Goal: Communication & Community: Ask a question

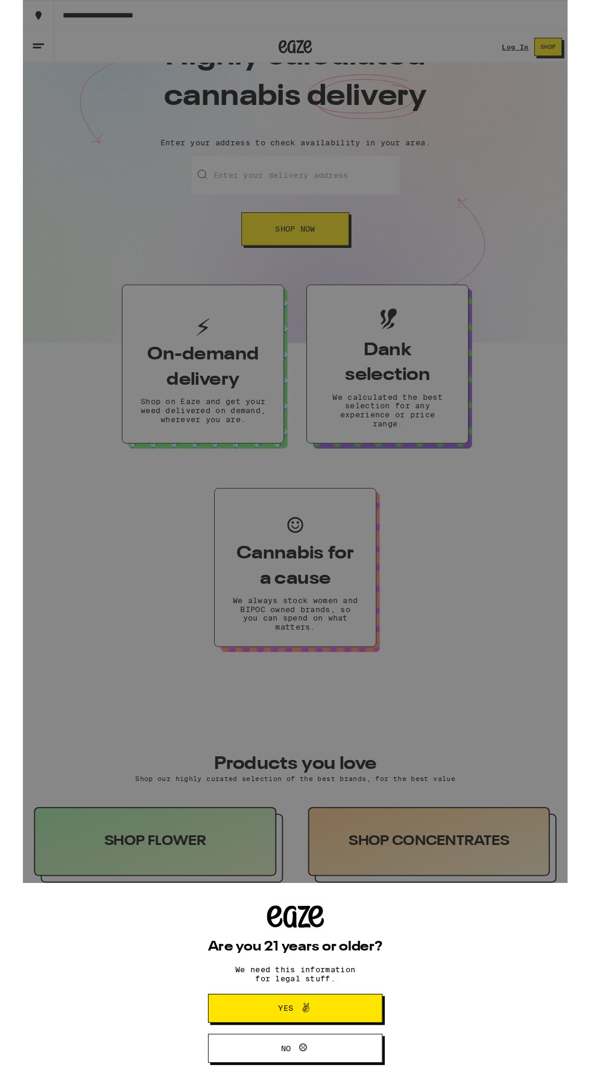
click at [288, 1084] on span "Yes" at bounding box center [285, 1094] width 16 height 8
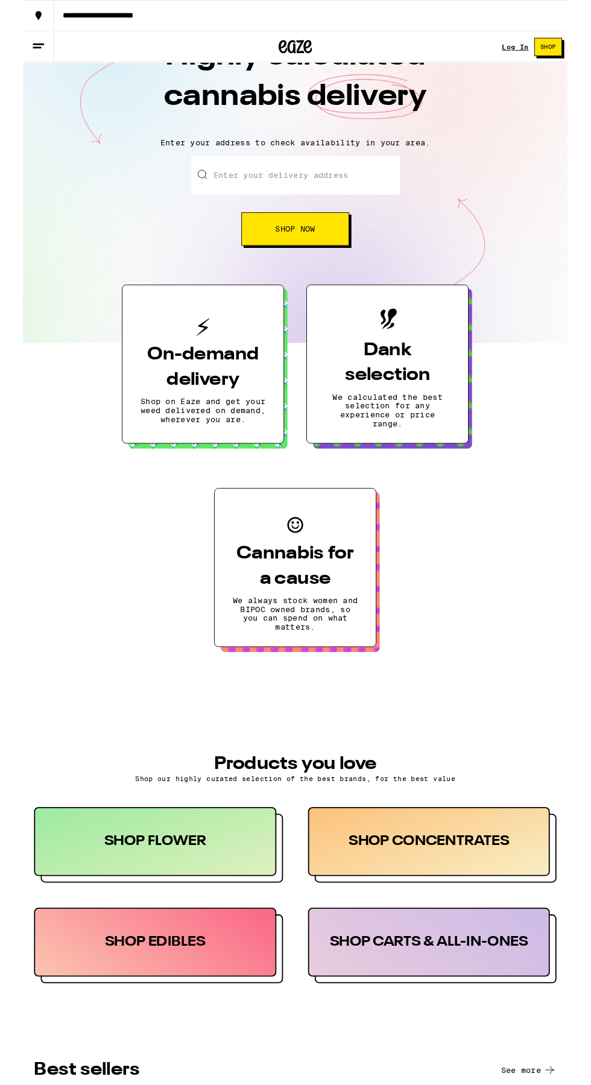
click at [215, 417] on h3 "On-demand delivery" at bounding box center [195, 399] width 136 height 54
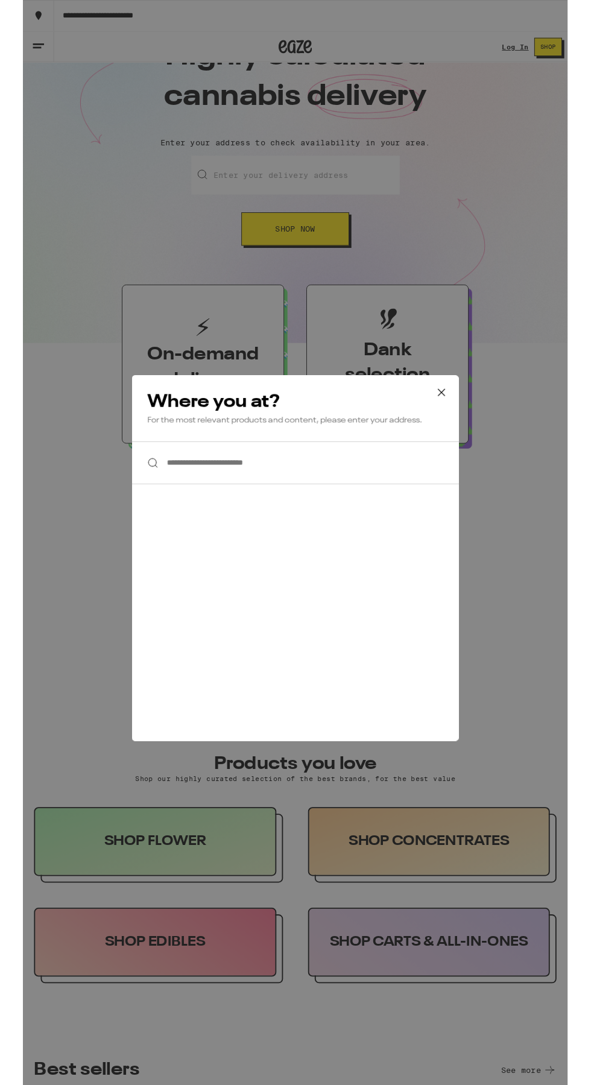
click at [325, 247] on div "**********" at bounding box center [295, 588] width 591 height 1177
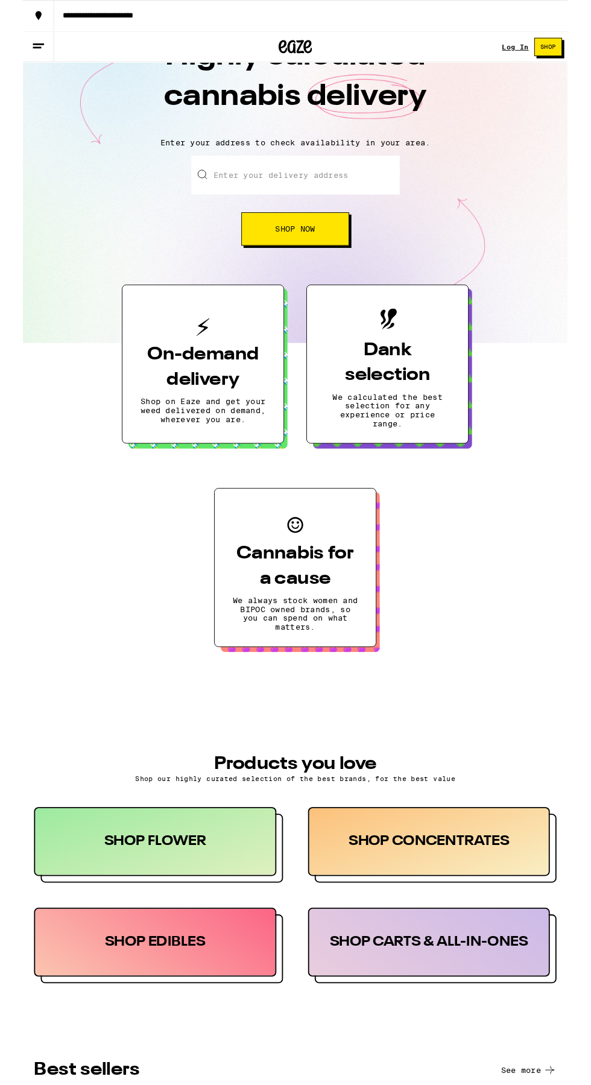
scroll to position [57, 0]
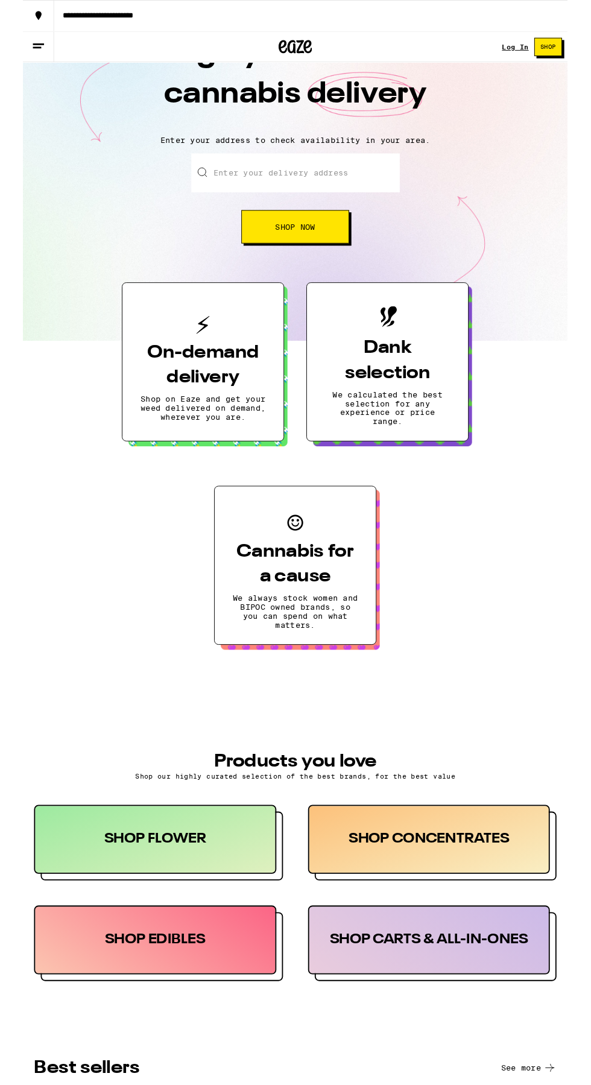
click at [289, 230] on button "Shop Now" at bounding box center [295, 246] width 117 height 36
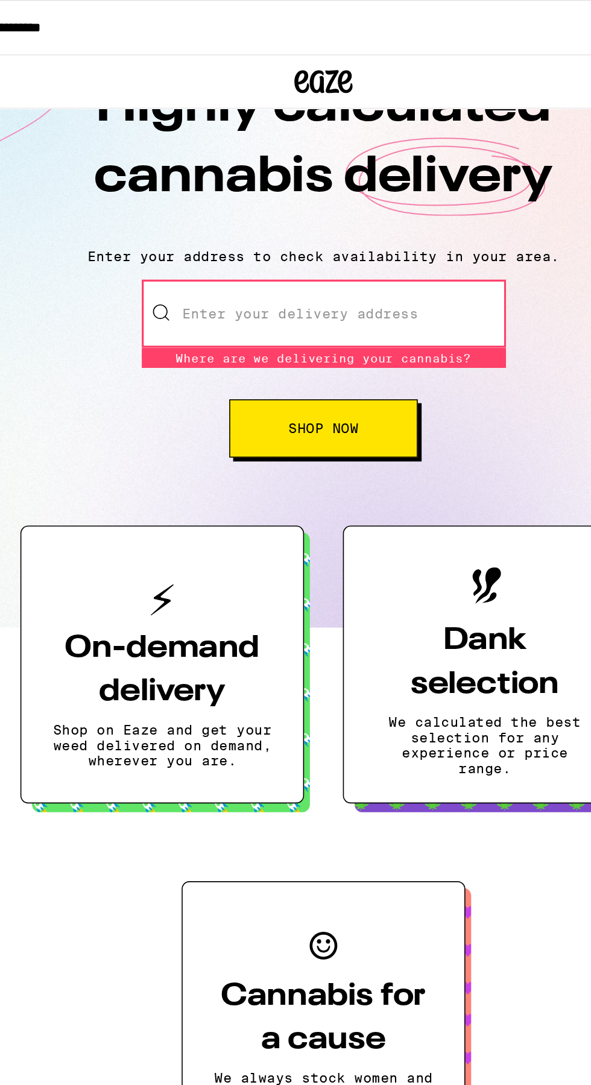
scroll to position [10, 0]
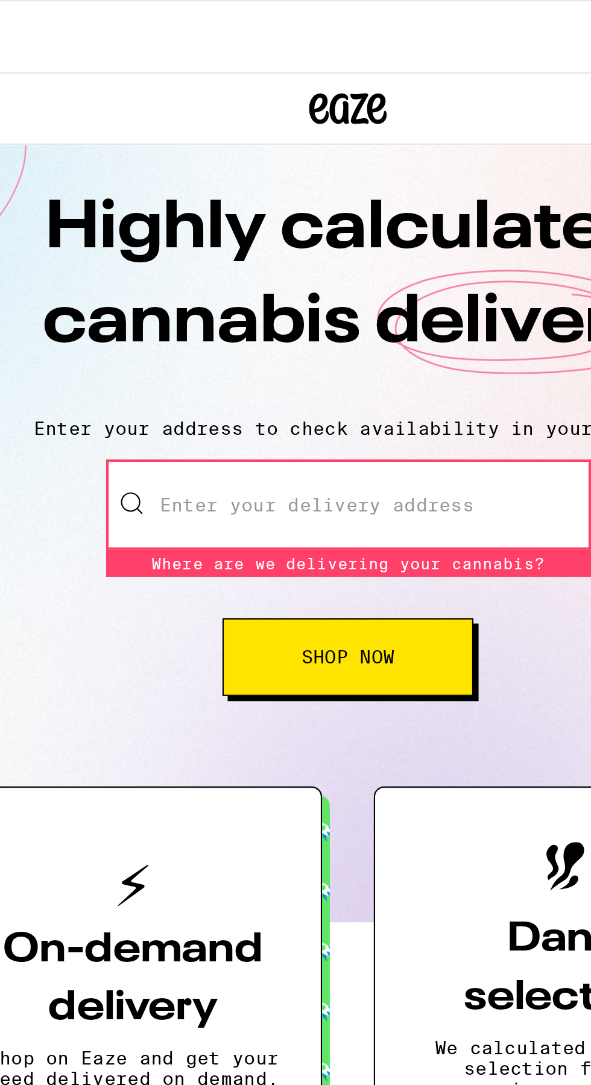
type input "10120 Bruceville Road"
type input "166"
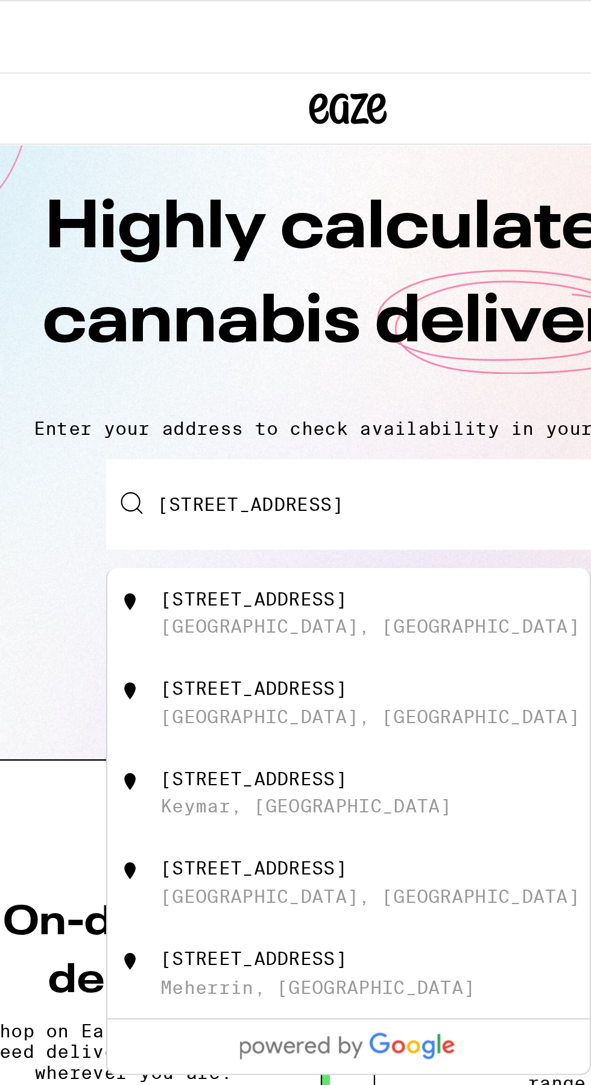
click at [252, 286] on div "10120 Bruceville Road Elk Grove, CA" at bounding box center [315, 285] width 215 height 23
type input "10120 Bruceville Road, Elk Grove, CA"
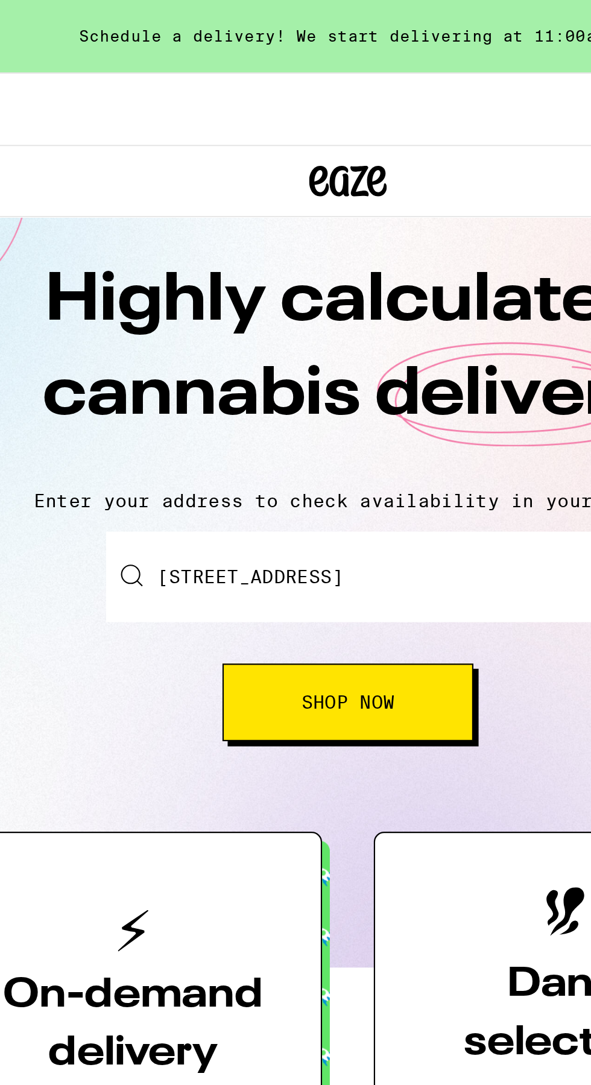
scroll to position [43, 0]
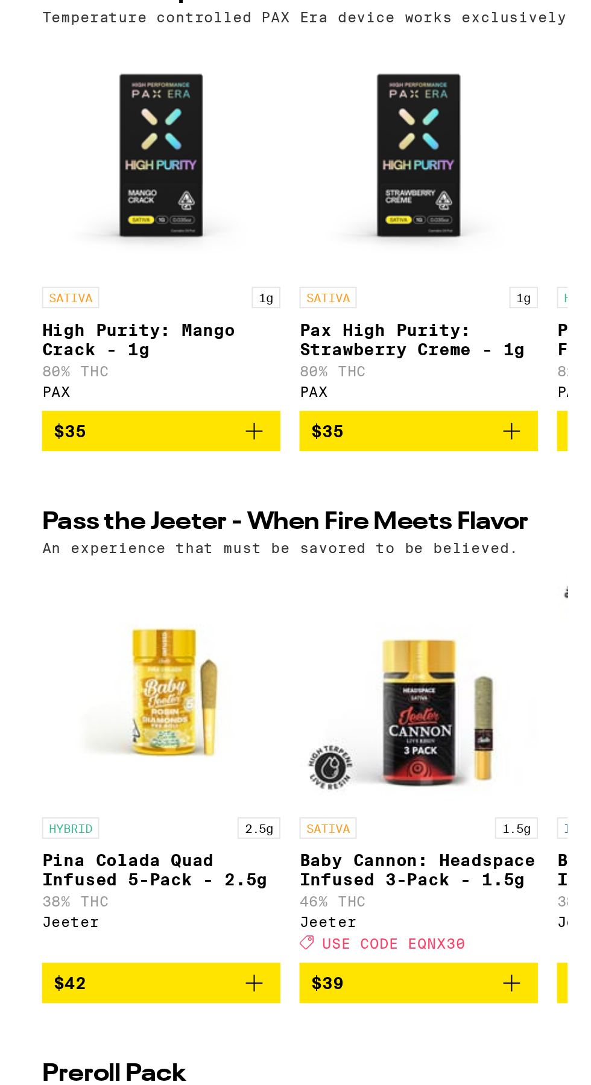
click at [229, 1033] on img "Open page for Baby Cannon: Headspace Infused 3-Pack - 1.5g from Jeeter" at bounding box center [200, 975] width 121 height 121
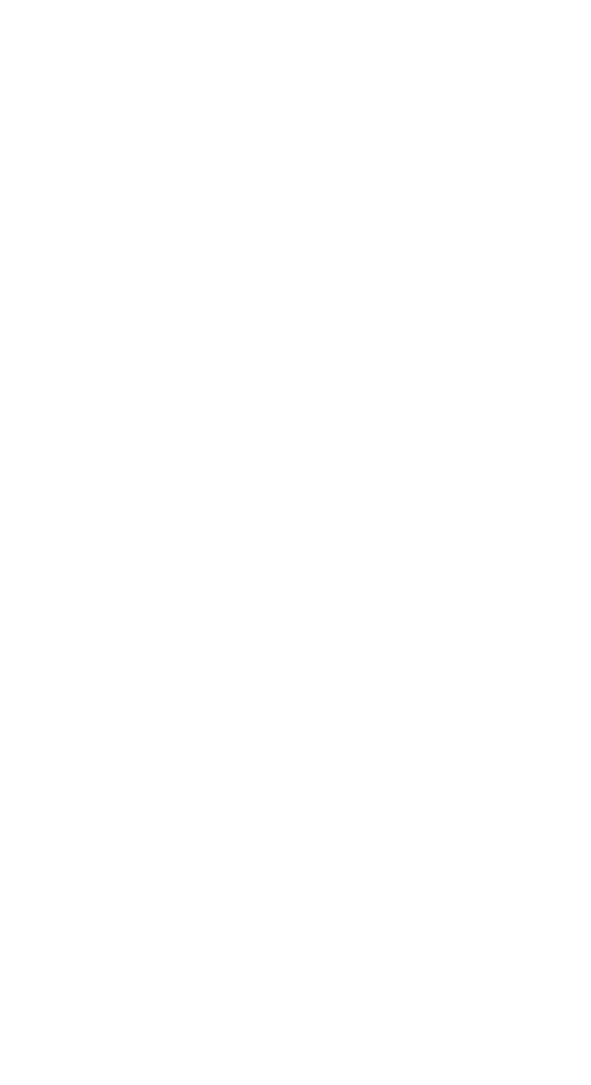
scroll to position [0, 340]
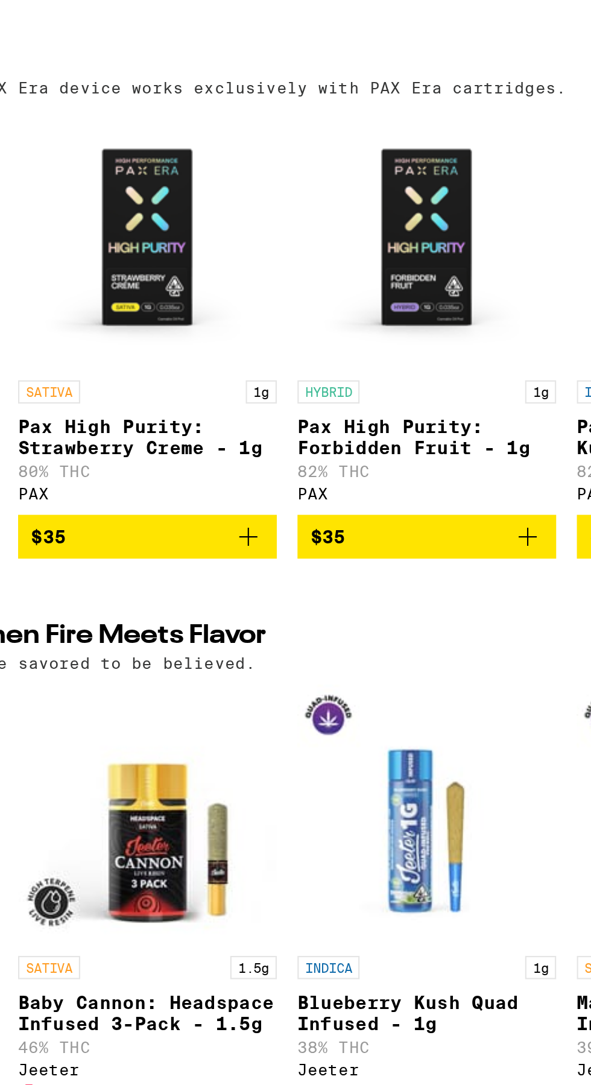
scroll to position [1961, 0]
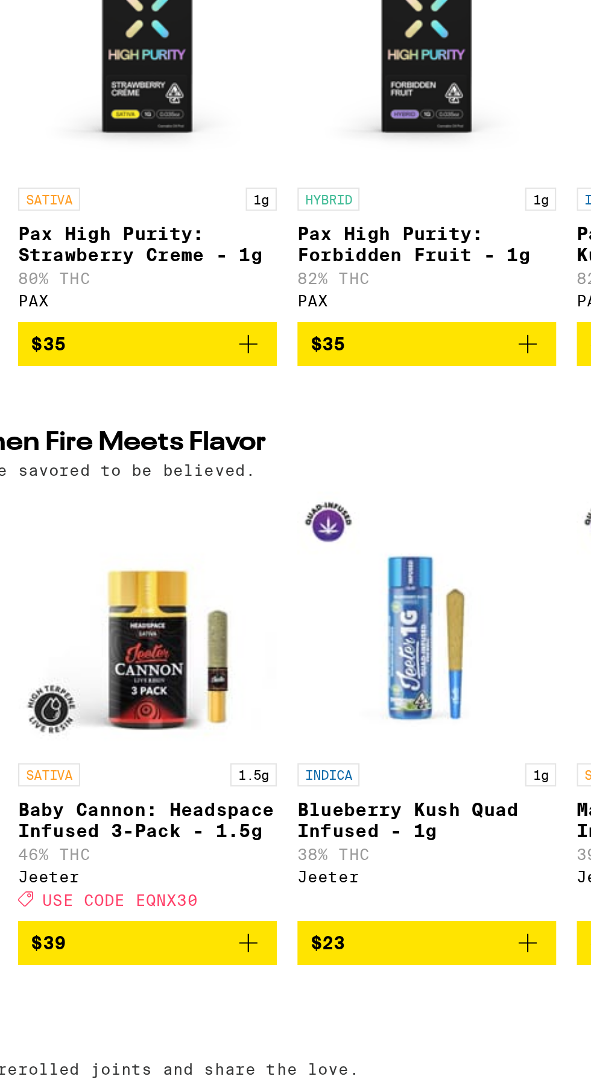
click at [313, 1018] on button "$23" at bounding box center [330, 1018] width 121 height 21
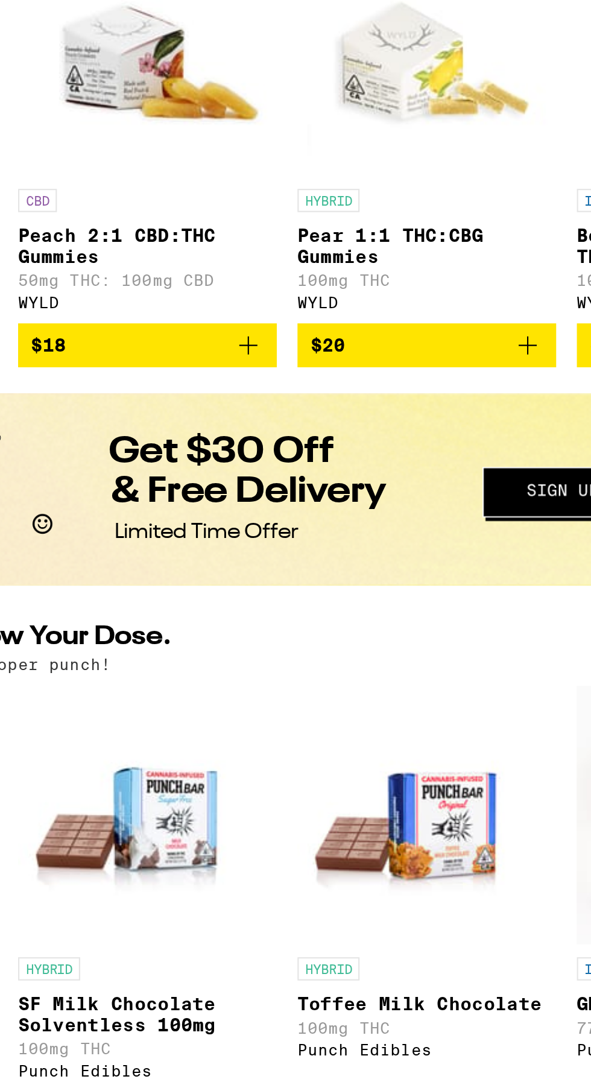
scroll to position [0, 0]
click at [311, 1025] on link "HYBRID Toffee Milk Chocolate 100mg THC Punch Edibles" at bounding box center [330, 993] width 121 height 189
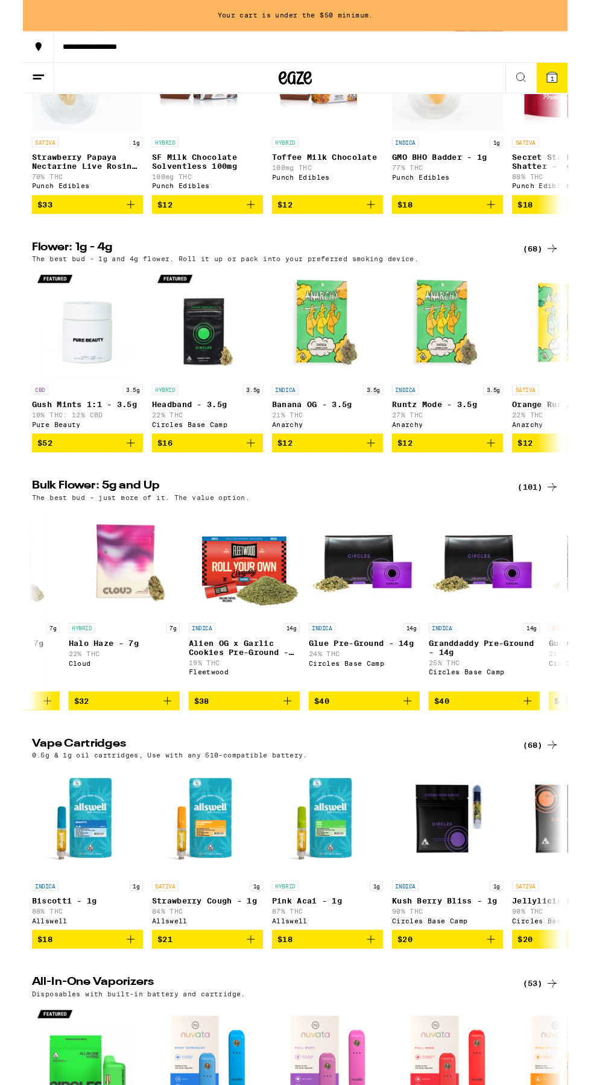
scroll to position [0, 2041]
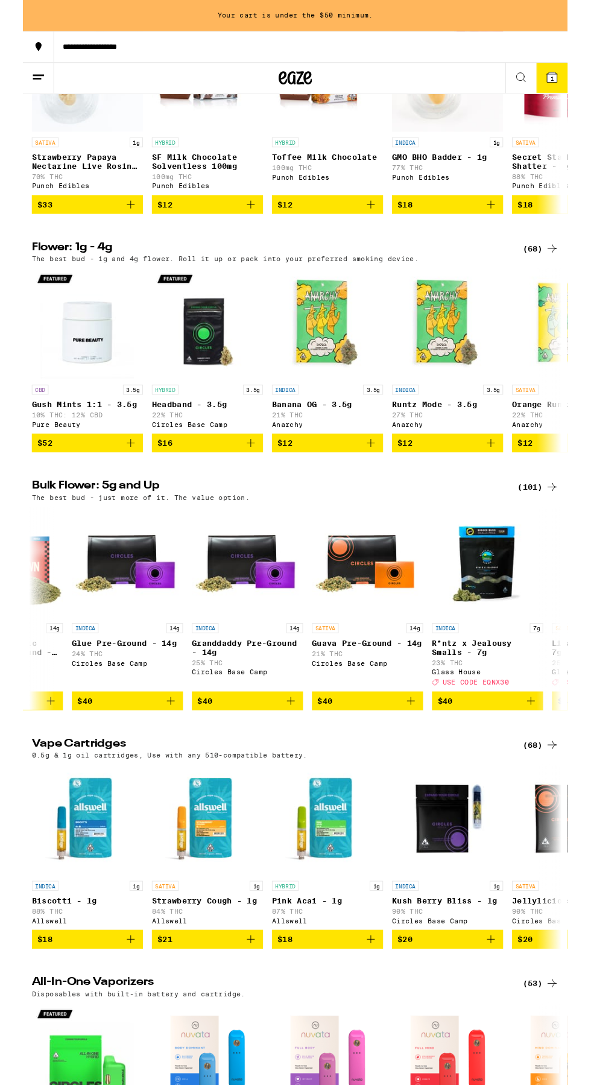
click at [263, 768] on span "$40" at bounding box center [243, 760] width 109 height 14
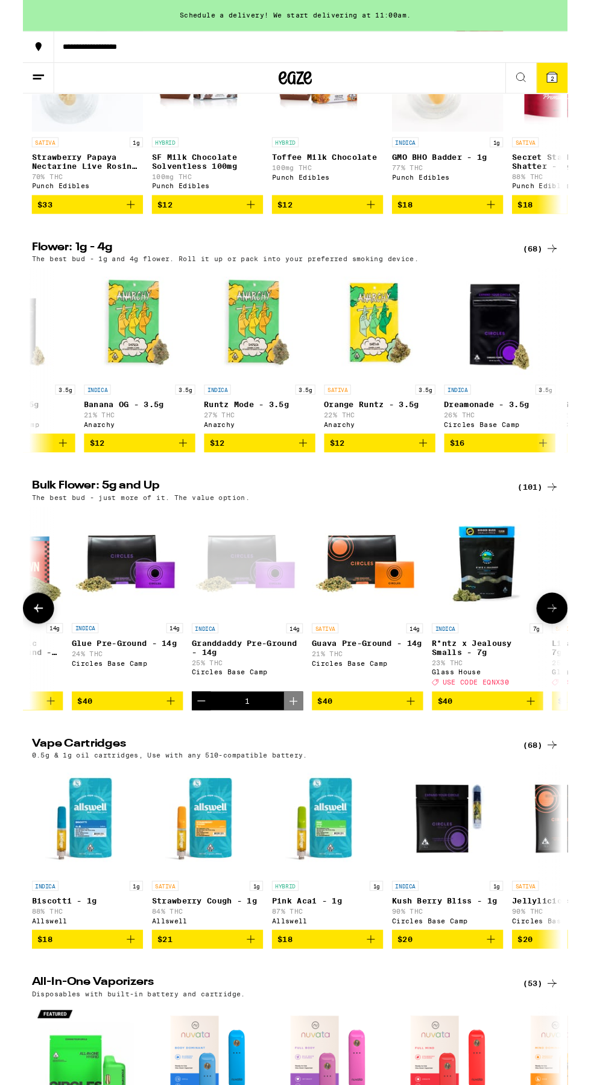
scroll to position [0, 224]
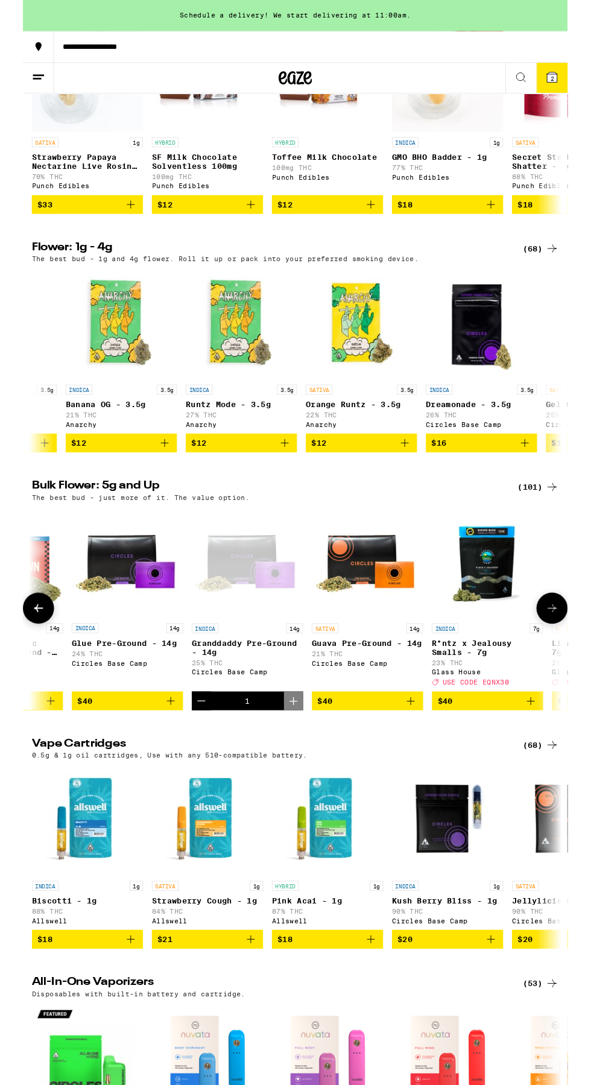
click at [126, 488] on span "$12" at bounding box center [106, 480] width 109 height 14
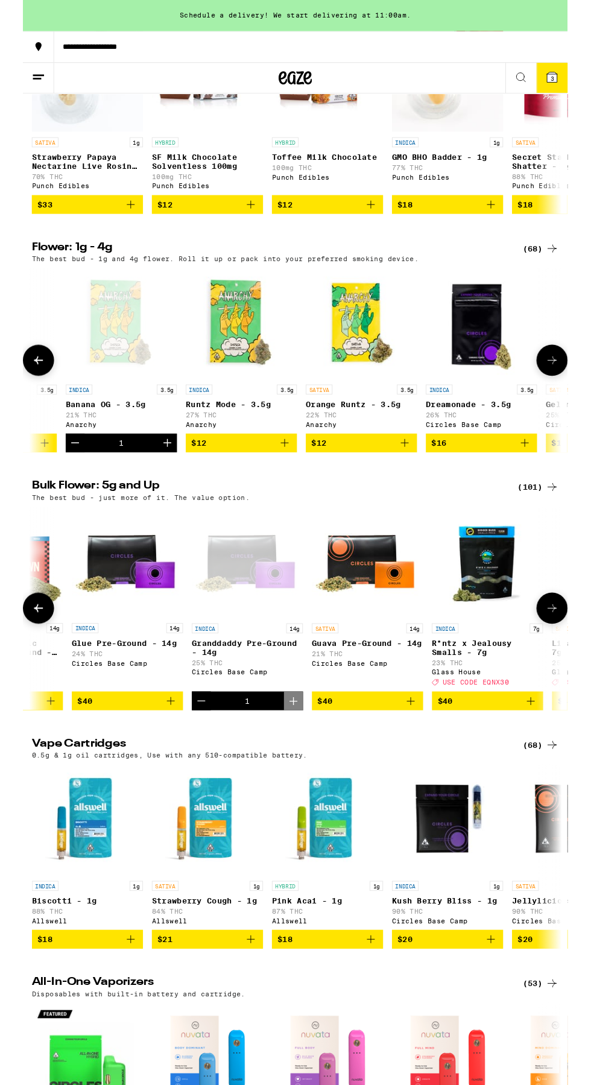
click at [268, 488] on span "$12" at bounding box center [237, 480] width 109 height 14
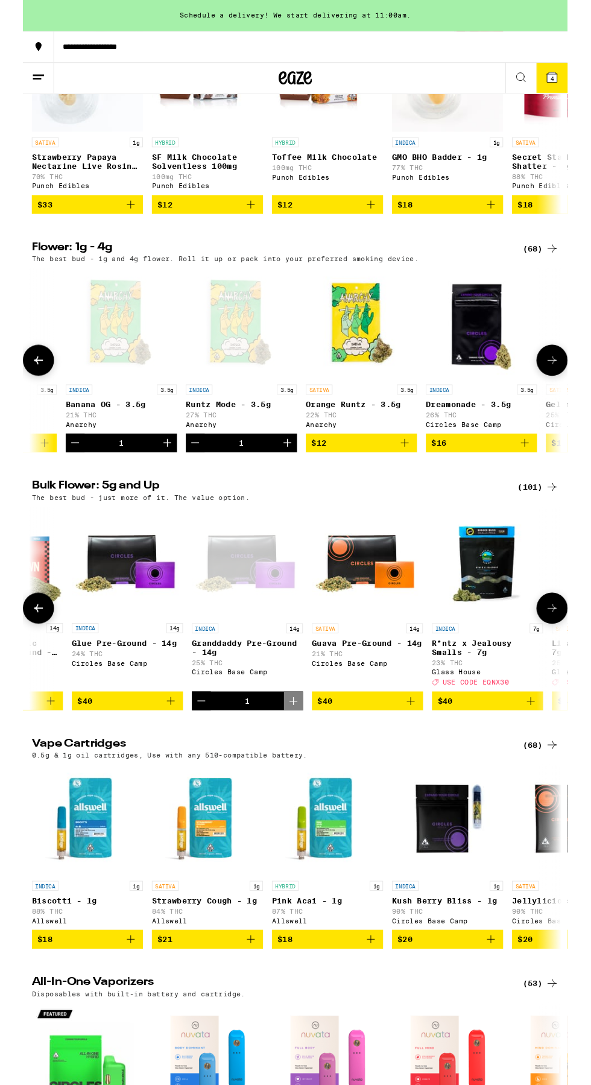
click at [277, 491] on button "Increment" at bounding box center [287, 480] width 21 height 21
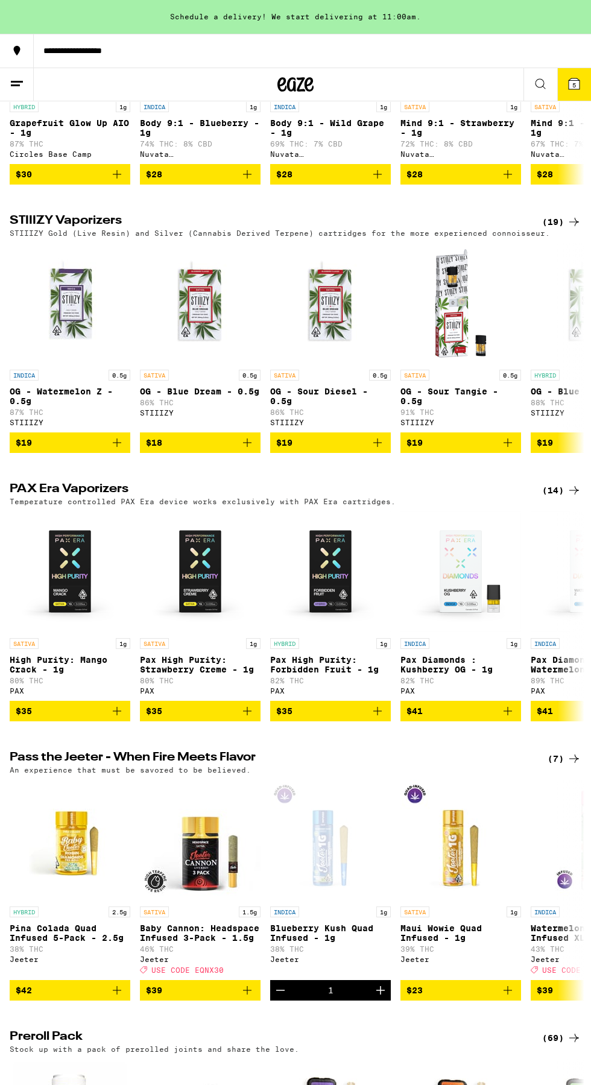
scroll to position [1992, 0]
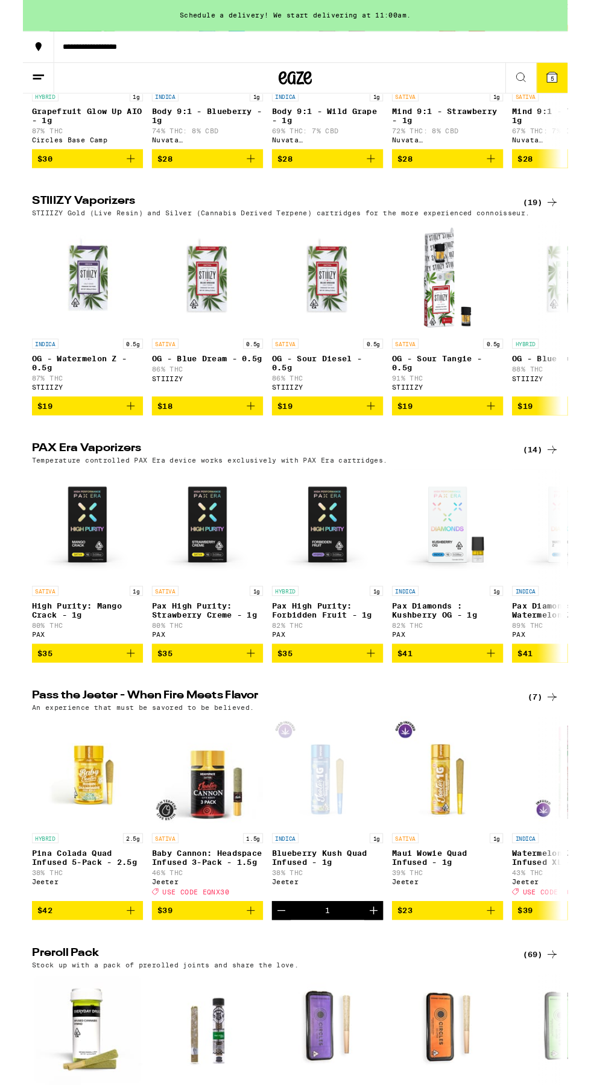
click at [280, 988] on icon "Decrement" at bounding box center [280, 988] width 8 height 0
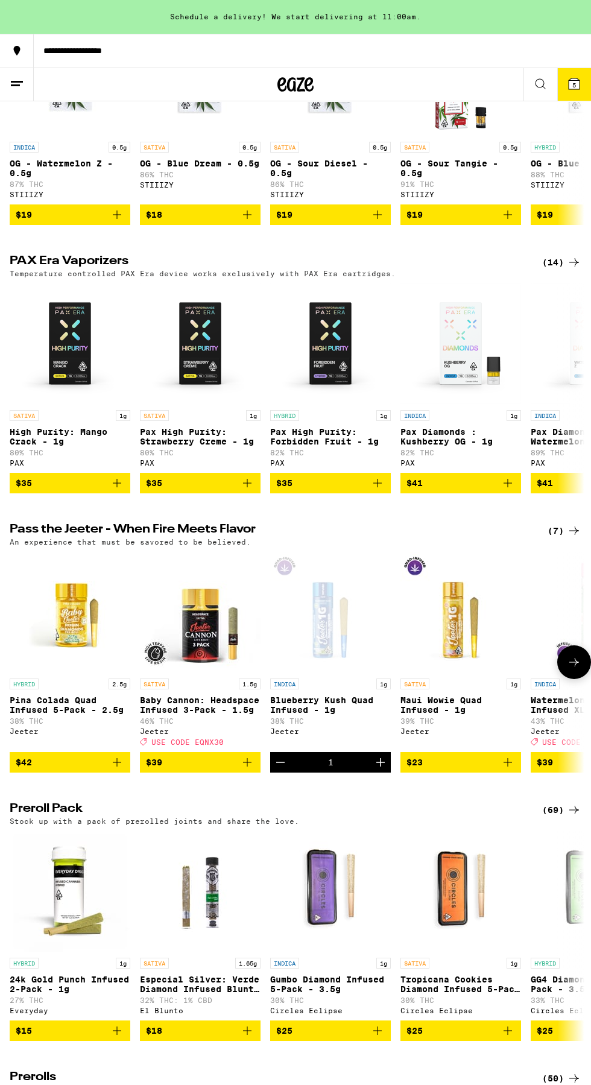
scroll to position [0, 0]
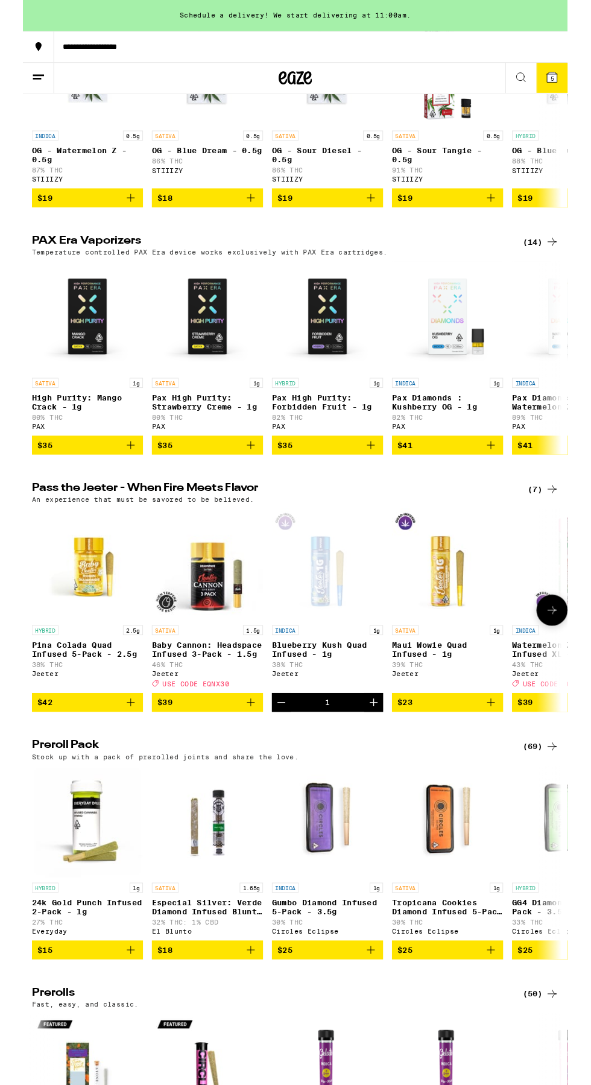
click at [322, 773] on div "1" at bounding box center [330, 762] width 121 height 21
click at [285, 770] on icon "Decrement" at bounding box center [280, 762] width 14 height 14
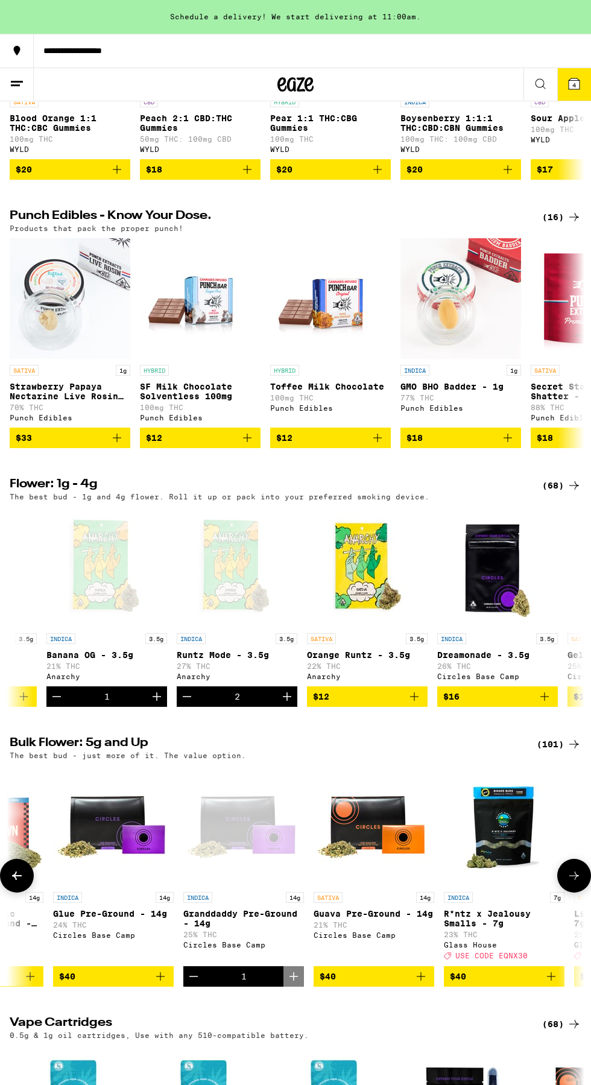
scroll to position [0, 224]
click at [187, 697] on icon "Decrement" at bounding box center [187, 697] width 8 height 0
click at [186, 704] on icon "Decrement" at bounding box center [187, 696] width 14 height 14
click at [163, 704] on icon "Increment" at bounding box center [157, 696] width 14 height 14
click at [200, 680] on div "Anarchy" at bounding box center [237, 676] width 121 height 8
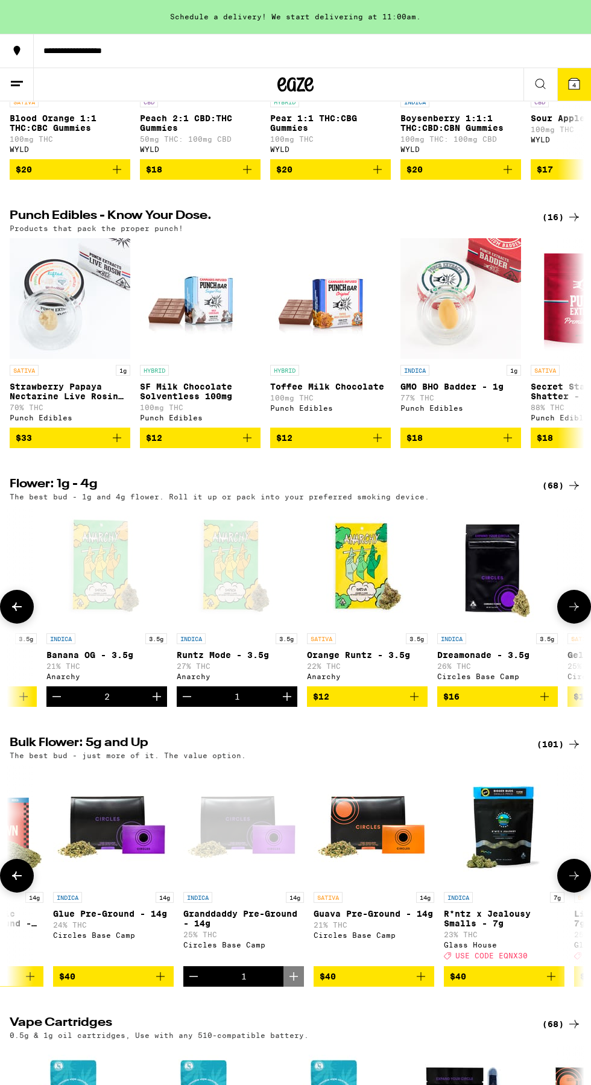
click at [183, 704] on icon "Decrement" at bounding box center [187, 696] width 14 height 14
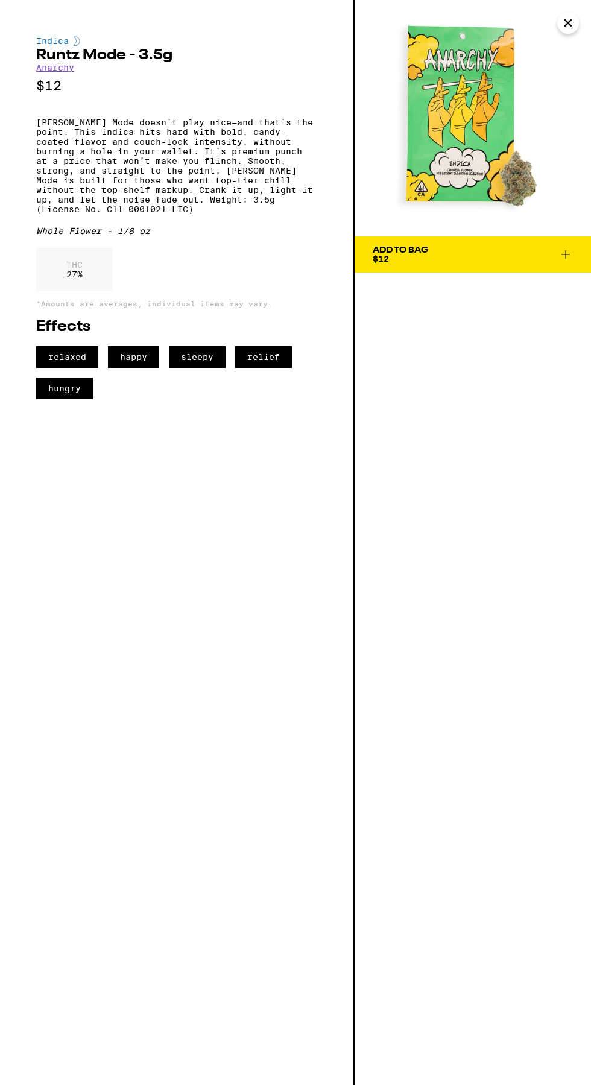
click at [467, 128] on img at bounding box center [473, 118] width 236 height 236
click at [459, 258] on span "Add To Bag $12" at bounding box center [473, 254] width 200 height 17
click at [504, 258] on img "Open page for GMO BHO Badder - 1g from Punch Edibles" at bounding box center [460, 298] width 121 height 121
click at [453, 133] on p "Boysenberry 1:1:1 THC:CBD:CBN Gummies" at bounding box center [460, 122] width 121 height 19
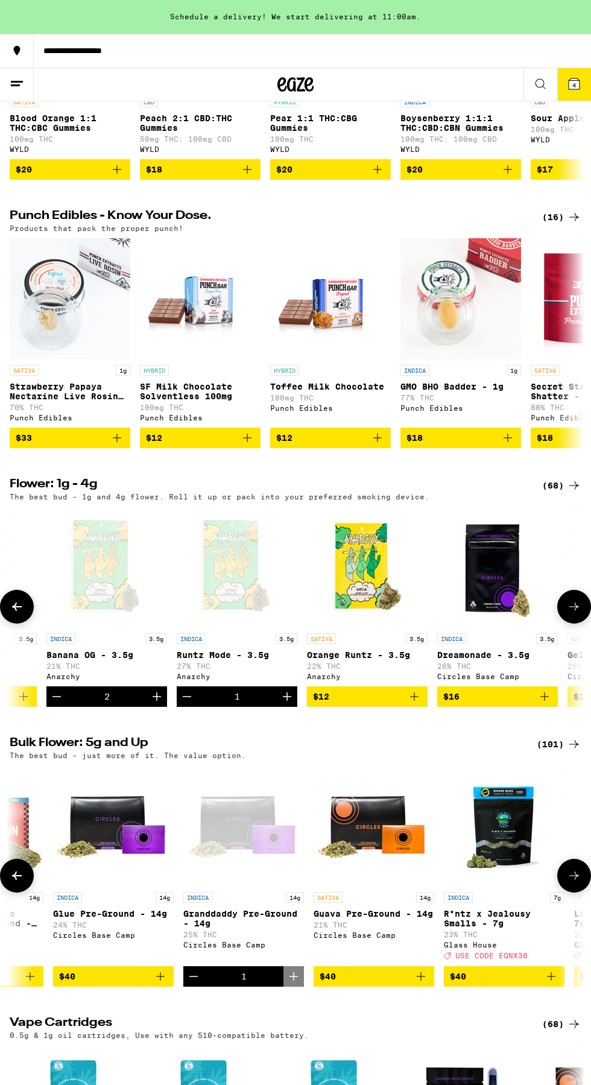
click at [356, 613] on img "Open page for Orange Runtz - 3.5g from Anarchy" at bounding box center [367, 567] width 121 height 121
click at [321, 701] on span "$12" at bounding box center [321, 697] width 16 height 10
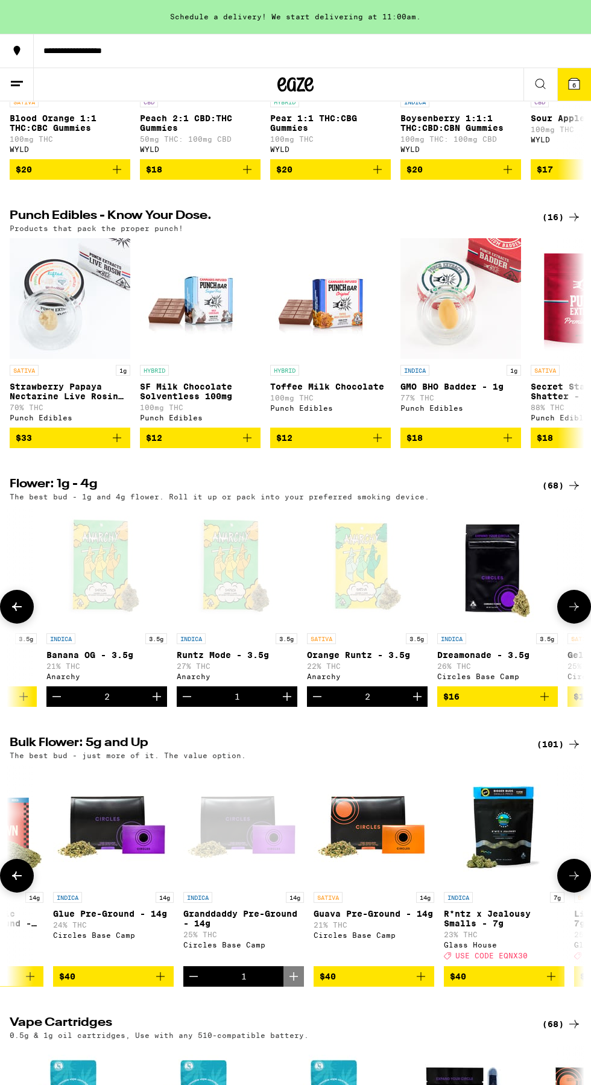
click at [352, 586] on div "Open page for Orange Runtz - 3.5g from Anarchy" at bounding box center [367, 567] width 121 height 121
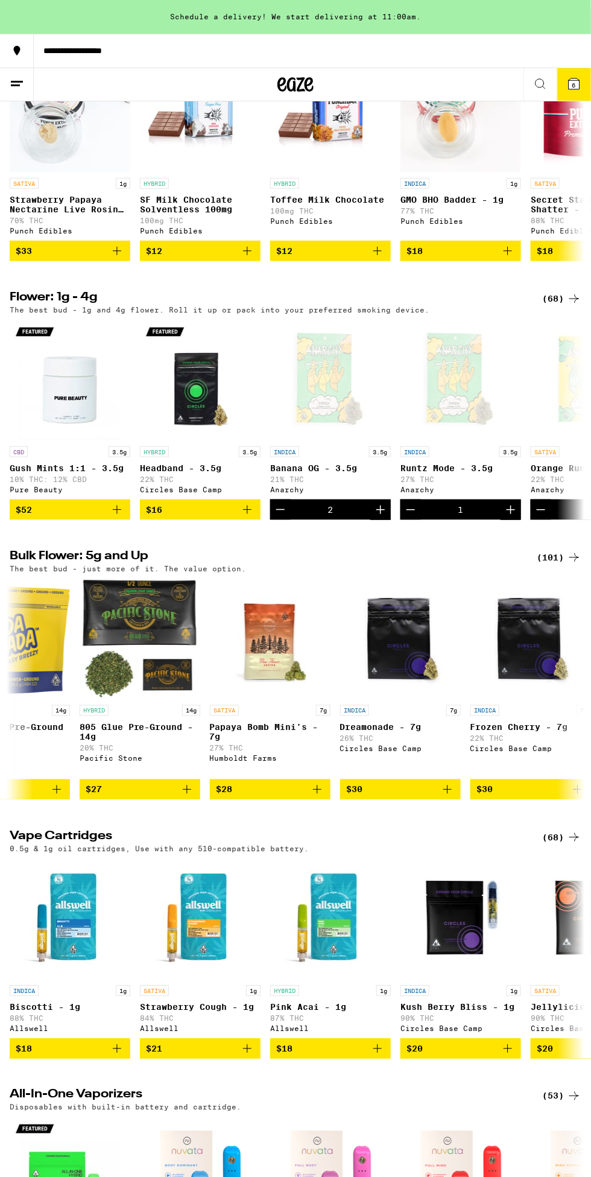
scroll to position [0, 593]
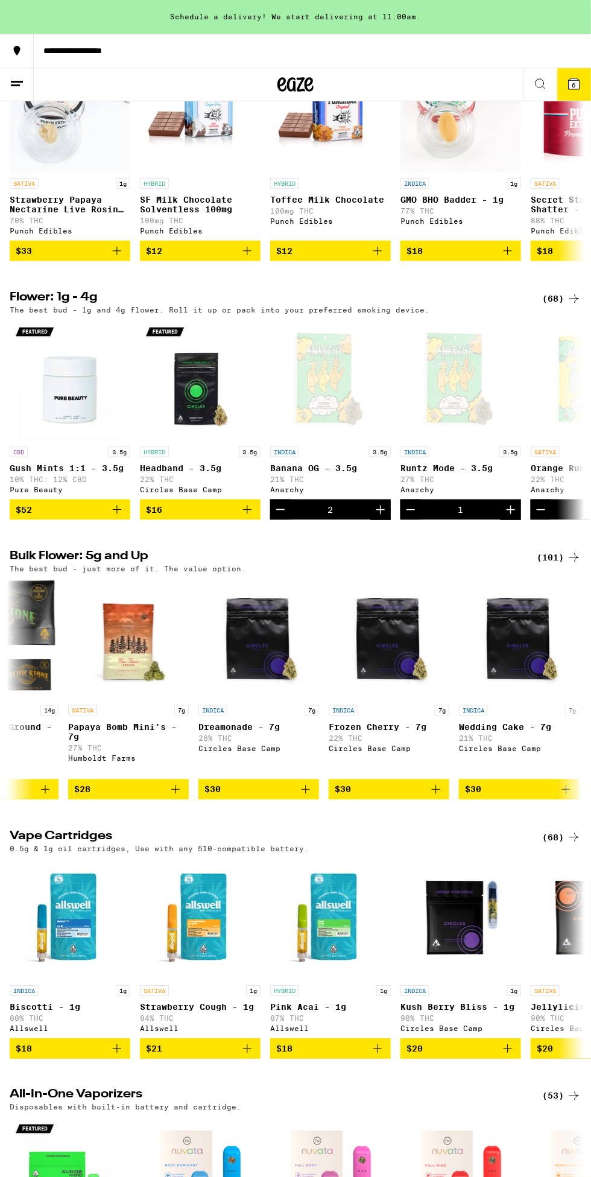
click at [156, 797] on span "$28" at bounding box center [128, 789] width 109 height 14
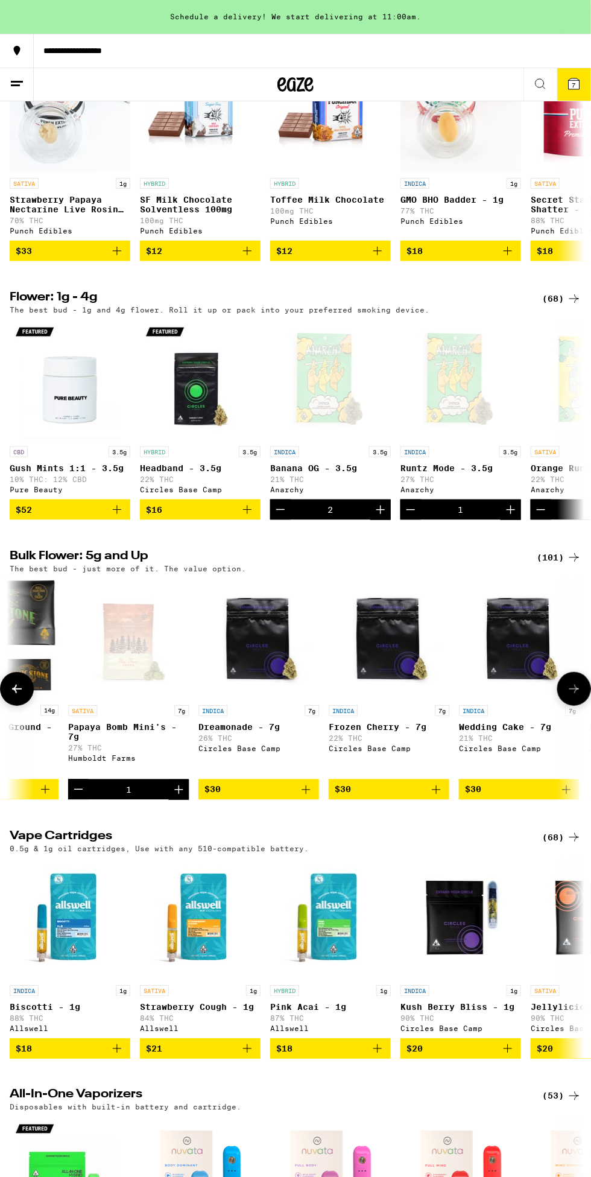
click at [17, 51] on icon at bounding box center [17, 51] width 7 height 10
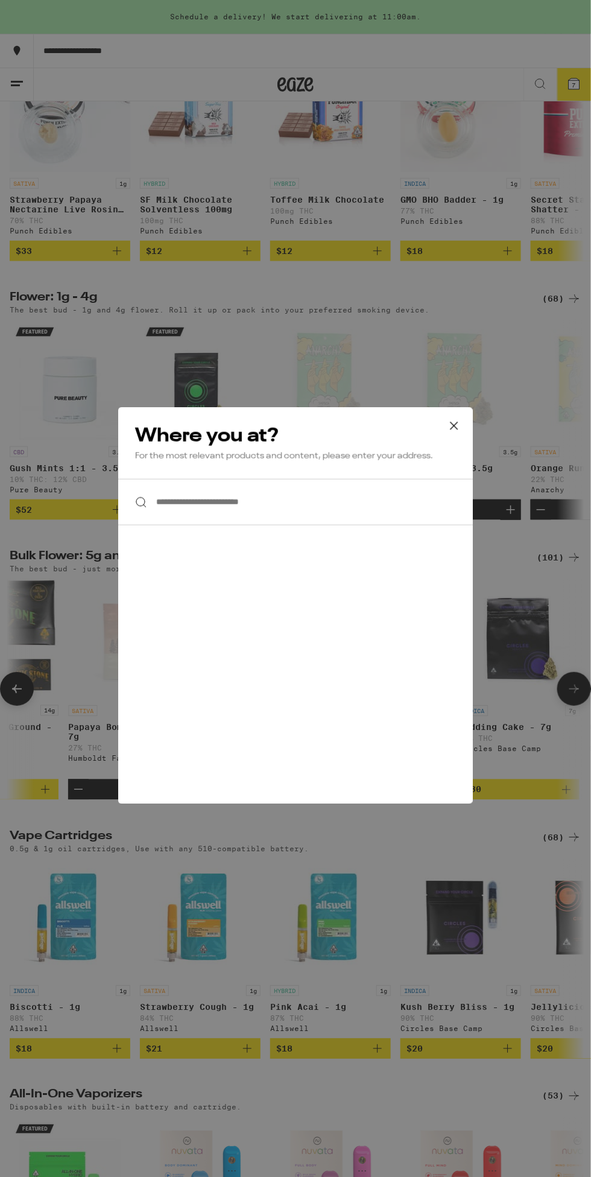
click at [182, 579] on div "**********" at bounding box center [295, 605] width 355 height 397
click at [183, 505] on input "**********" at bounding box center [295, 502] width 355 height 46
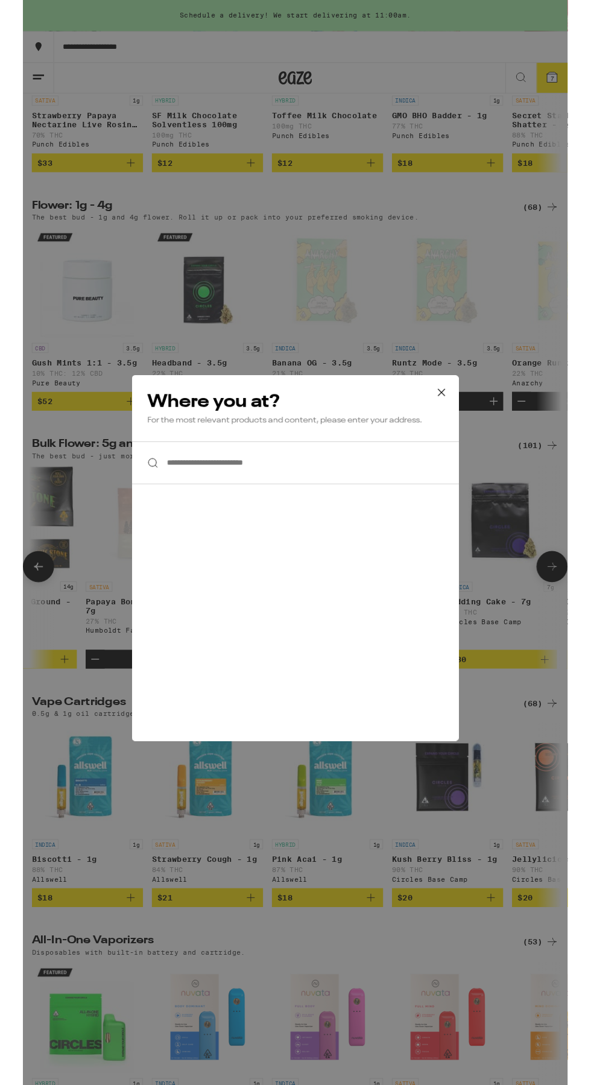
scroll to position [939, 0]
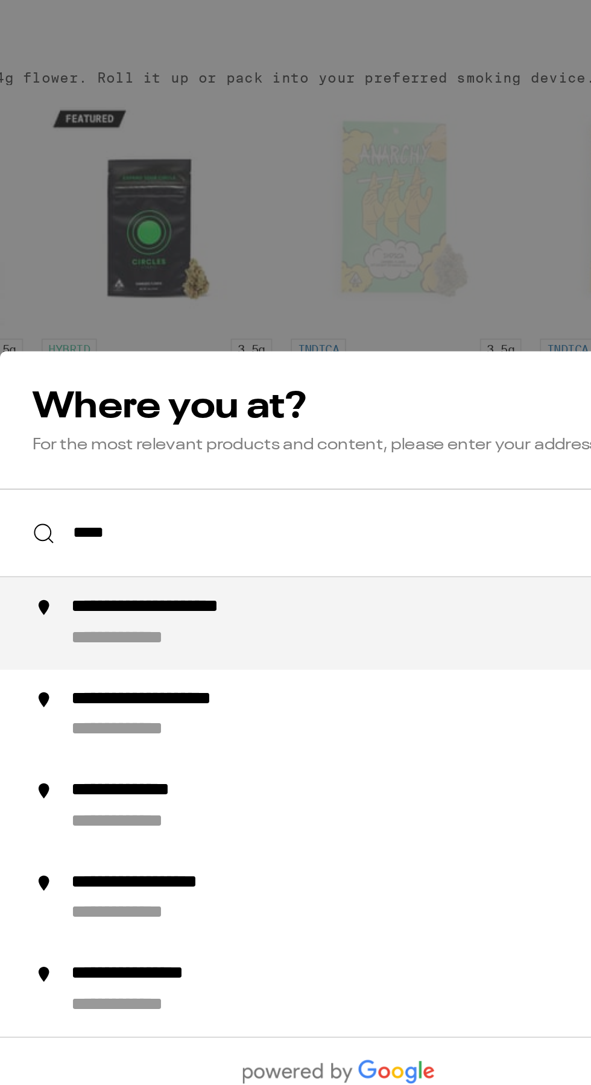
click at [198, 489] on li "**********" at bounding box center [295, 503] width 355 height 48
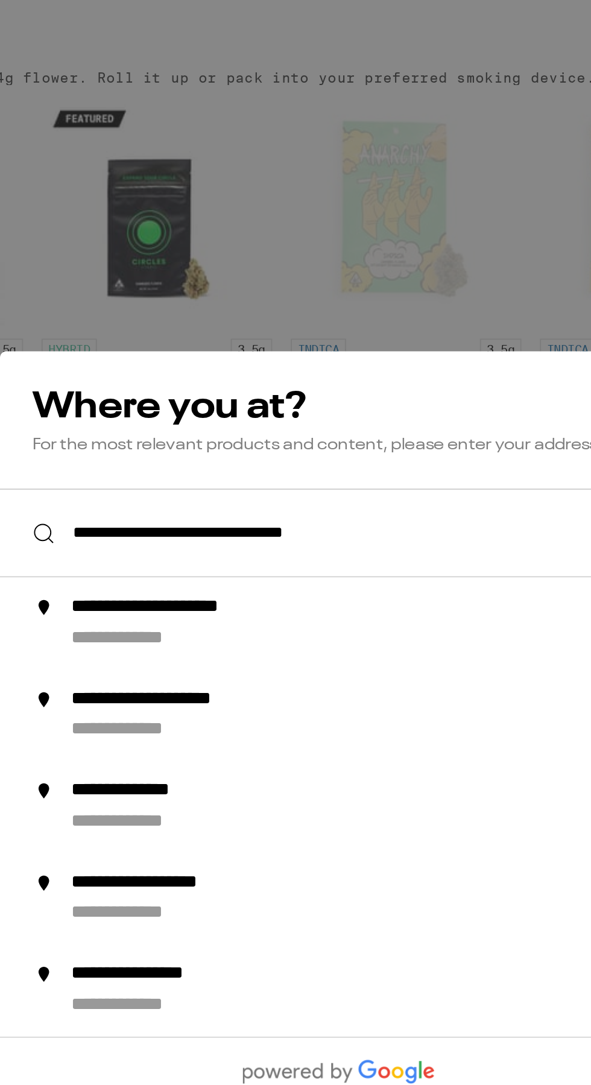
click at [195, 502] on div "**********" at bounding box center [221, 495] width 131 height 13
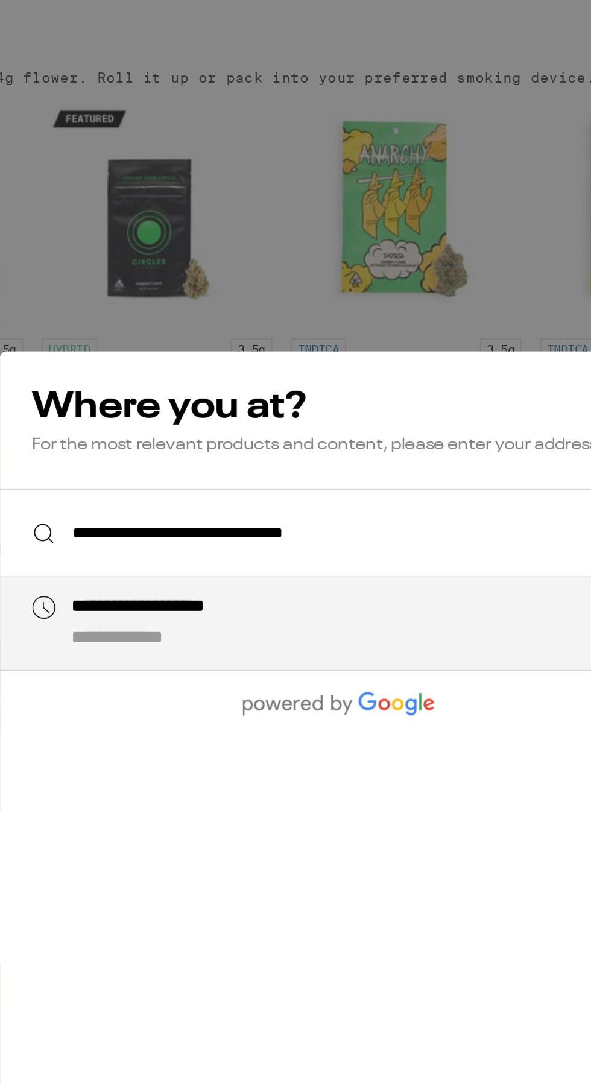
click at [159, 458] on input "**********" at bounding box center [295, 456] width 355 height 46
click at [183, 454] on input "**********" at bounding box center [295, 456] width 355 height 46
click at [194, 495] on div "**********" at bounding box center [218, 495] width 125 height 13
type input "**********"
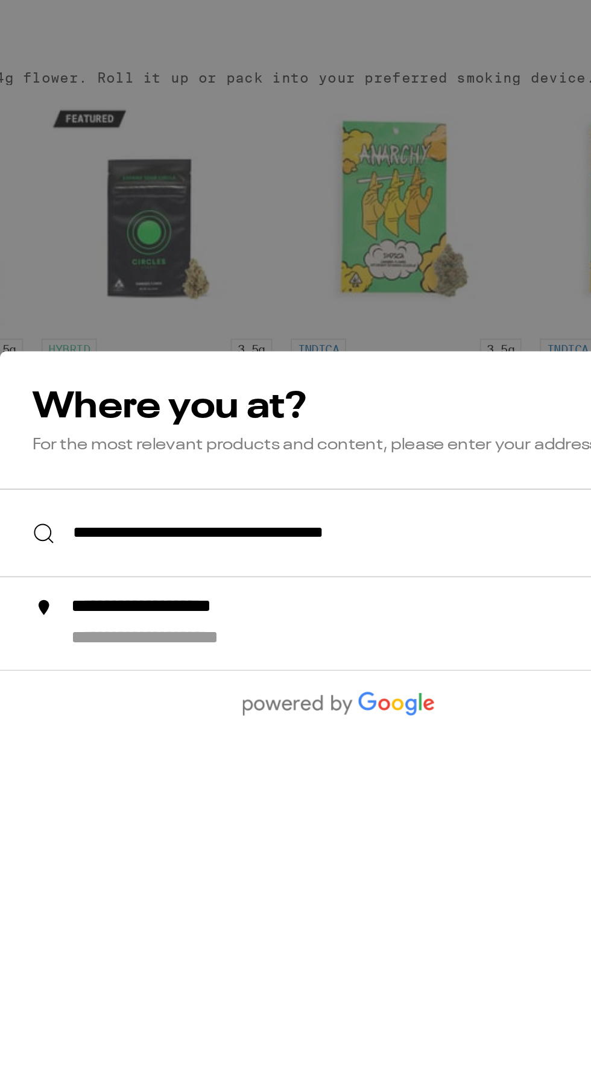
click at [185, 496] on div "**********" at bounding box center [218, 495] width 125 height 13
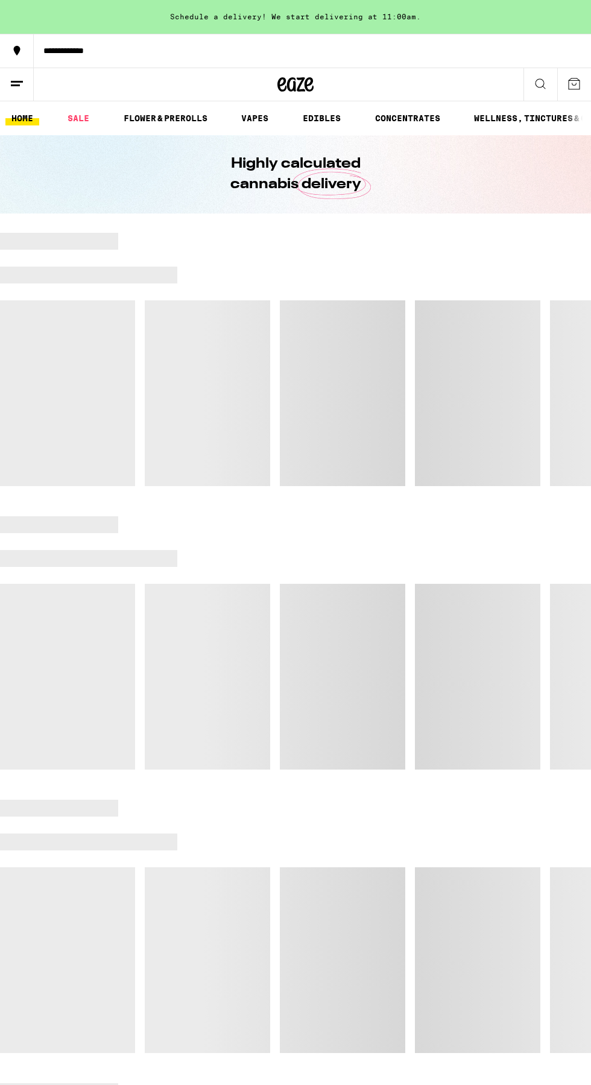
click at [57, 51] on div "**********" at bounding box center [312, 50] width 557 height 8
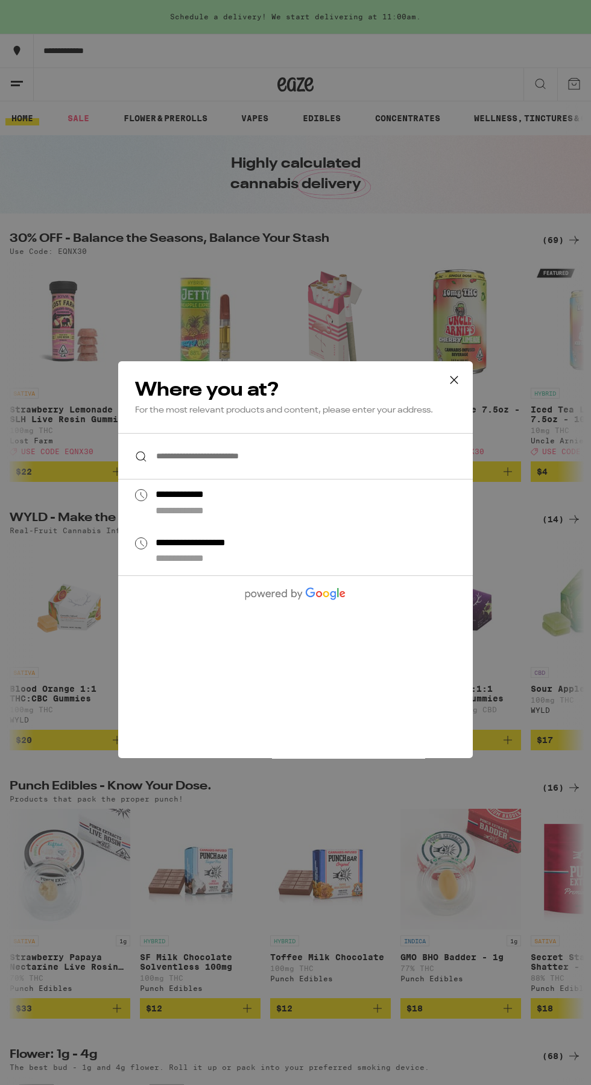
click at [159, 457] on input "**********" at bounding box center [295, 456] width 355 height 46
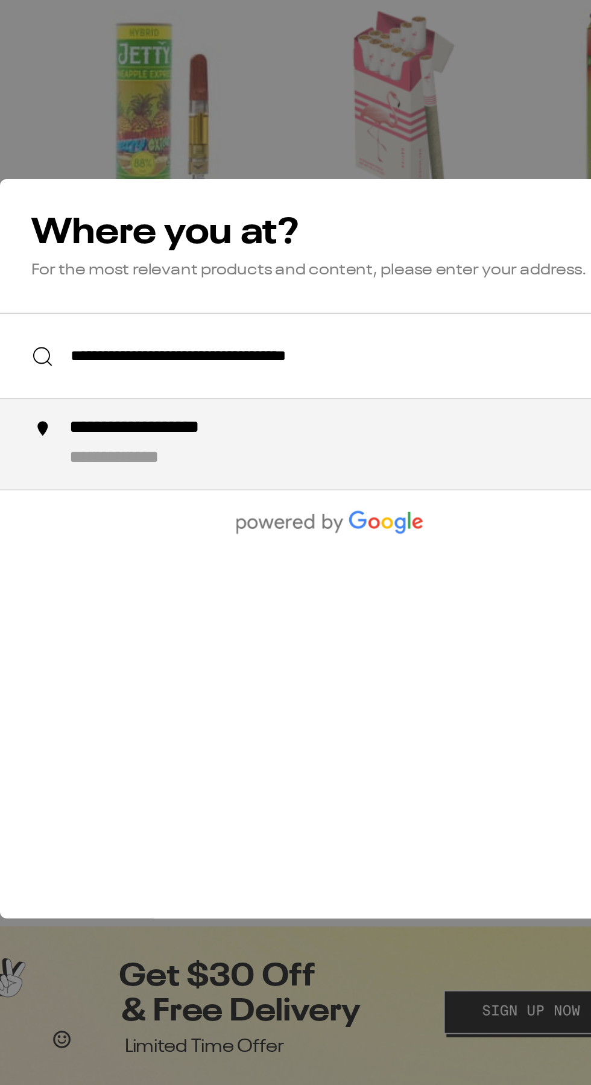
click at [147, 458] on div "**********" at bounding box center [295, 456] width 355 height 46
click at [128, 508] on li "**********" at bounding box center [295, 503] width 355 height 48
type input "**********"
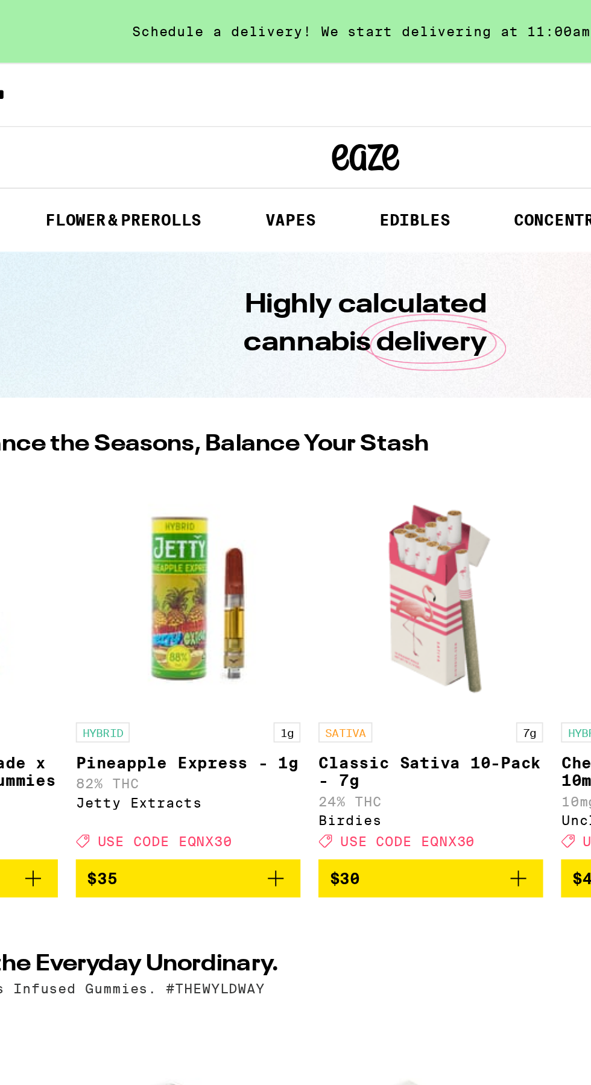
click at [217, 14] on div "Schedule a delivery! We start delivering at 11:00am." at bounding box center [295, 17] width 591 height 34
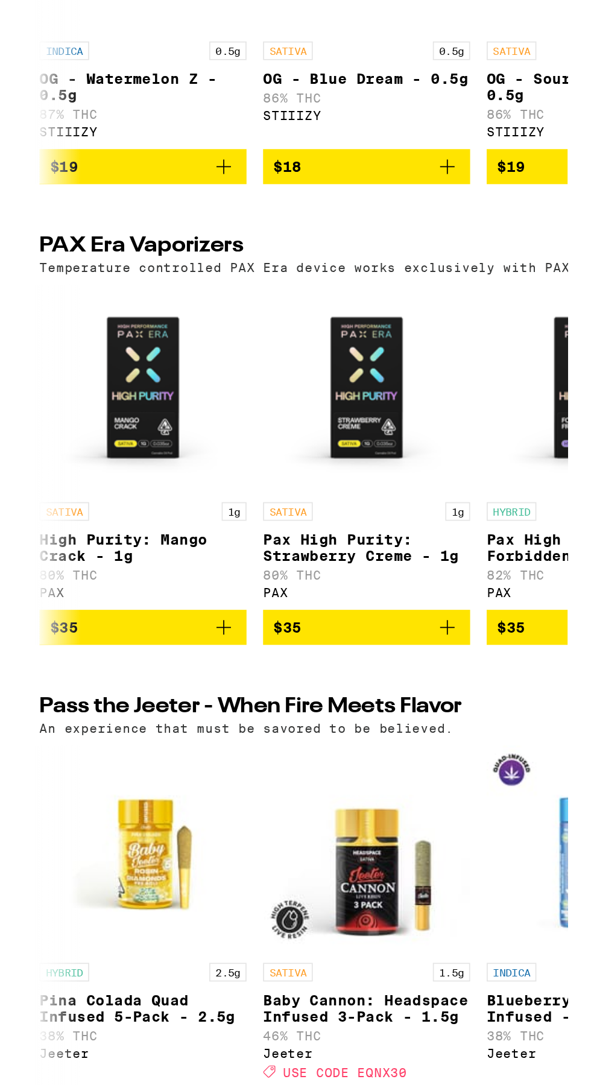
scroll to position [4854, 0]
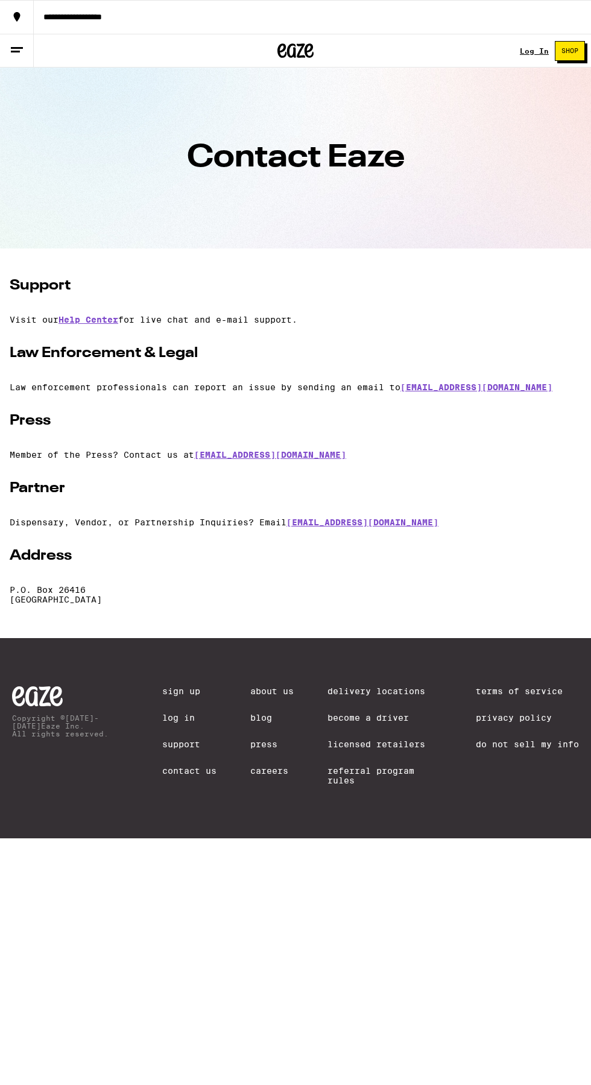
click at [282, 157] on h1 "Contact Eaze" at bounding box center [295, 157] width 555 height 31
click at [382, 138] on section "Contact Eaze" at bounding box center [295, 158] width 591 height 181
click at [48, 17] on div "**********" at bounding box center [312, 17] width 557 height 8
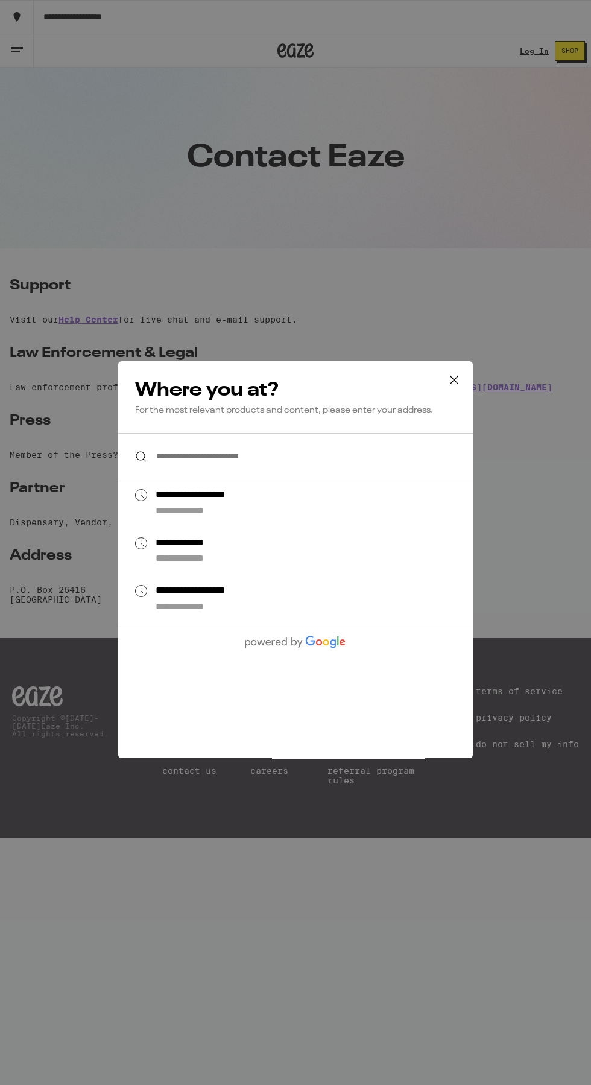
click at [258, 395] on h2 "Where you at?" at bounding box center [295, 390] width 321 height 24
click at [157, 460] on input "**********" at bounding box center [295, 456] width 355 height 46
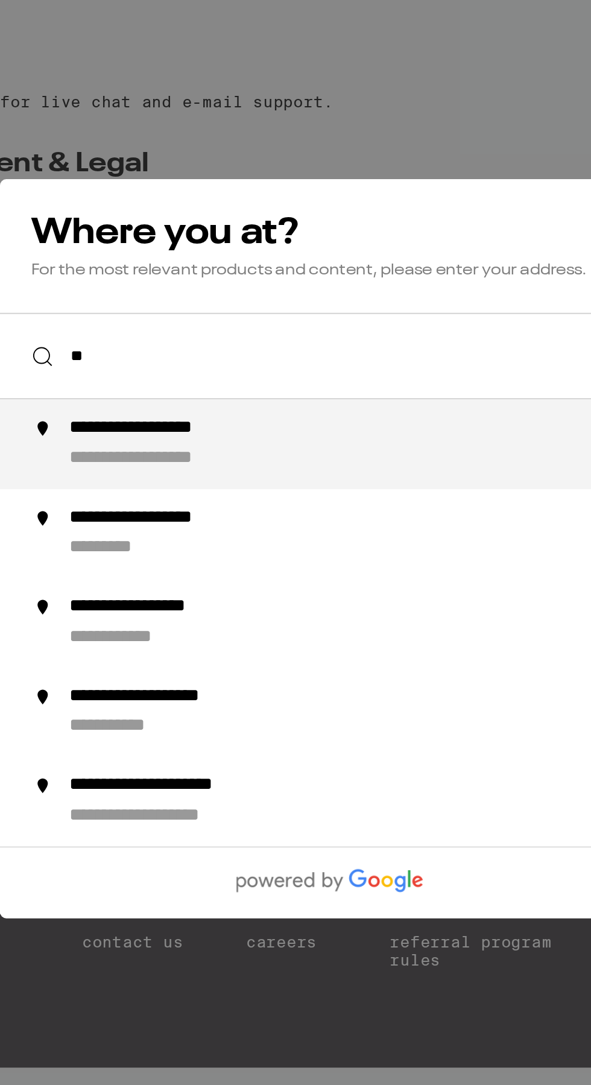
type input "*"
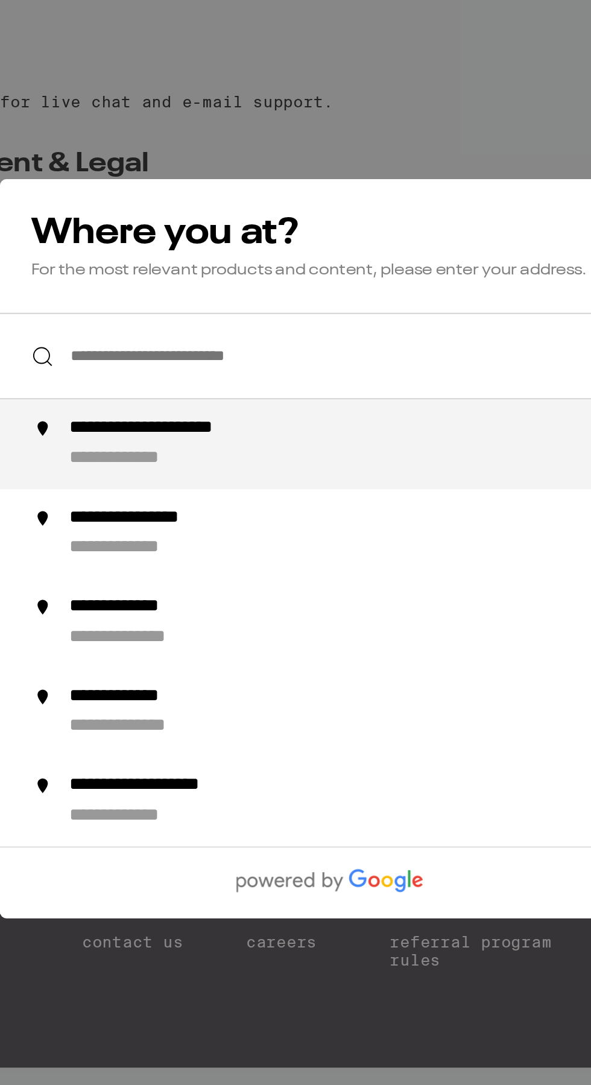
click at [207, 461] on input "**********" at bounding box center [295, 456] width 355 height 46
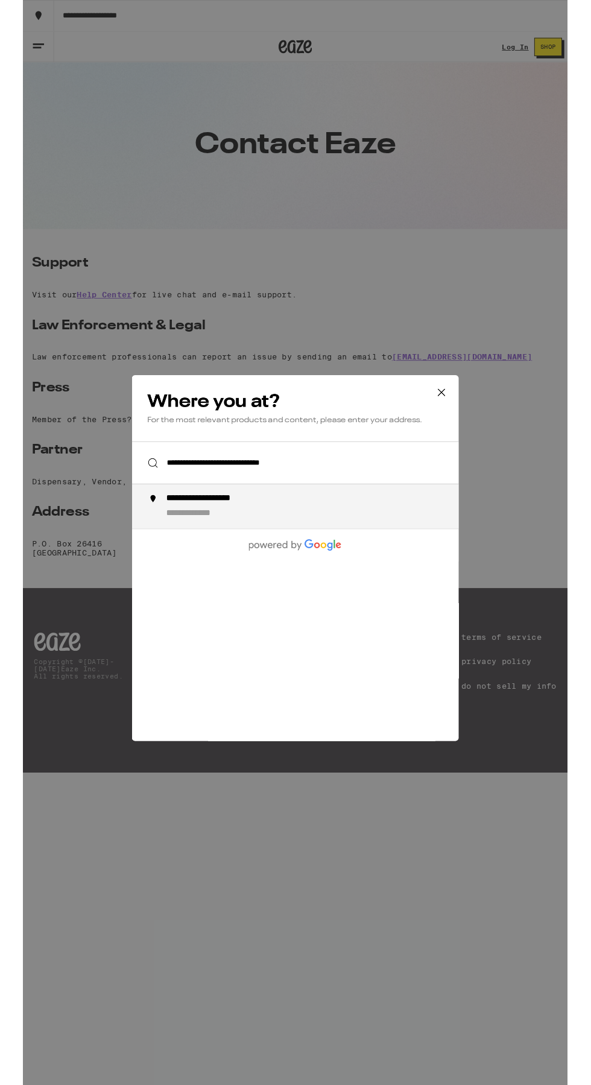
scroll to position [17, 0]
click at [151, 550] on div "**********" at bounding box center [299, 549] width 328 height 29
type input "**********"
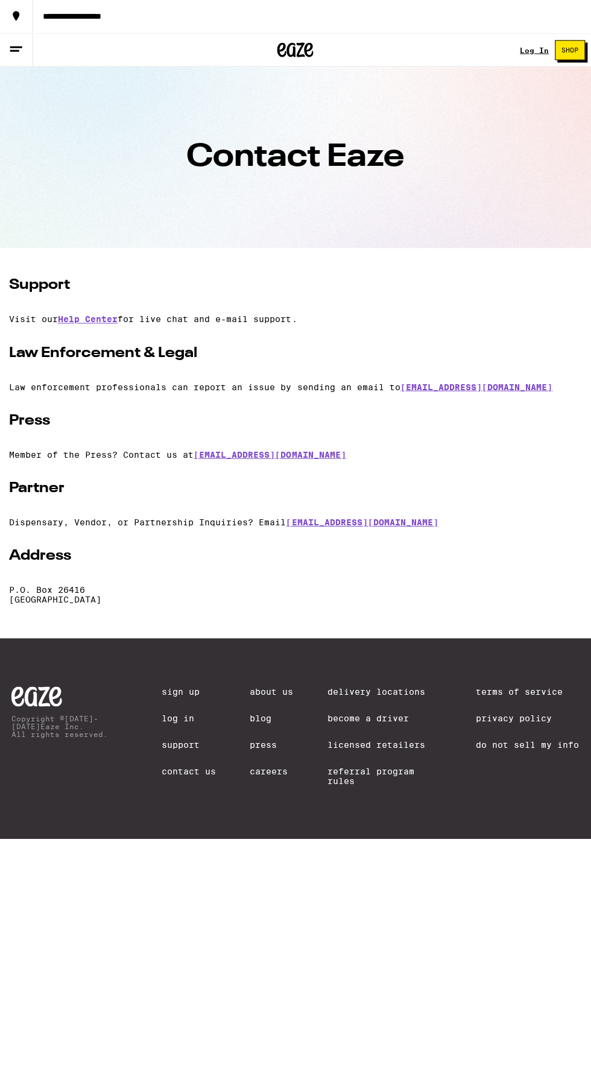
scroll to position [20, 0]
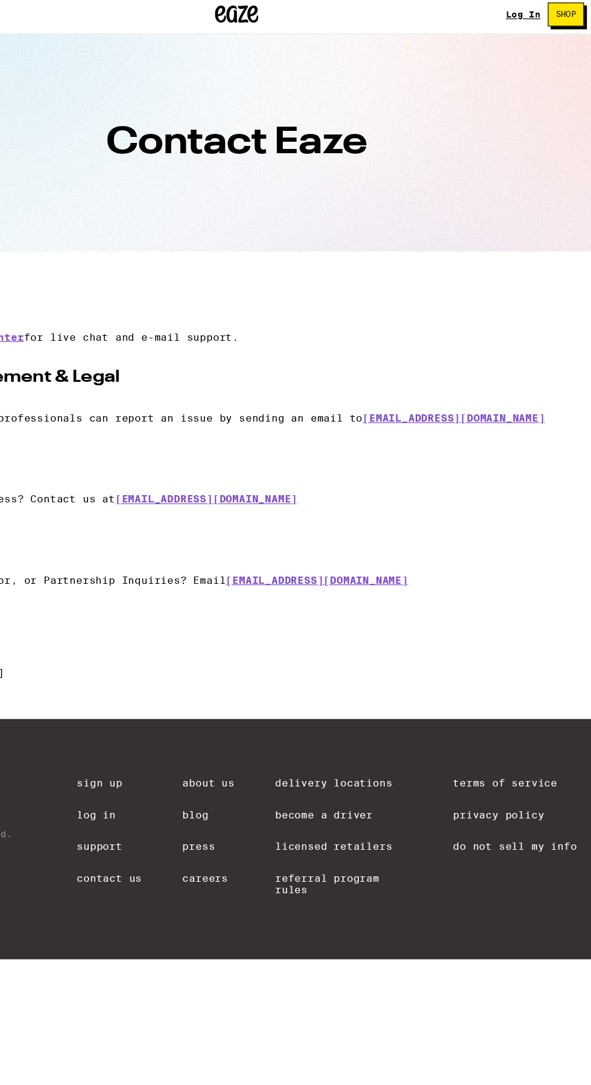
click at [432, 392] on p "Law enforcement professionals can report an issue by sending an email to [EMAIL…" at bounding box center [296, 387] width 572 height 10
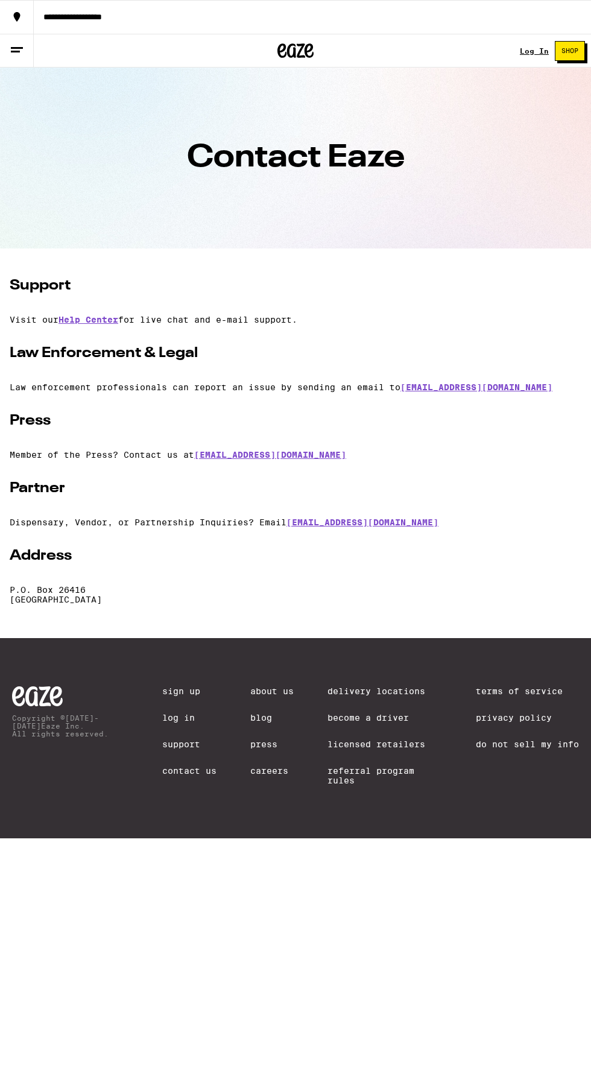
scroll to position [59, 0]
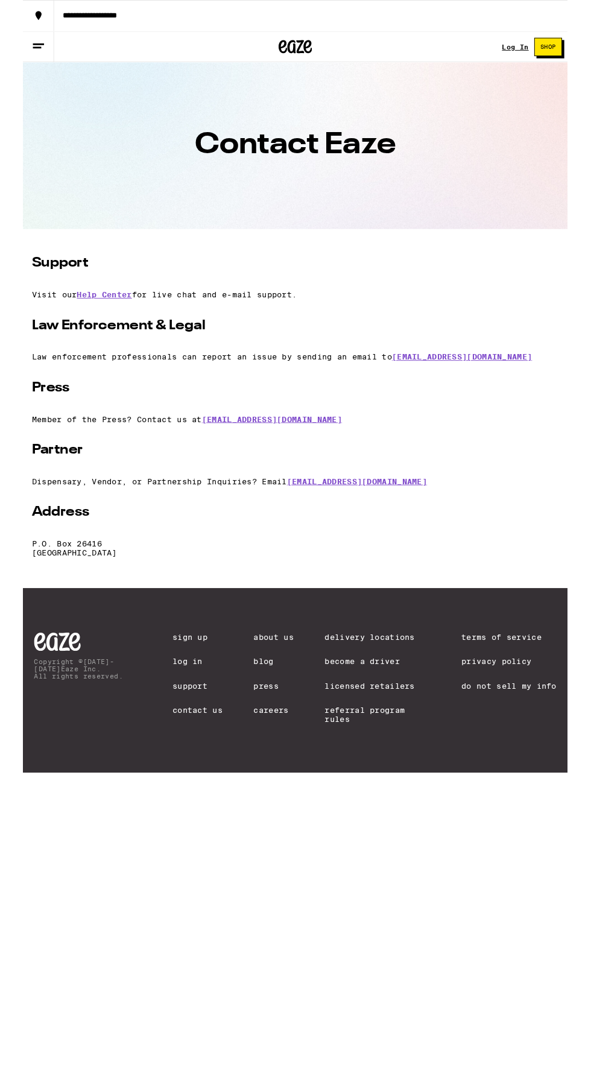
click at [192, 776] on link "Contact Us" at bounding box center [189, 771] width 54 height 10
click at [176, 776] on link "Contact Us" at bounding box center [189, 771] width 54 height 10
click at [42, 12] on button "**********" at bounding box center [295, 17] width 591 height 34
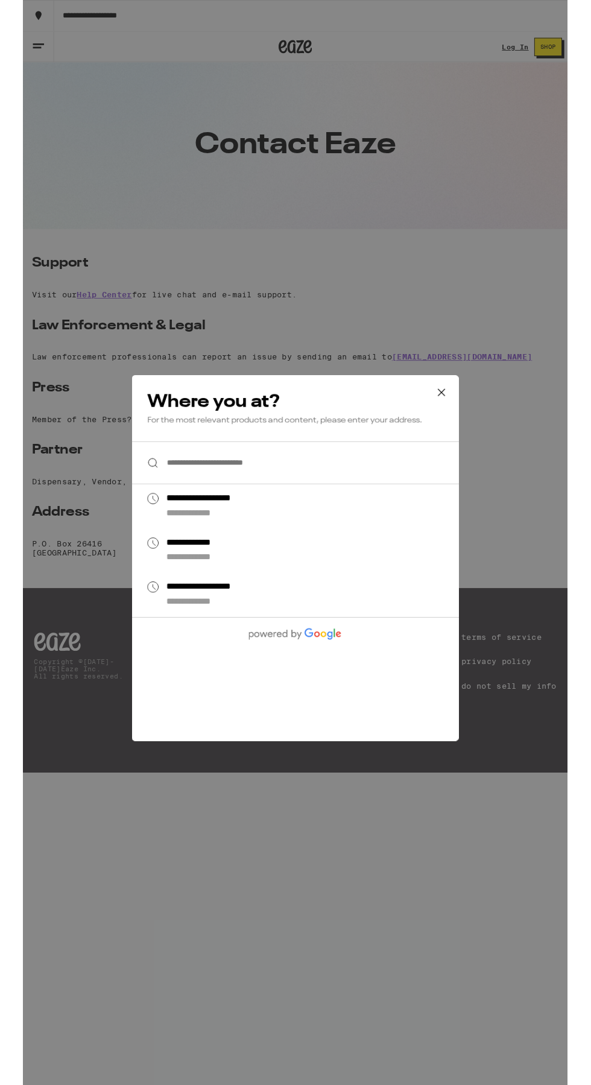
click at [182, 542] on div "**********" at bounding box center [215, 541] width 118 height 13
type input "**********"
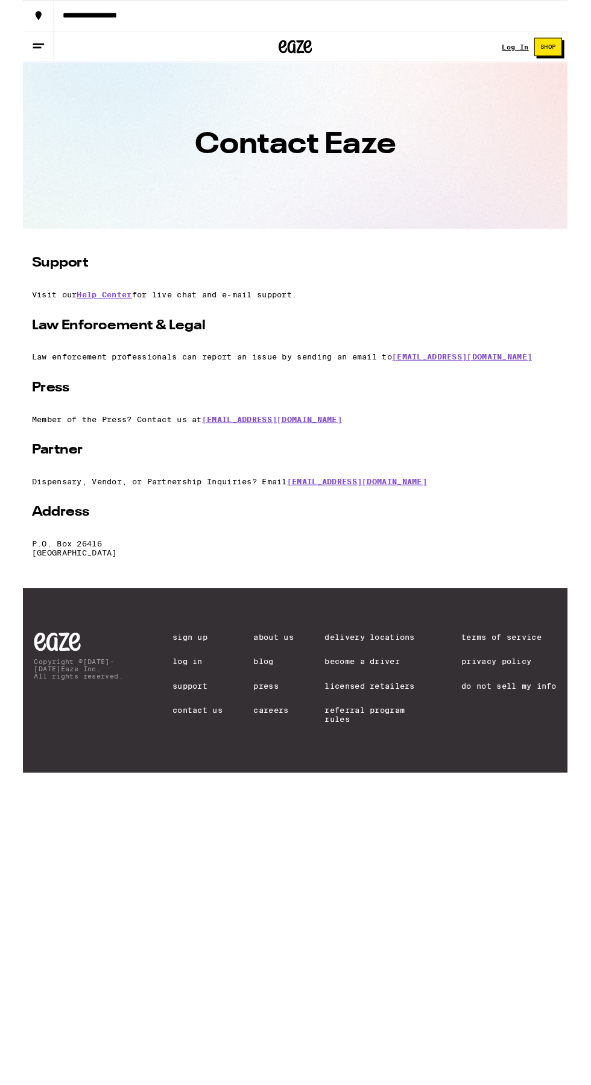
click at [572, 51] on span "Shop" at bounding box center [570, 51] width 17 height 7
click at [521, 53] on link "Log In" at bounding box center [534, 51] width 29 height 8
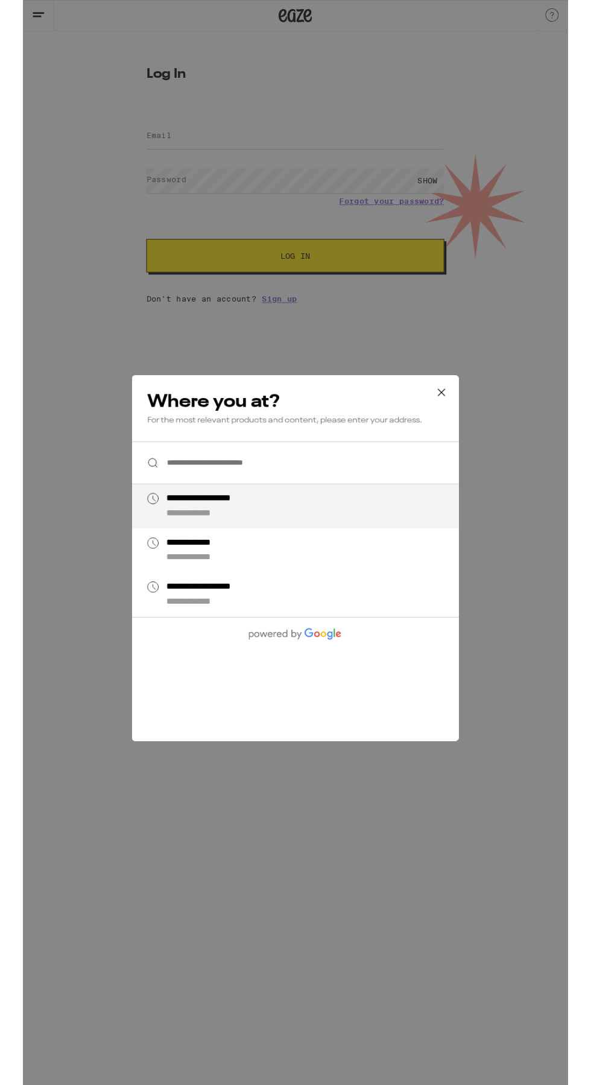
click at [186, 543] on div "**********" at bounding box center [215, 541] width 118 height 13
type input "**********"
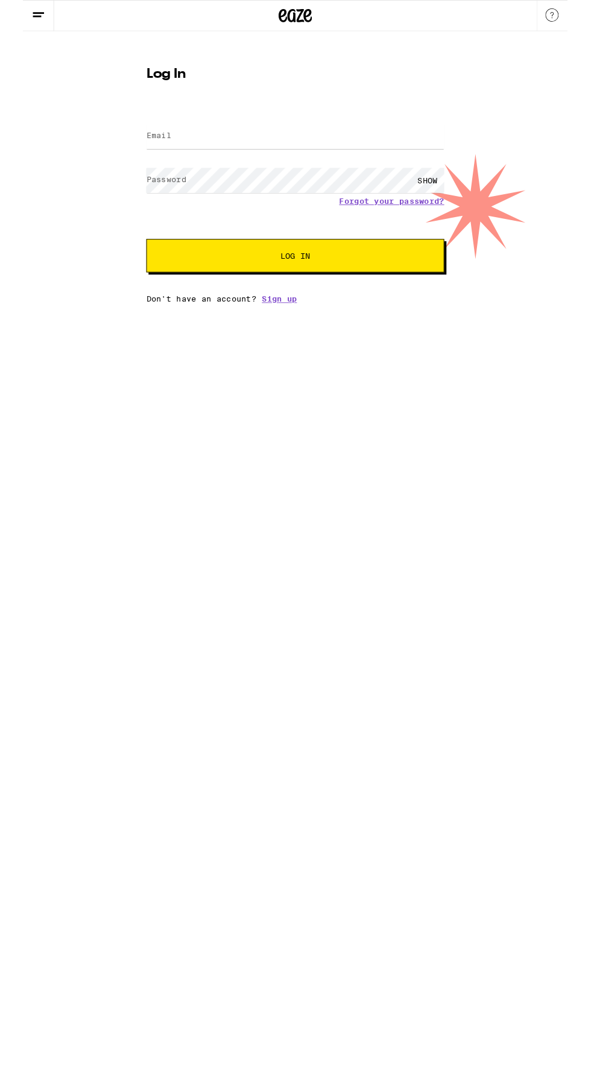
click at [168, 195] on label "Password" at bounding box center [155, 195] width 43 height 10
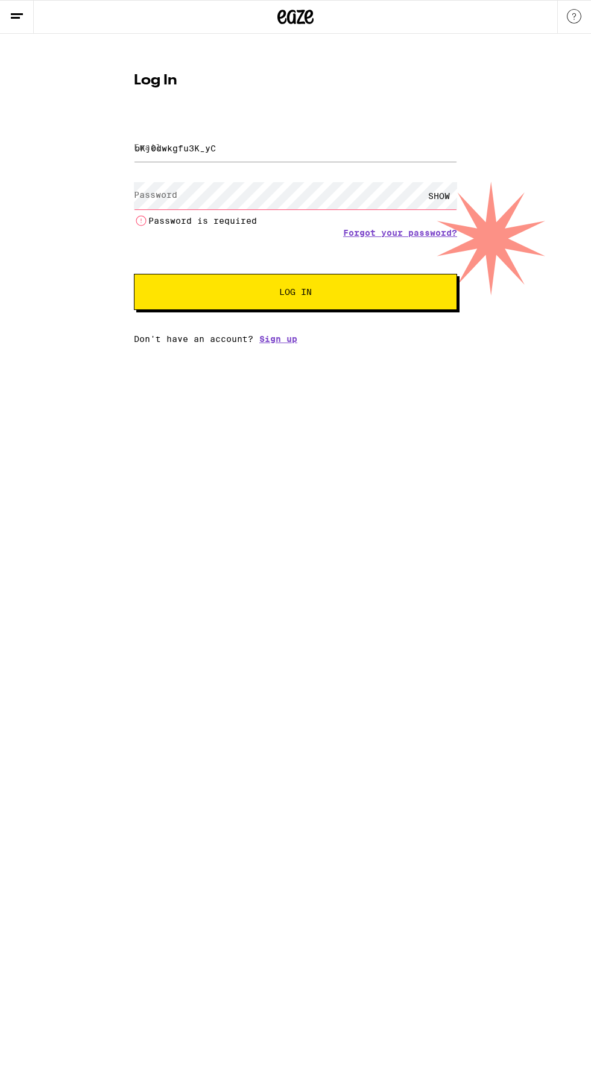
click at [134, 274] on button "Log In" at bounding box center [295, 292] width 323 height 36
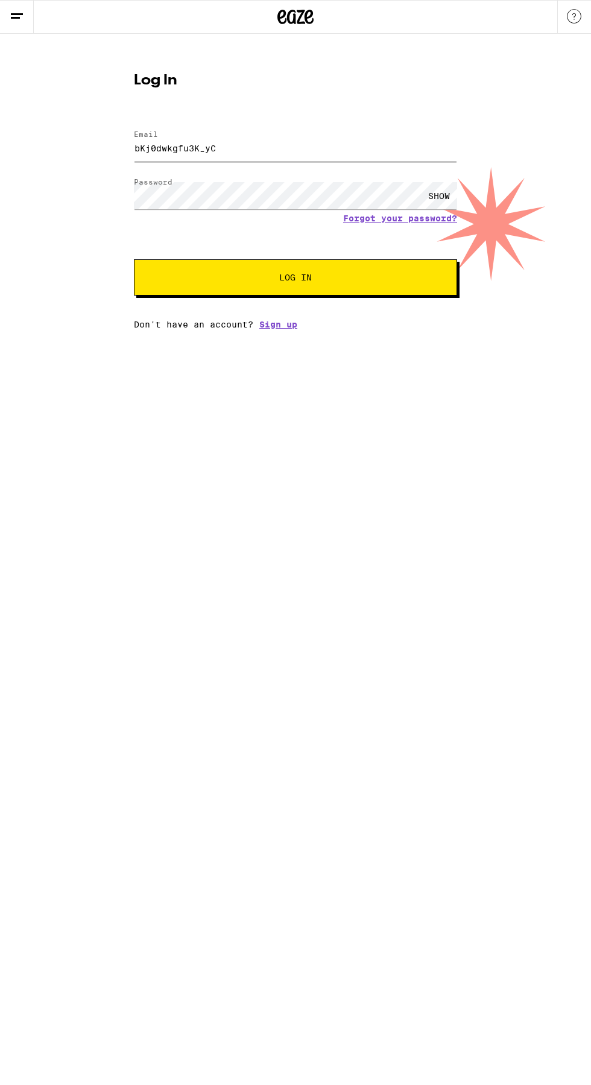
click at [247, 148] on input "bKj0dwkgfu3K_yC" at bounding box center [295, 147] width 323 height 27
click at [264, 73] on div "Log In Email Email bKj0dwkgfu3K_yC Password Password SHOW Forgot your password?…" at bounding box center [295, 196] width 347 height 265
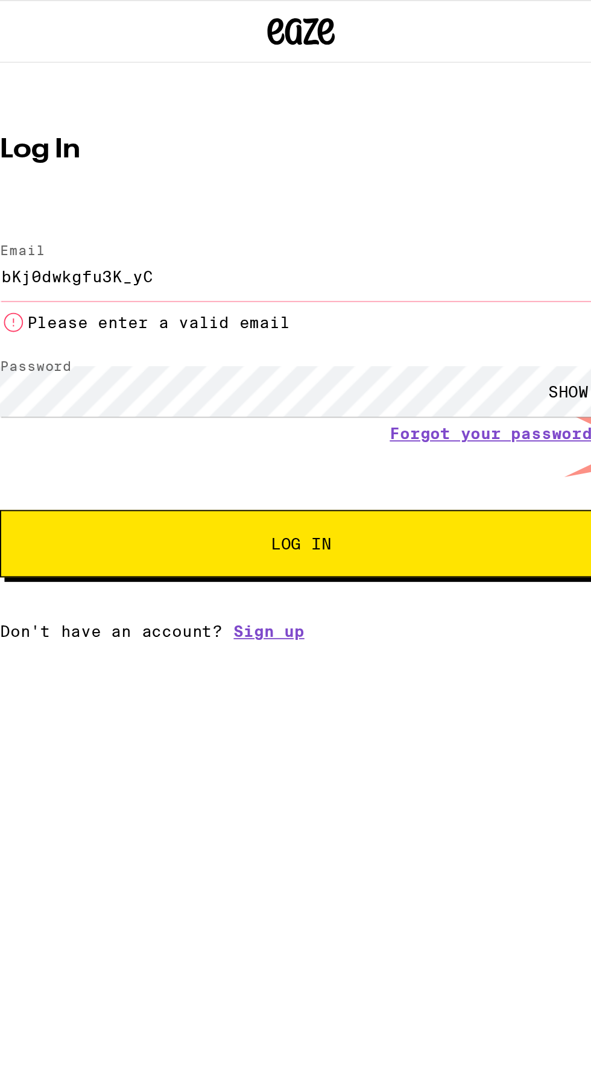
click at [235, 145] on input "bKj0dwkgfu3K_yC" at bounding box center [295, 147] width 323 height 27
type input "b"
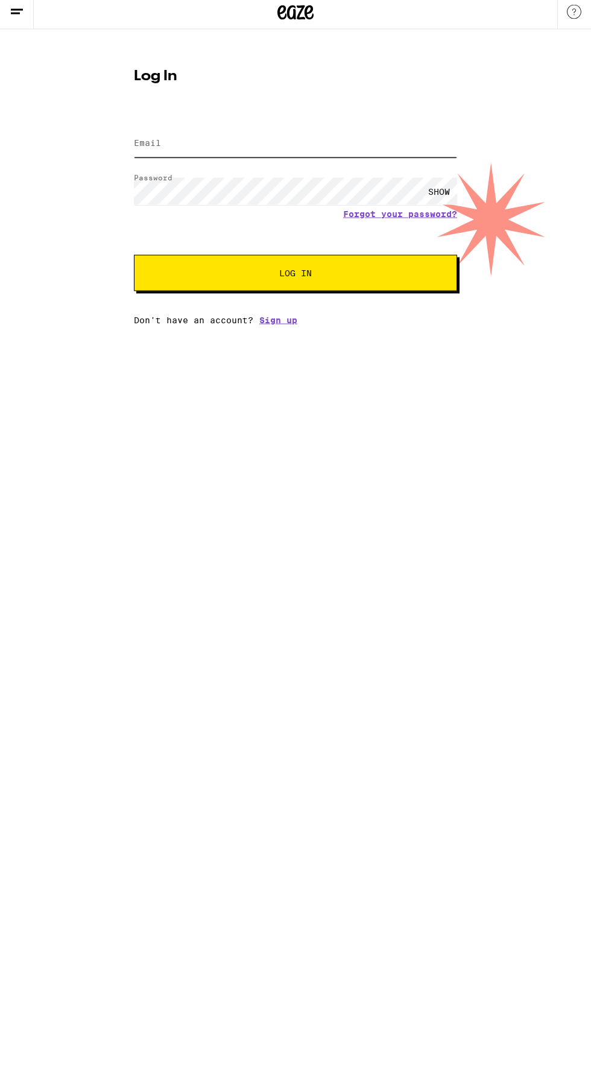
click at [161, 144] on input "Email" at bounding box center [295, 147] width 323 height 27
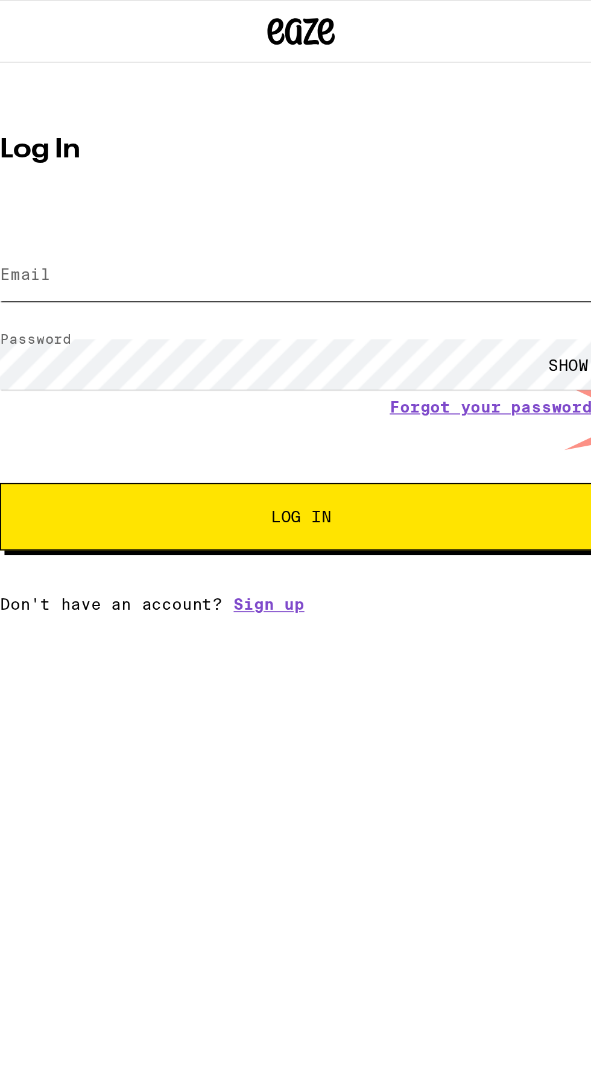
click at [177, 138] on input "Email" at bounding box center [295, 147] width 323 height 27
click at [160, 146] on label "Email" at bounding box center [147, 147] width 27 height 10
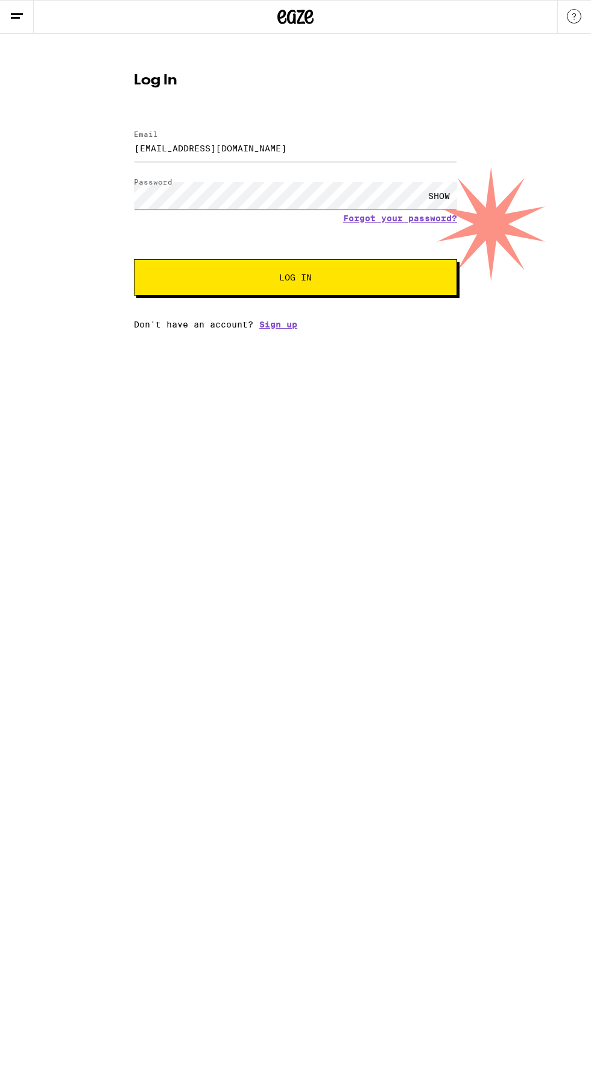
click at [449, 195] on div "SHOW" at bounding box center [439, 195] width 36 height 27
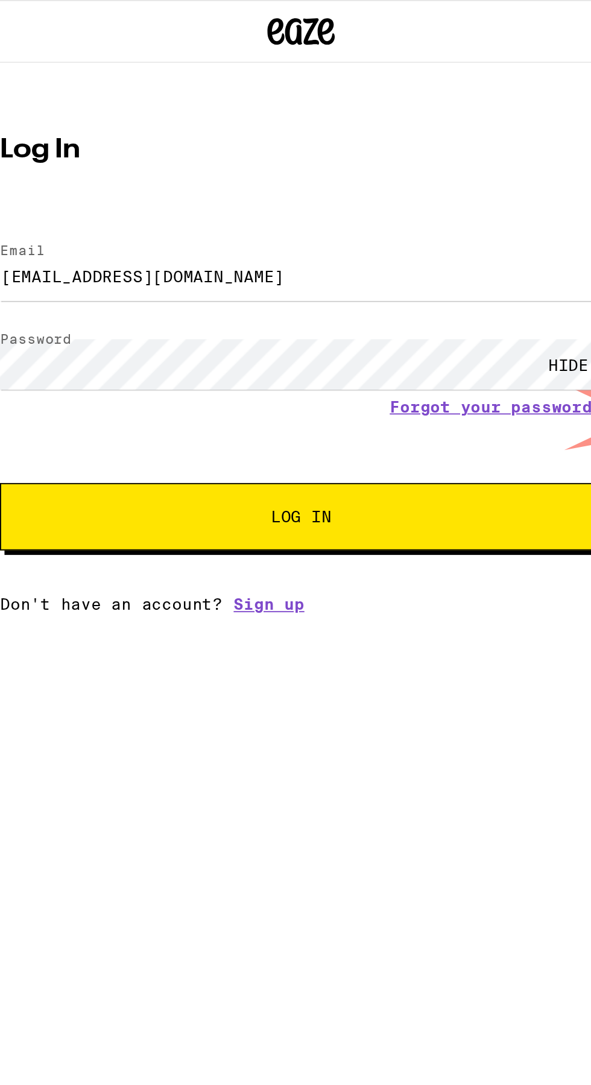
click at [296, 279] on span "Log In" at bounding box center [295, 277] width 33 height 8
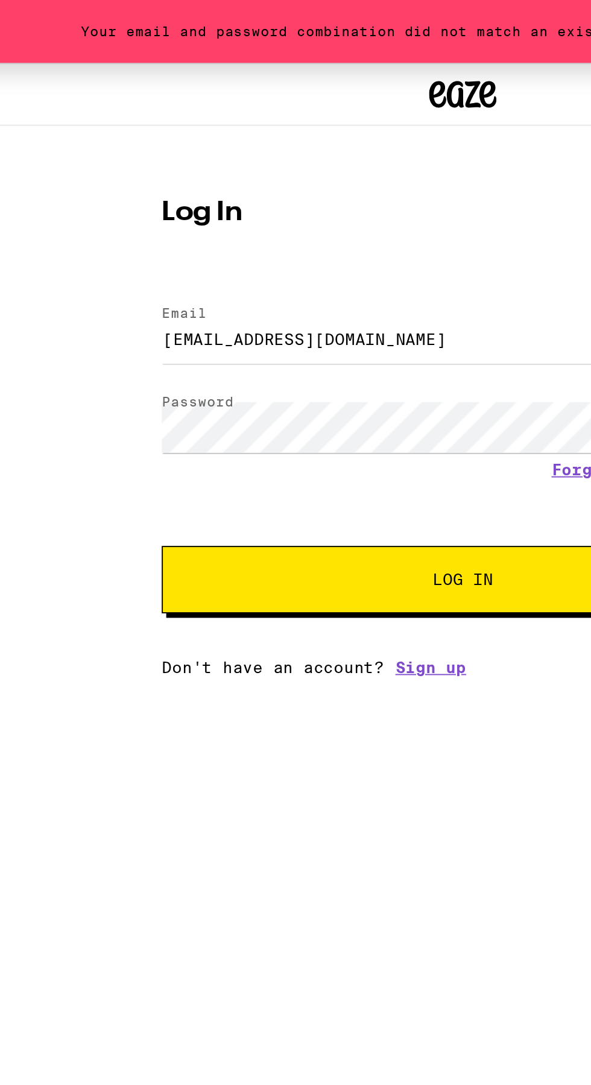
click at [283, 309] on span "Log In" at bounding box center [295, 311] width 33 height 8
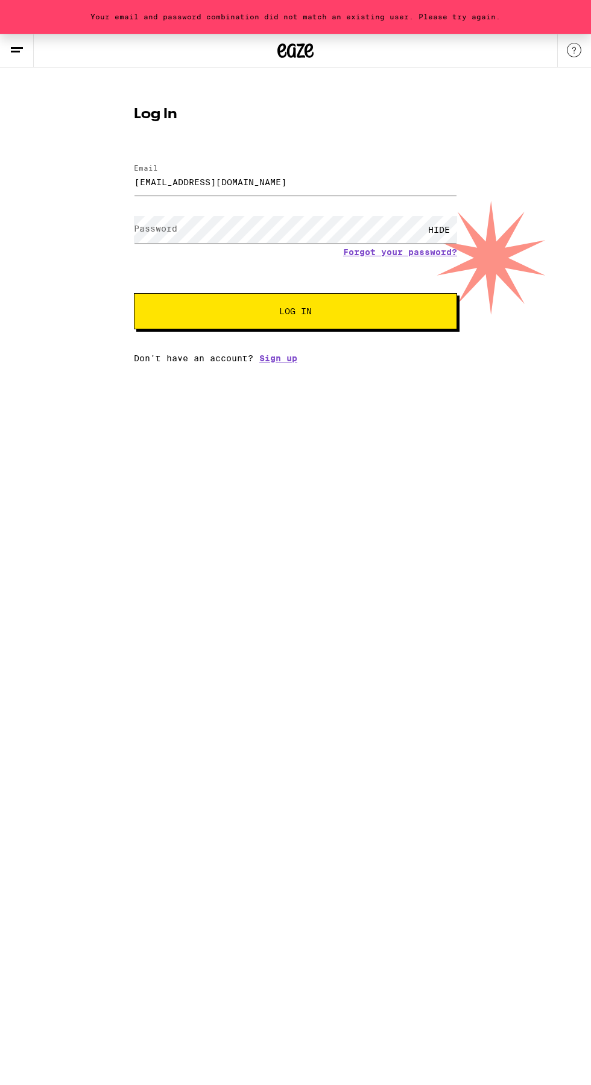
click at [165, 226] on label "Password" at bounding box center [155, 229] width 43 height 10
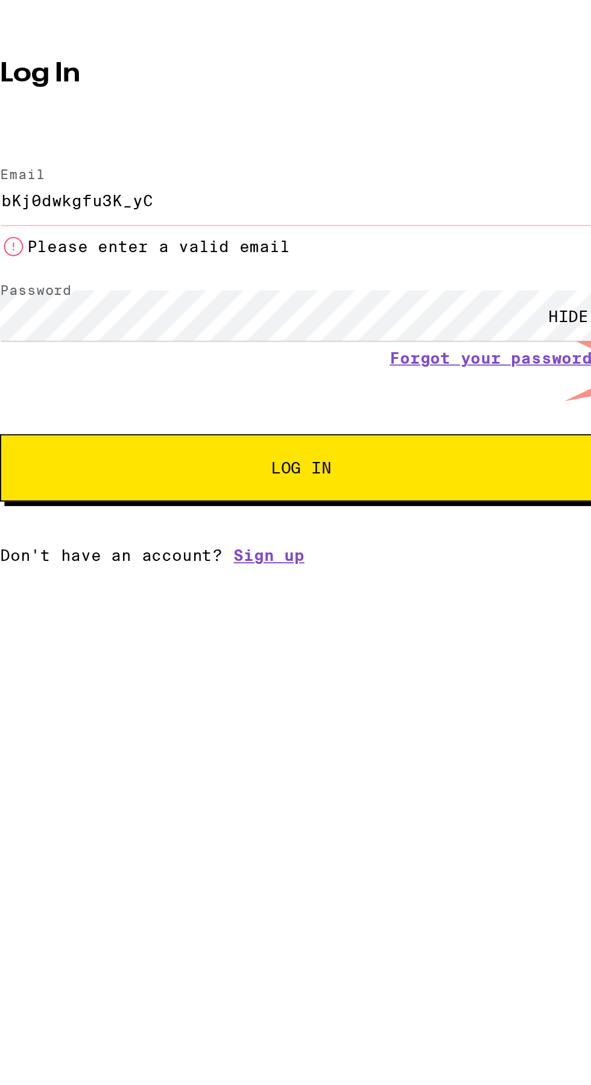
click at [306, 326] on span "Log In" at bounding box center [295, 325] width 33 height 8
type input "b"
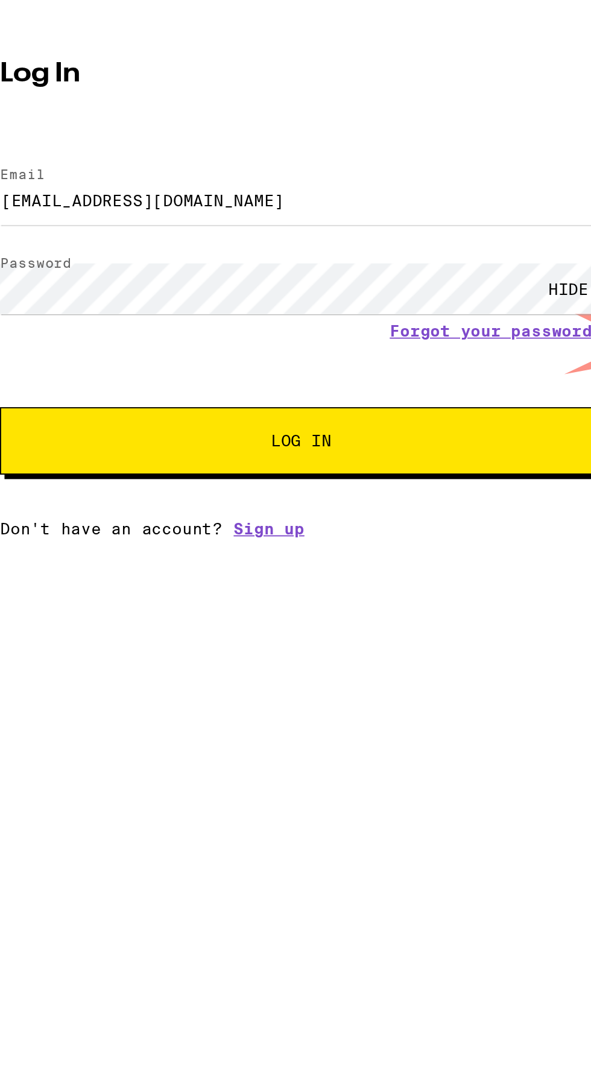
click at [306, 314] on span "Log In" at bounding box center [295, 311] width 33 height 8
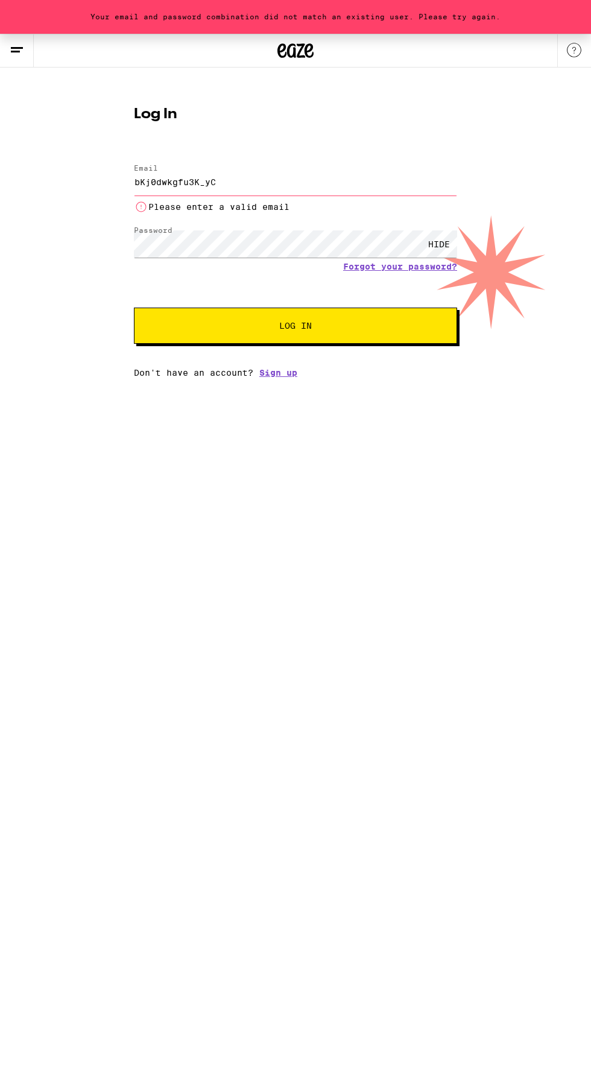
click at [239, 182] on input "bKj0dwkgfu3K_yC" at bounding box center [295, 181] width 323 height 27
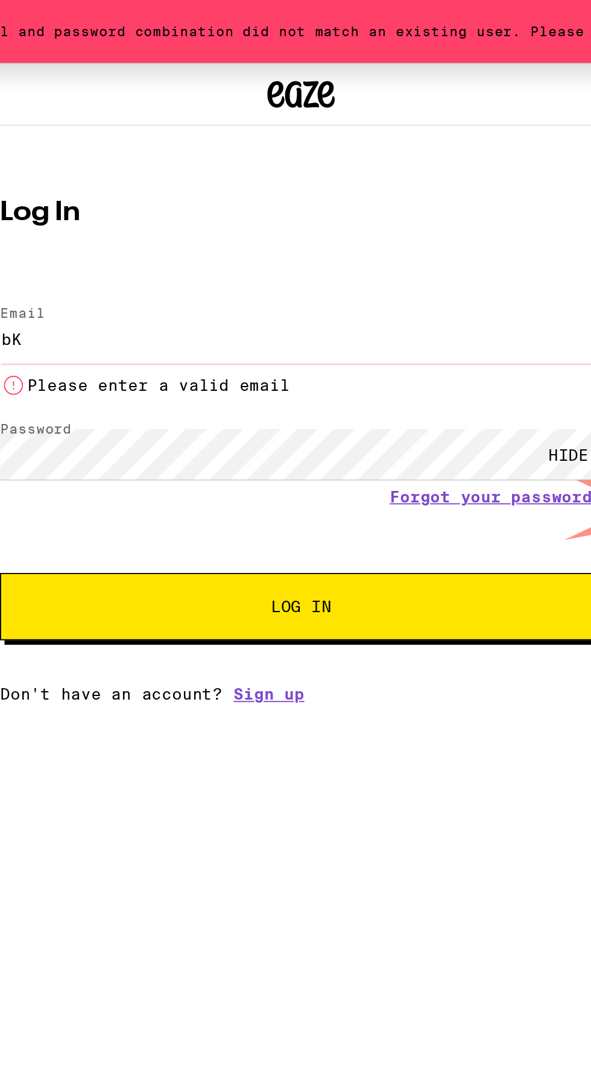
type input "b"
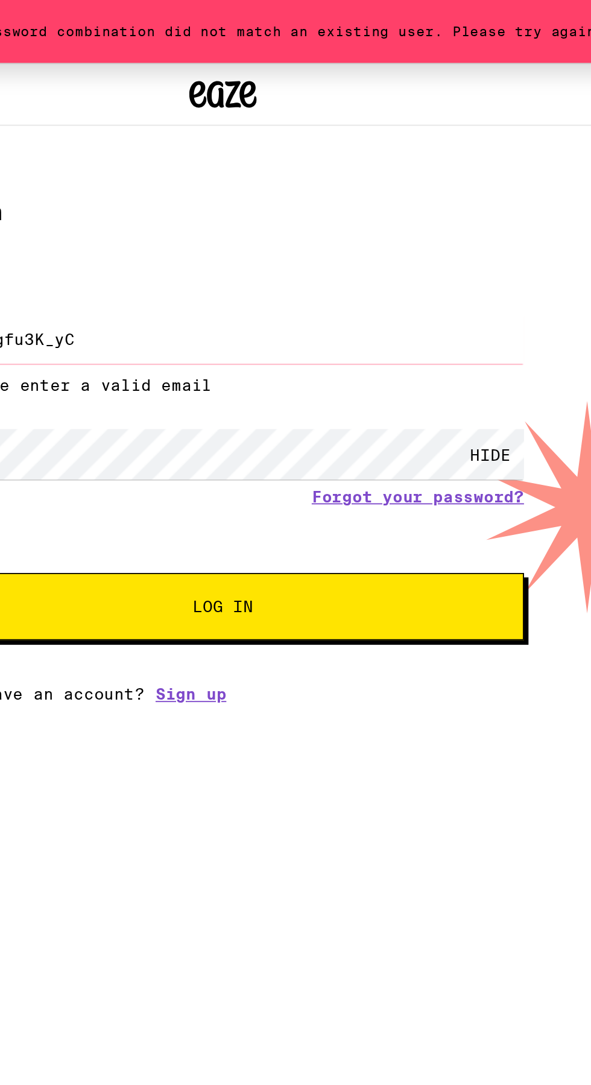
click at [245, 183] on input "bKj0dwkgfu3K_yC" at bounding box center [295, 181] width 323 height 27
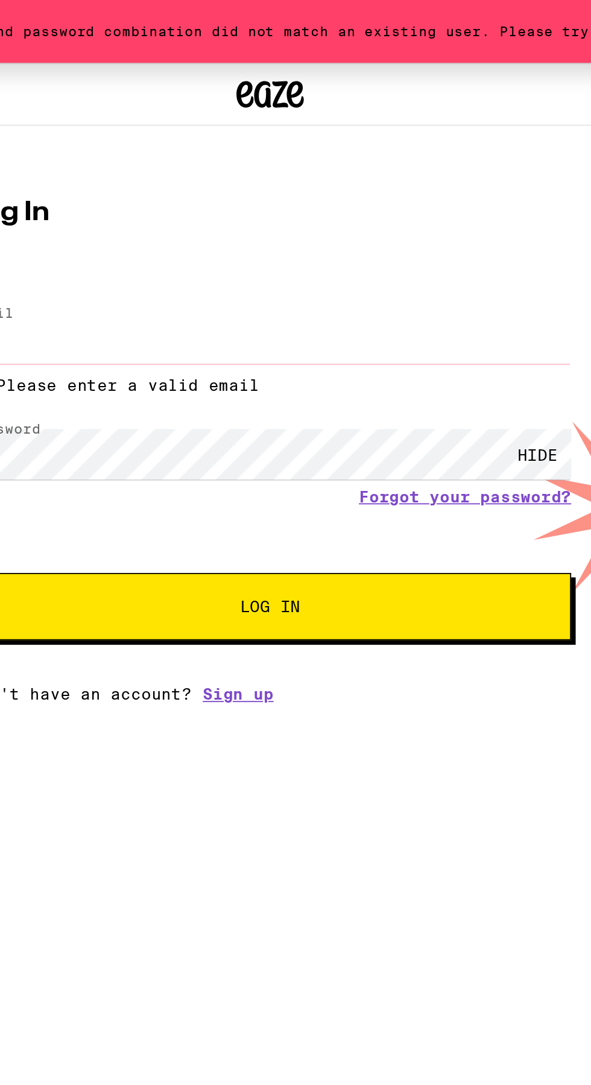
type input "b"
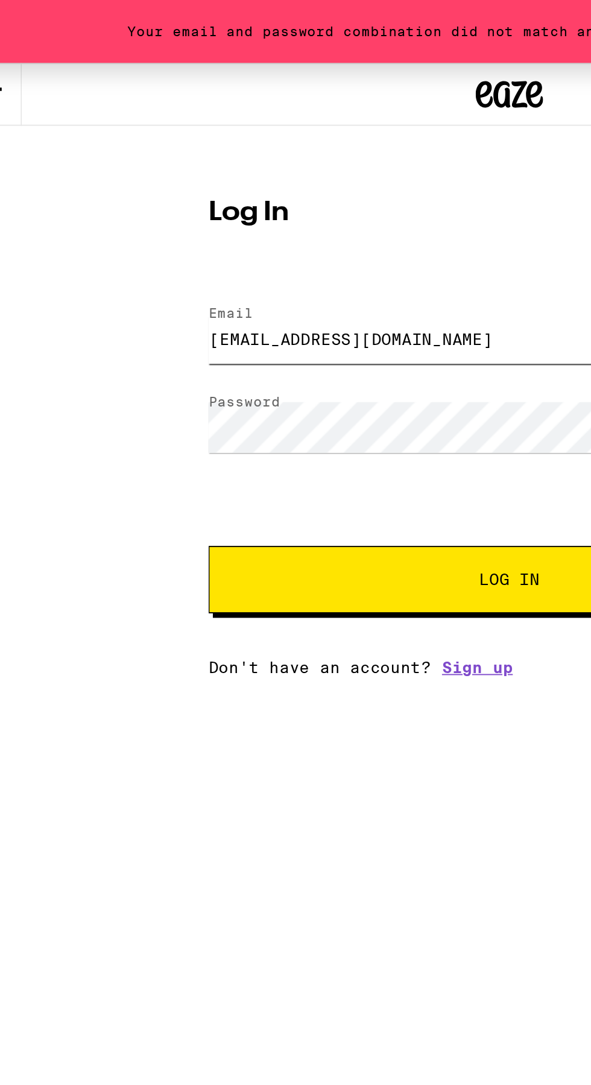
type input "[EMAIL_ADDRESS][DOMAIN_NAME]"
click at [281, 314] on span "Log In" at bounding box center [295, 311] width 33 height 8
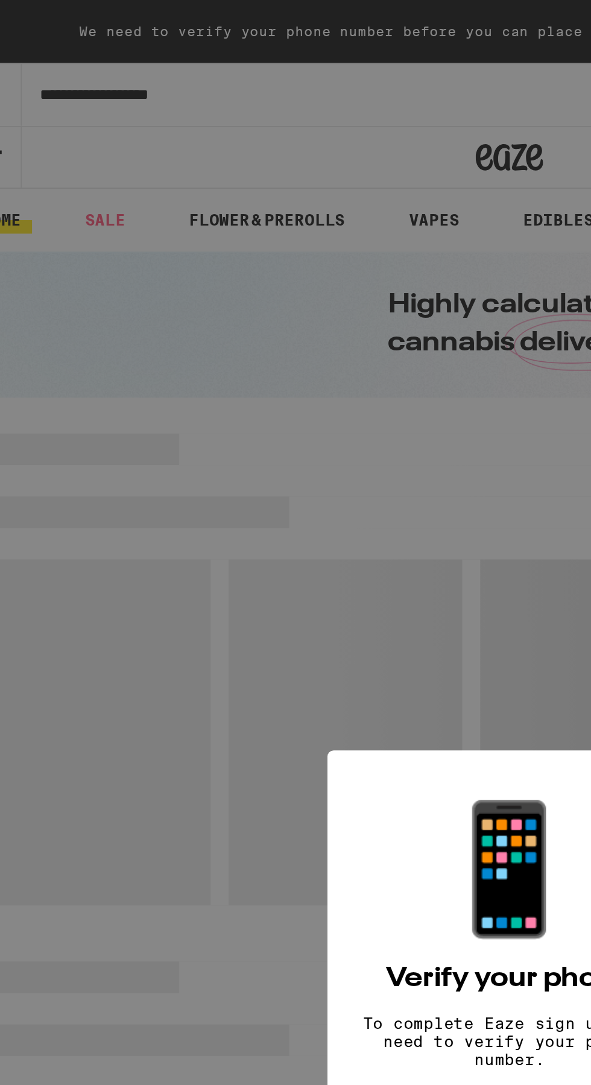
click at [293, 506] on div "📱" at bounding box center [295, 467] width 84 height 80
click at [289, 560] on p "To complete Eaze sign up, you need to verify your phone number." at bounding box center [296, 559] width 160 height 29
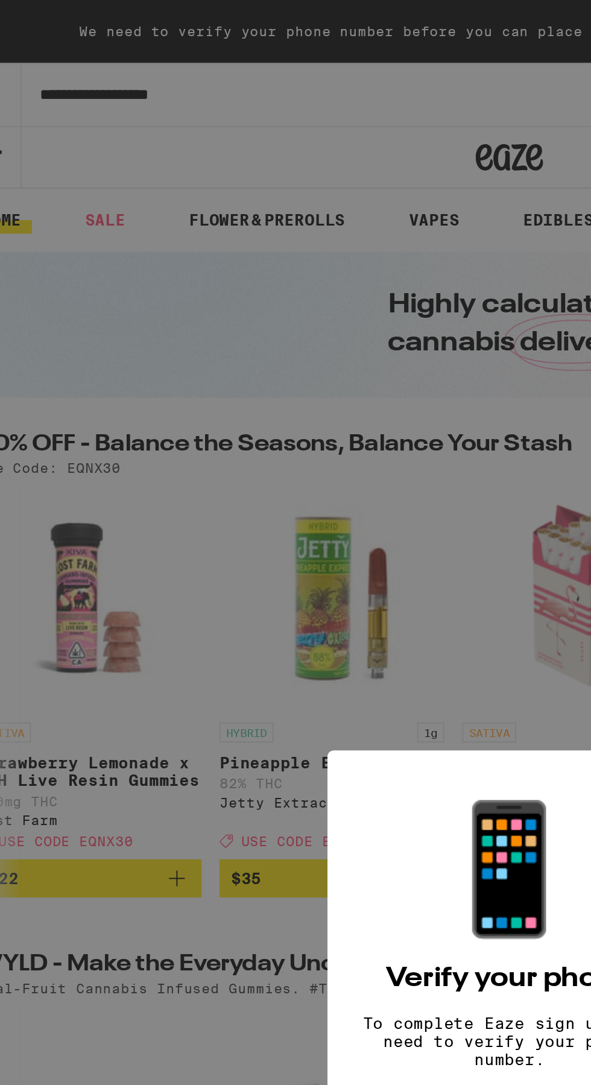
click at [293, 528] on h2 "Verify your phone" at bounding box center [295, 526] width 133 height 14
click at [314, 605] on span "Get verified" at bounding box center [296, 608] width 62 height 17
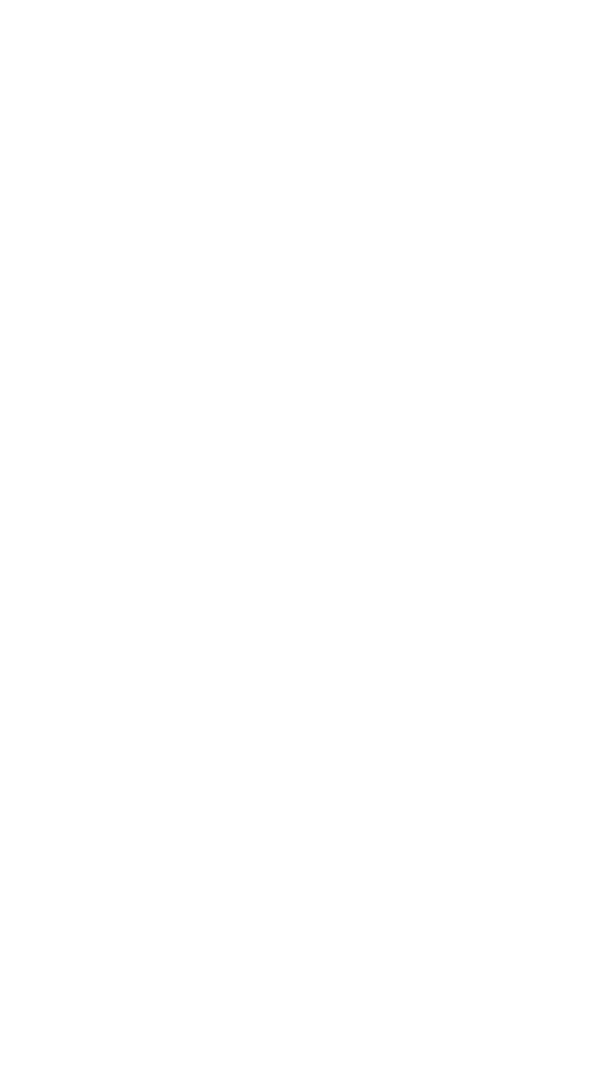
click at [109, 261] on html "Can we get your digits? We'll send a code to verify you Phone Number Send Code …" at bounding box center [295, 130] width 591 height 261
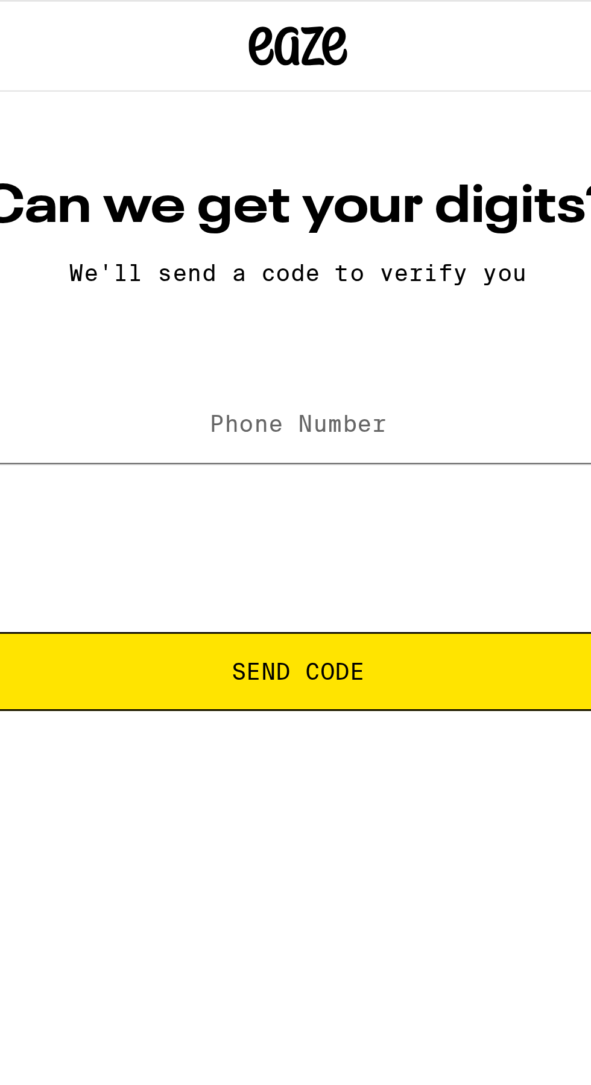
click at [211, 162] on input "Phone Number" at bounding box center [295, 156] width 323 height 27
type input "[PHONE_NUMBER]"
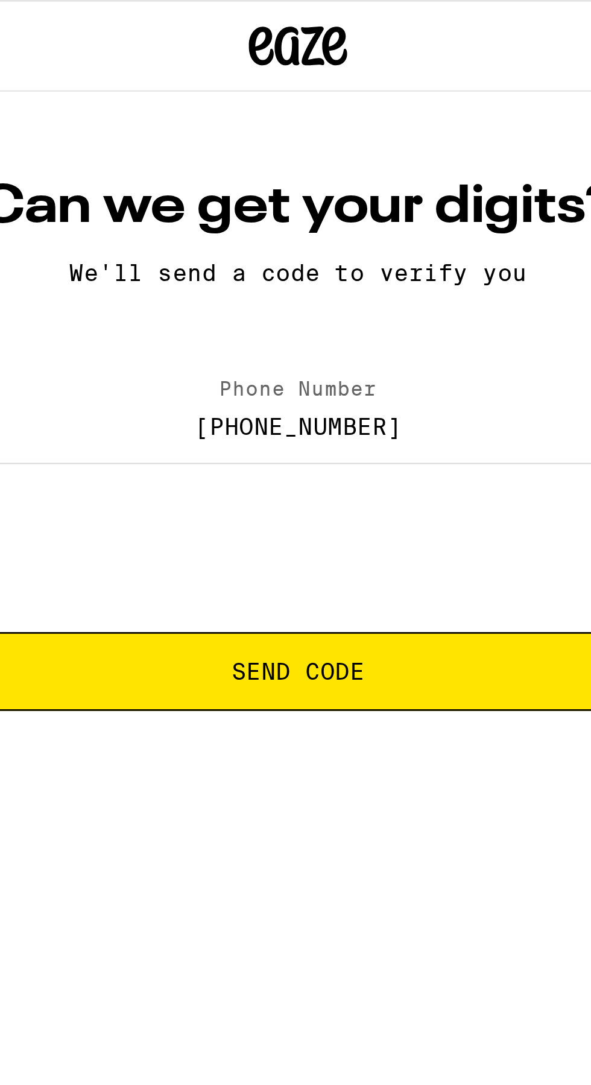
click at [291, 245] on span "Send Code" at bounding box center [295, 246] width 49 height 8
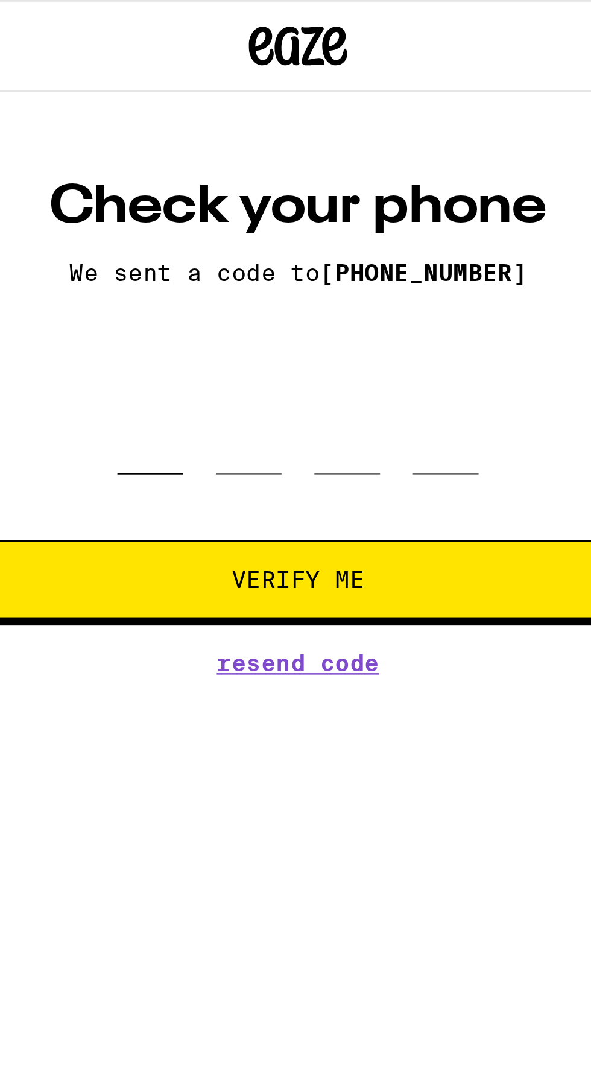
click at [247, 168] on input "tel" at bounding box center [241, 157] width 24 height 36
type input "5"
type input "1"
type input "0"
type input "3"
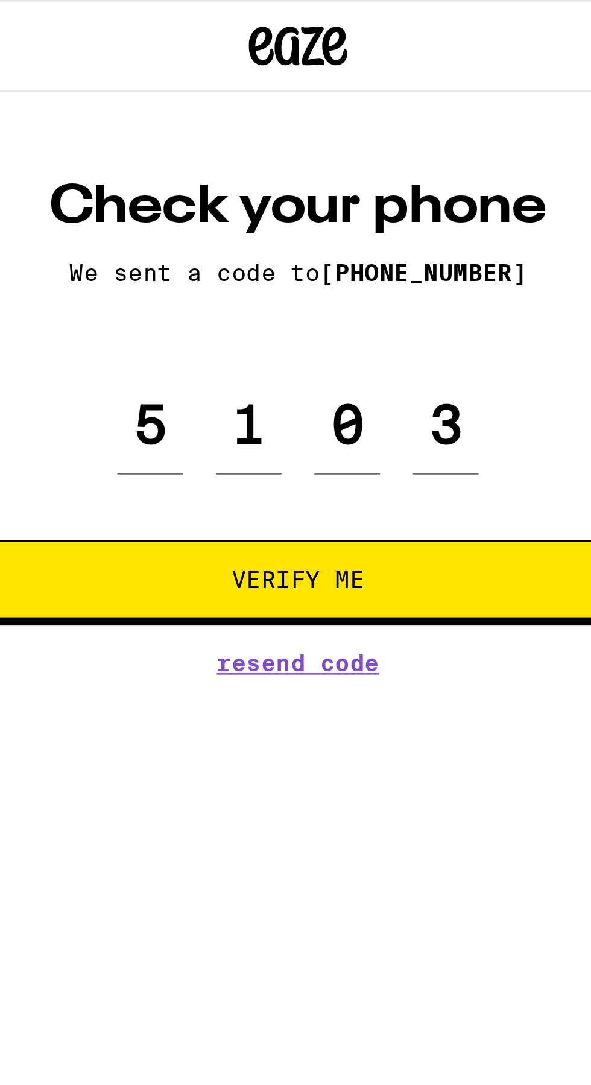
click at [293, 205] on button "Verify Me" at bounding box center [295, 212] width 323 height 29
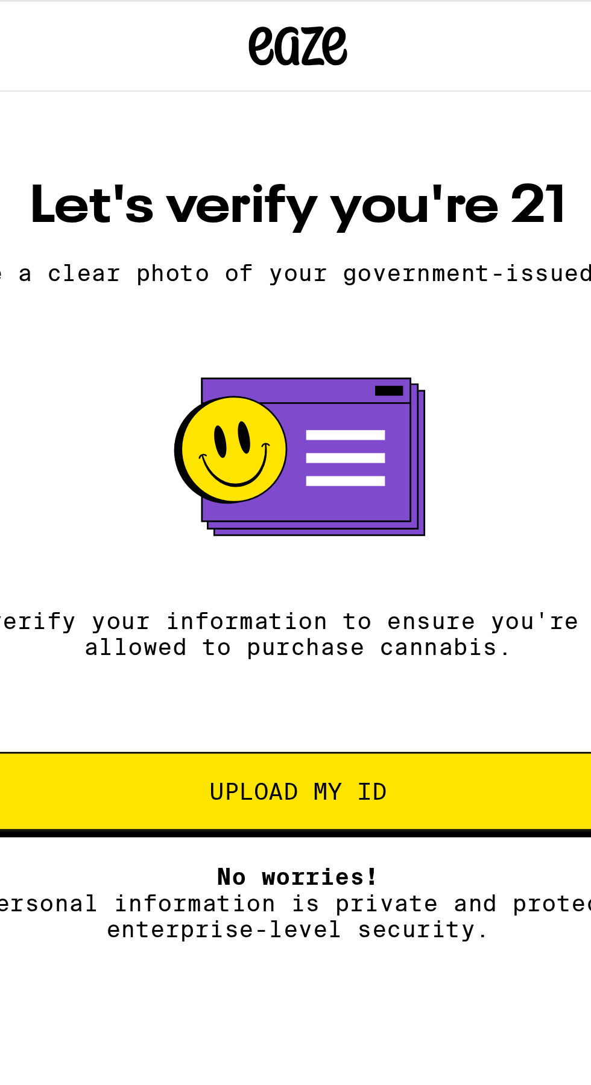
click at [307, 289] on button "Upload my ID" at bounding box center [295, 290] width 323 height 29
click at [293, 295] on span "Upload my ID" at bounding box center [295, 290] width 65 height 8
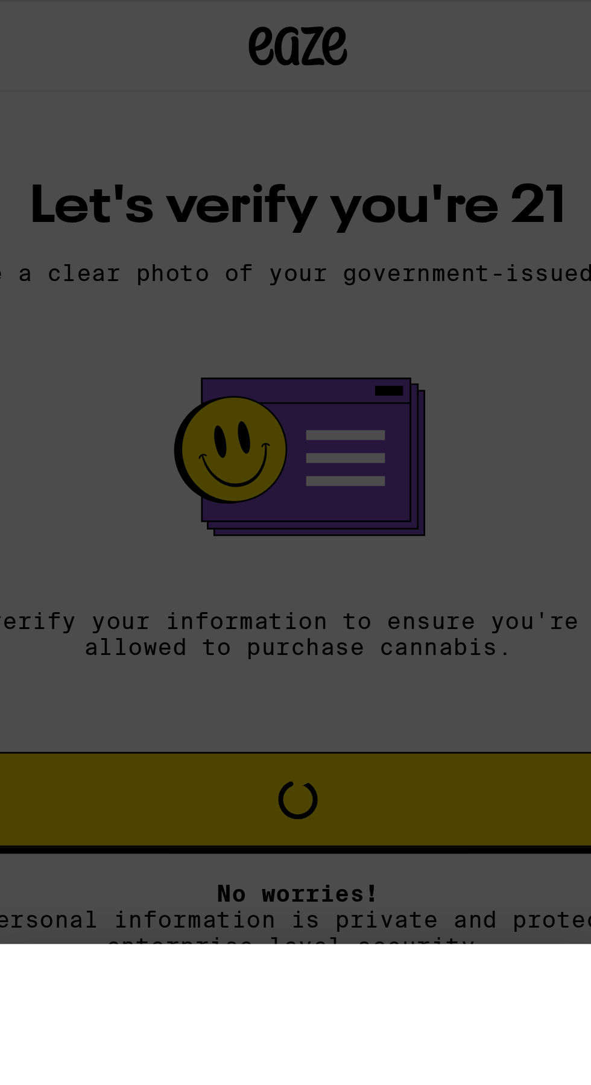
click at [338, 132] on div at bounding box center [295, 542] width 591 height 1085
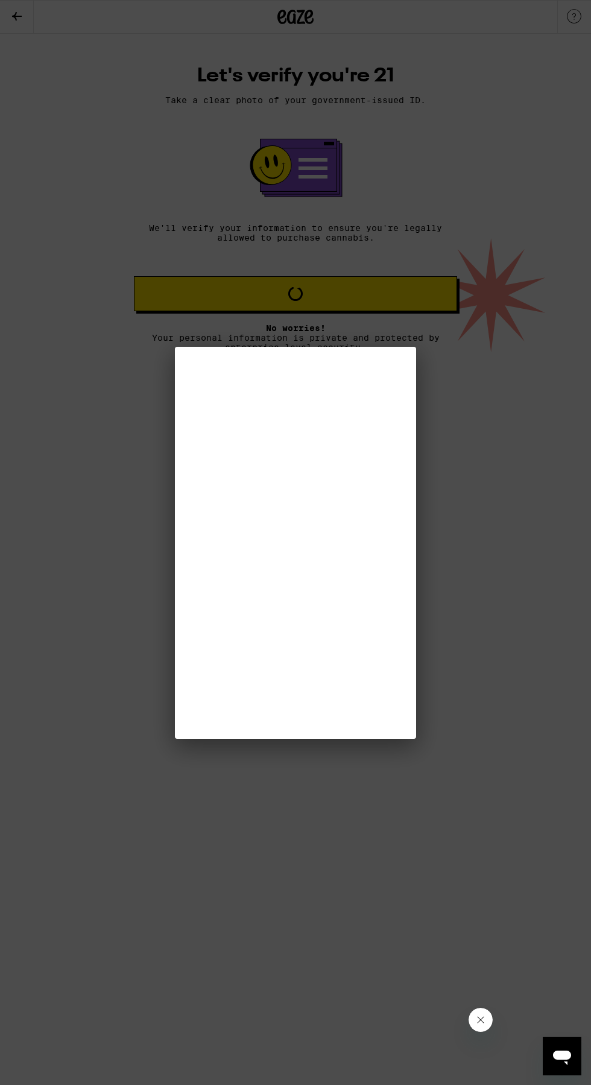
click at [7, 413] on div at bounding box center [295, 542] width 591 height 1085
click at [532, 1036] on div at bounding box center [295, 542] width 591 height 1085
click at [568, 1076] on div at bounding box center [295, 542] width 591 height 1085
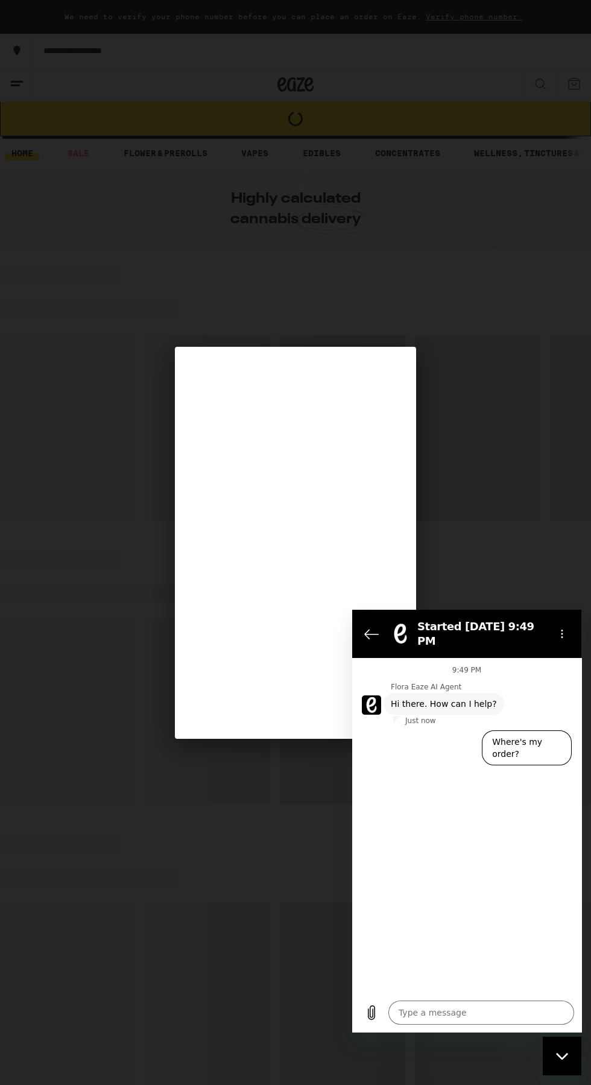
click at [459, 838] on div "9:49 PM Flora Eaze AI Agent Flora Eaze AI Agent says: Hi there. How can I help?…" at bounding box center [466, 825] width 229 height 335
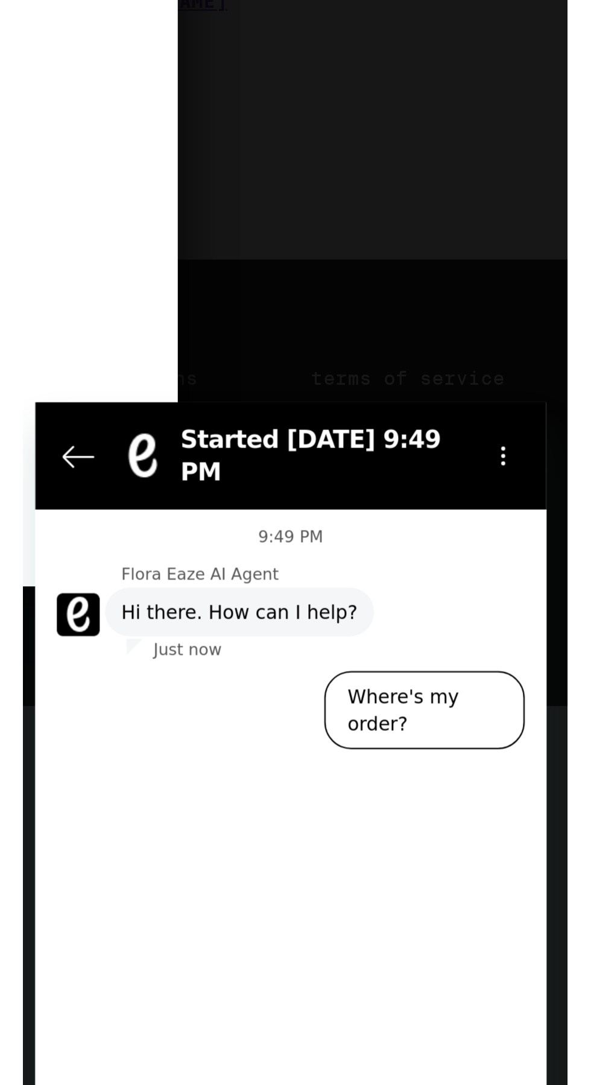
click at [182, 598] on div "9:49 PM Flora Eaze AI Agent Flora Eaze AI Agent says: Hi there. How can I help?…" at bounding box center [149, 617] width 229 height 335
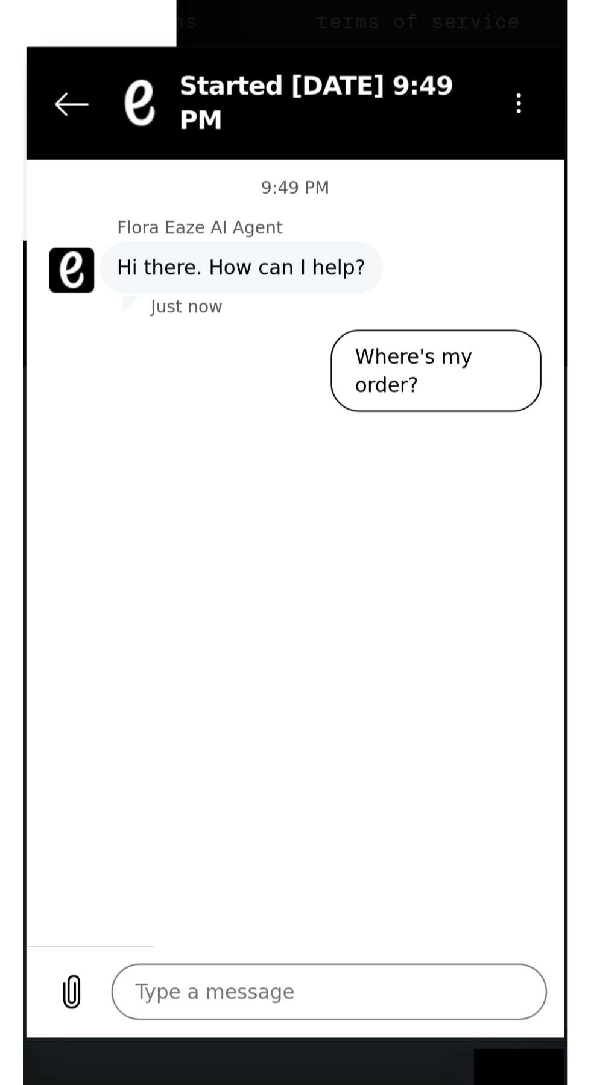
click at [85, 449] on textarea at bounding box center [156, 449] width 186 height 24
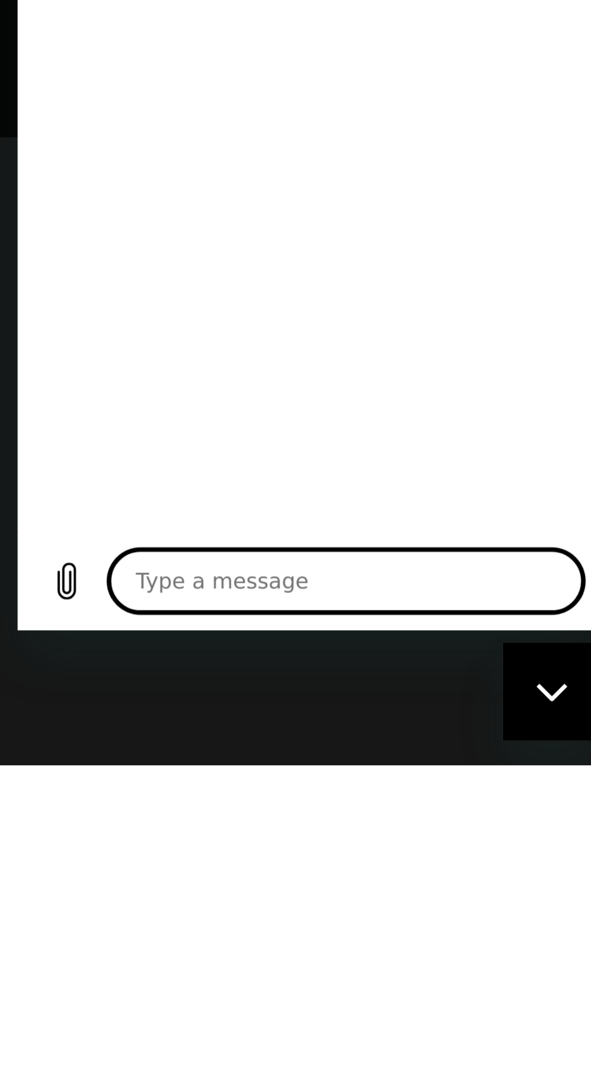
scroll to position [151, 0]
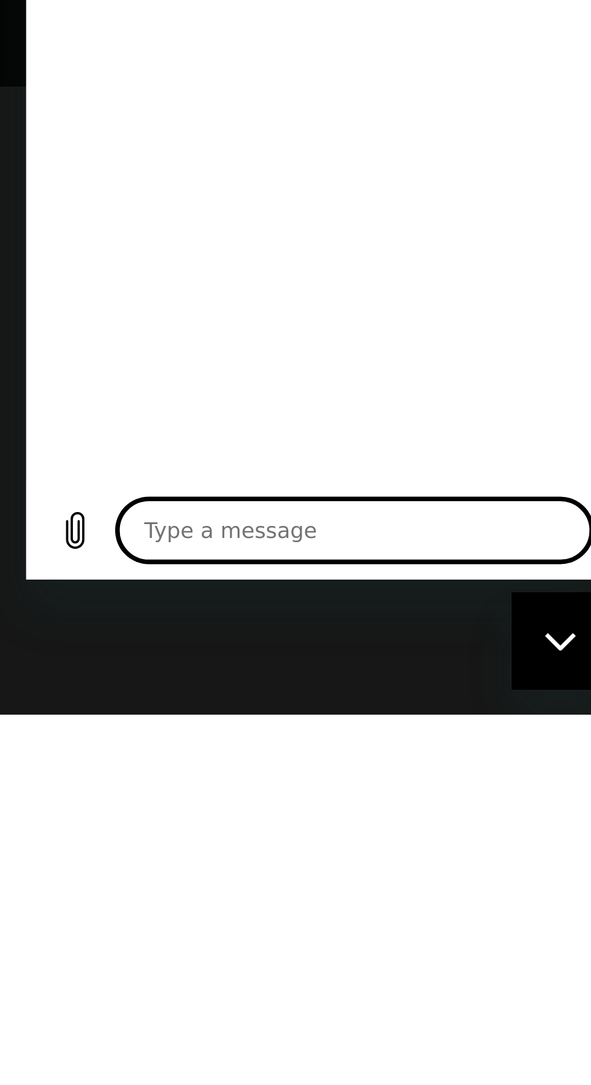
type textarea "I"
type textarea "x"
type textarea "Im"
type textarea "x"
type textarea "I'm"
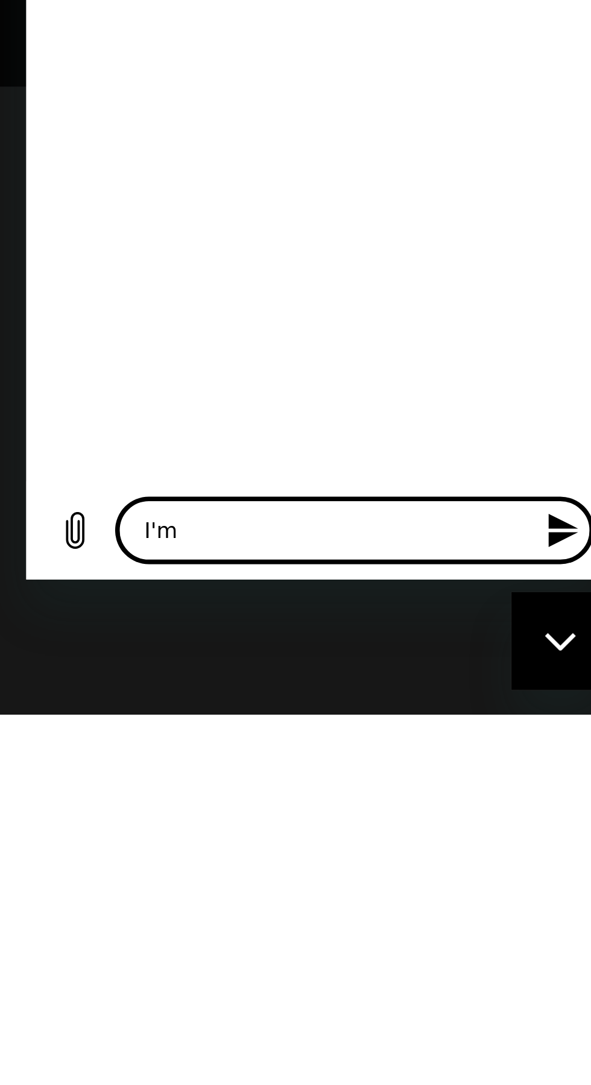
type textarea "x"
type textarea "I'm i"
type textarea "x"
type textarea "I'm in"
type textarea "x"
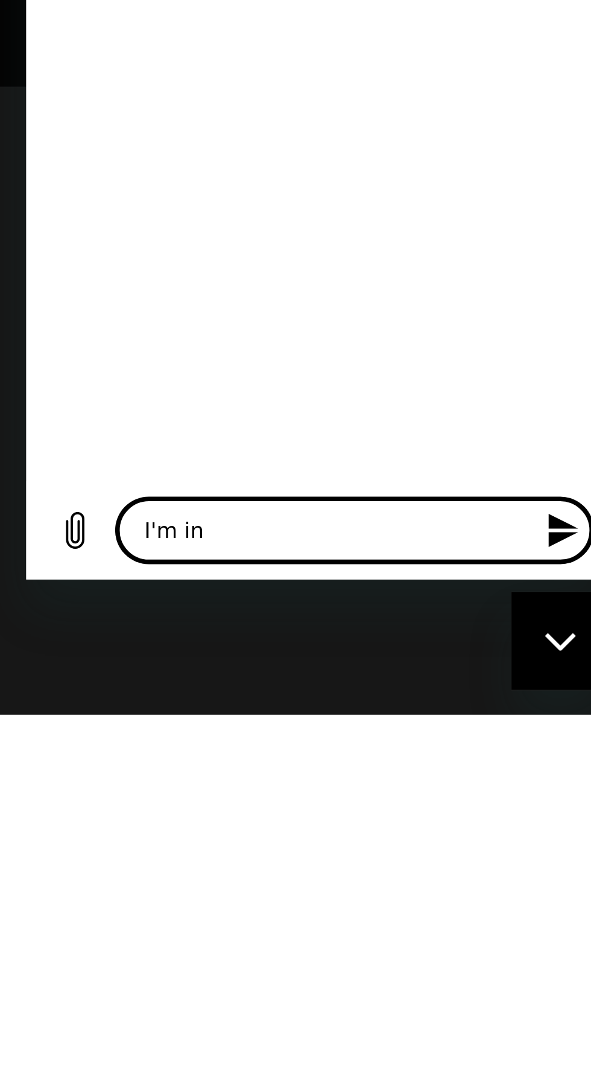
type textarea "I'm in"
type textarea "x"
type textarea "I'm in e"
type textarea "x"
type textarea "I'm in el"
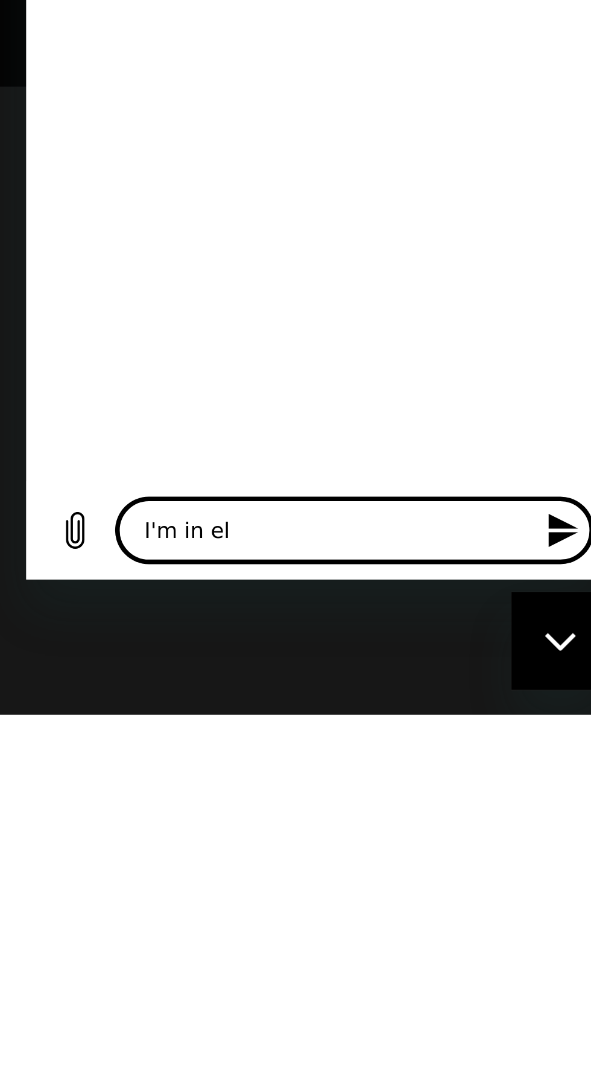
type textarea "x"
type textarea "I'm in [GEOGRAPHIC_DATA]"
type textarea "x"
type textarea "I'm in [GEOGRAPHIC_DATA]"
type textarea "x"
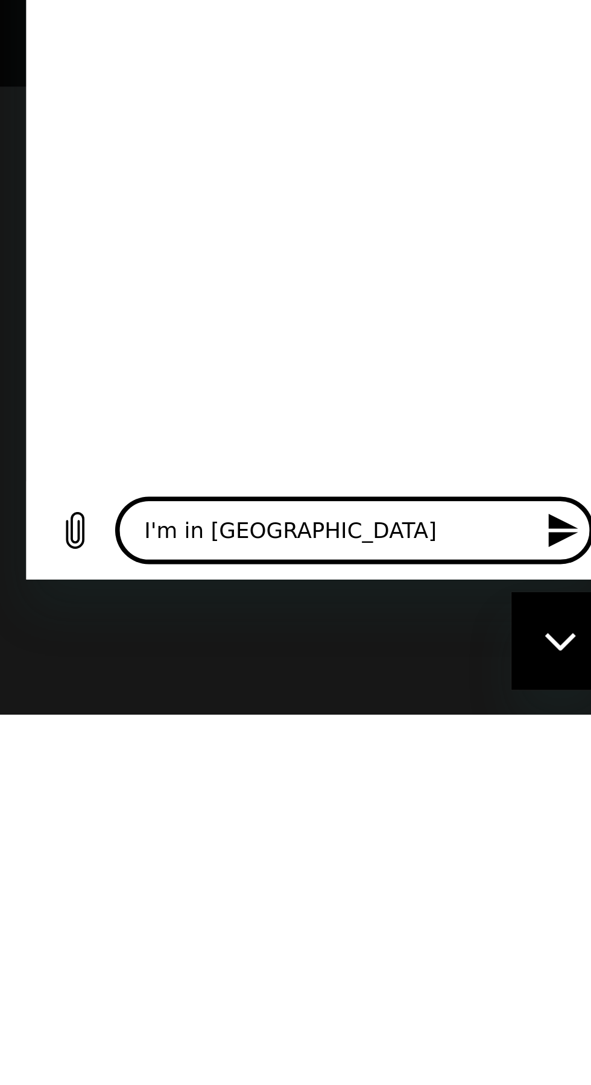
type textarea "I'm in [GEOGRAPHIC_DATA] [GEOGRAPHIC_DATA]"
type textarea "x"
type textarea "I'm in [GEOGRAPHIC_DATA] CA a"
type textarea "x"
type textarea "I'm in [GEOGRAPHIC_DATA] [GEOGRAPHIC_DATA] an"
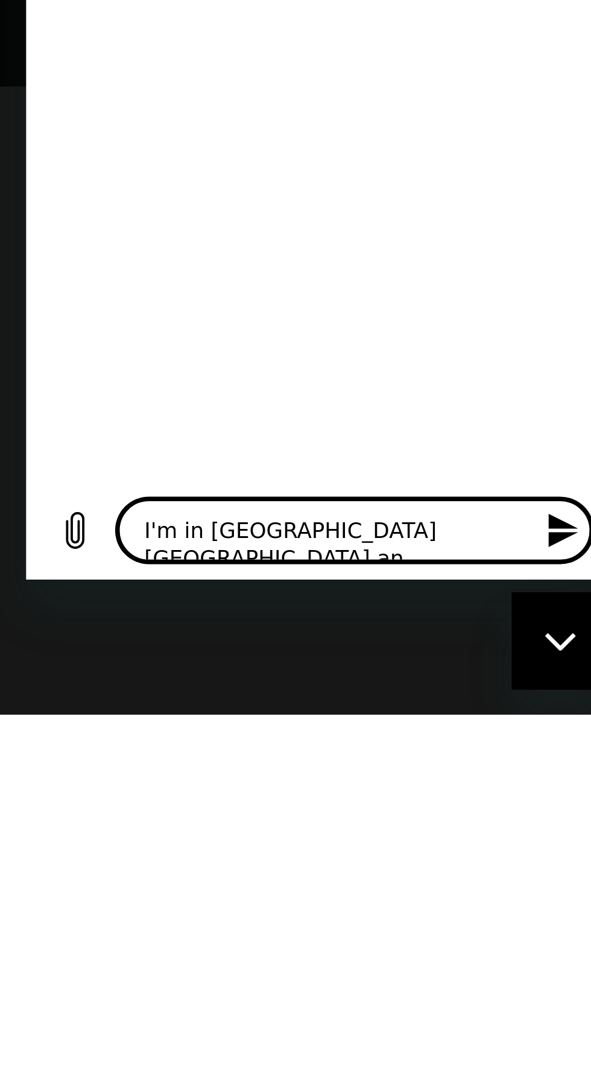
type textarea "x"
type textarea "I'm in [GEOGRAPHIC_DATA] and"
type textarea "x"
type textarea "I'm in [GEOGRAPHIC_DATA] and"
type textarea "x"
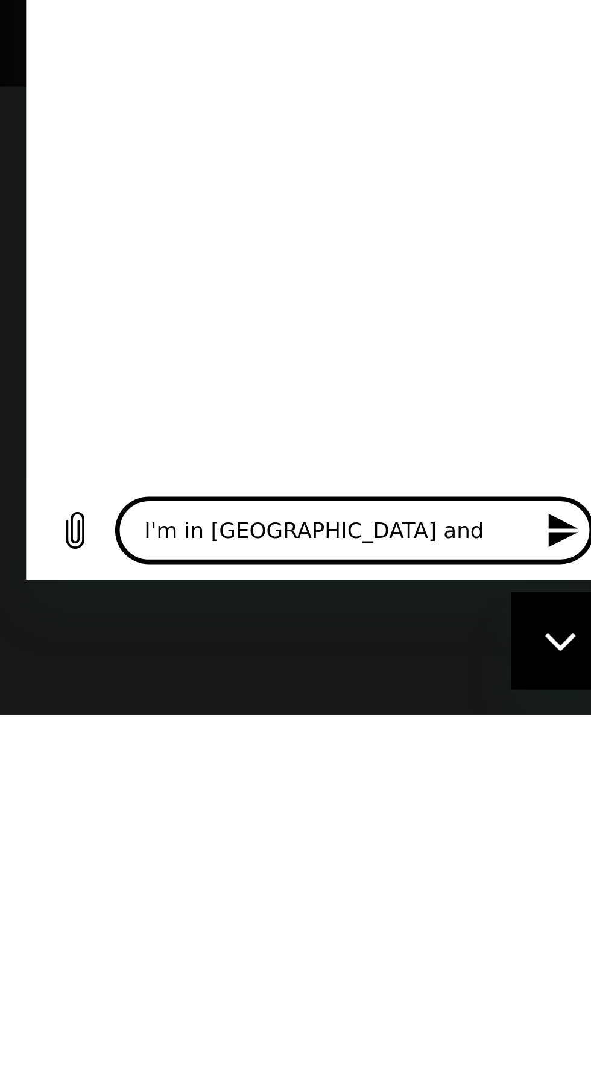
type textarea "I'm in [GEOGRAPHIC_DATA] [GEOGRAPHIC_DATA] and i"
type textarea "x"
type textarea "I'm in [GEOGRAPHIC_DATA] [GEOGRAPHIC_DATA] and [GEOGRAPHIC_DATA]"
type textarea "x"
type textarea "I'm in [GEOGRAPHIC_DATA] CA and iam"
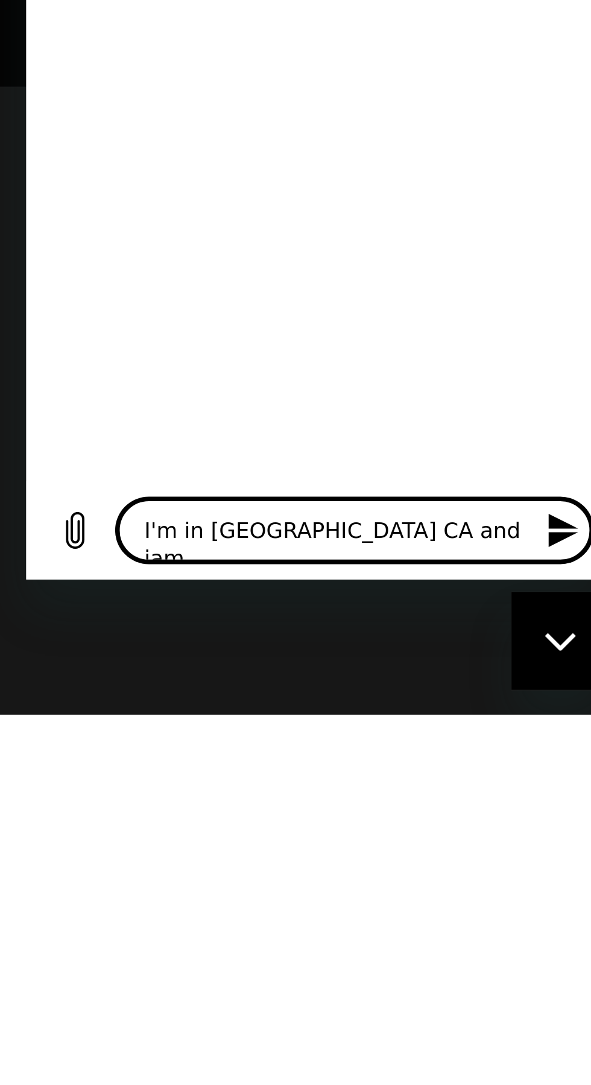
type textarea "x"
type textarea "I'm in [GEOGRAPHIC_DATA] CA and I am"
type textarea "x"
type textarea "I'm in [GEOGRAPHIC_DATA] CA and I am t"
type textarea "x"
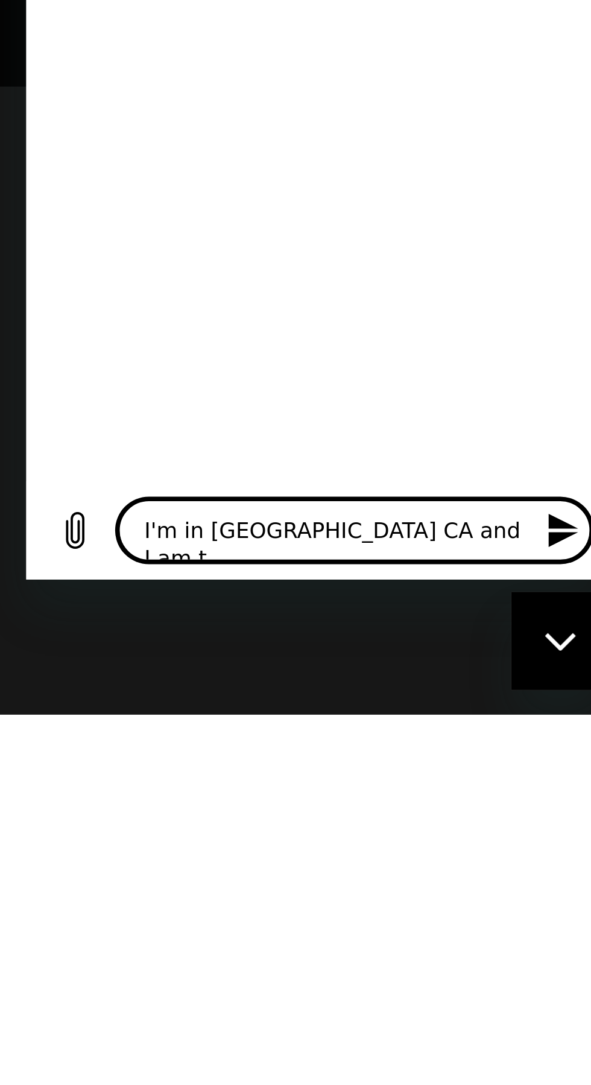
type textarea "I'm in [GEOGRAPHIC_DATA] CA and I am tr"
type textarea "x"
type textarea "I'm in [GEOGRAPHIC_DATA] CA and I am trying"
type textarea "x"
type textarea "I'm in [GEOGRAPHIC_DATA] CA and I am trying to"
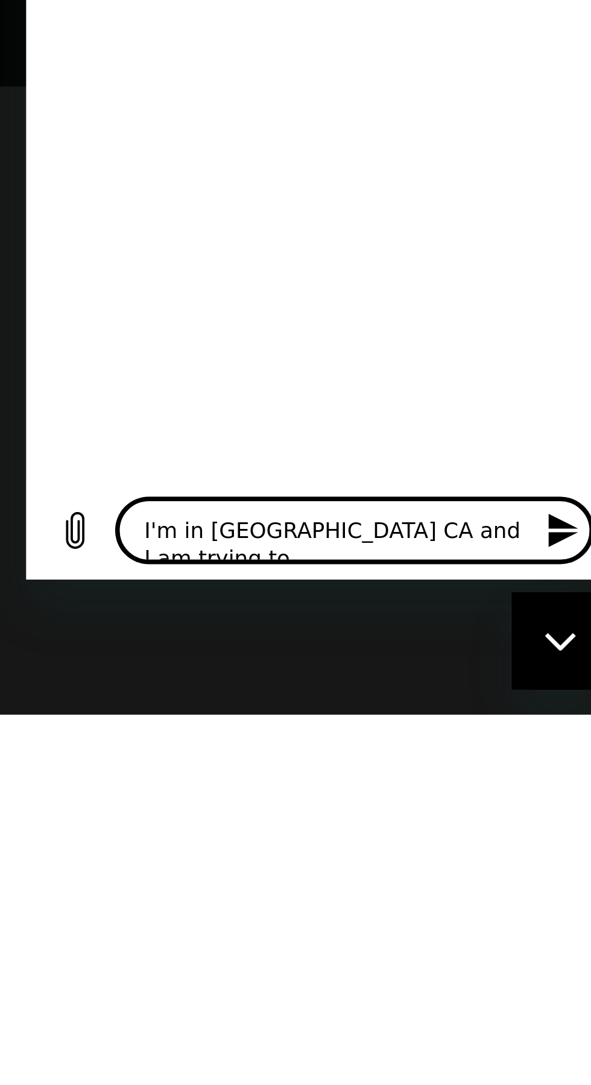
type textarea "x"
type textarea "I'm in [GEOGRAPHIC_DATA] CA and I am trying to b"
type textarea "x"
type textarea "I'm in [GEOGRAPHIC_DATA] CA and I am trying to bu"
type textarea "x"
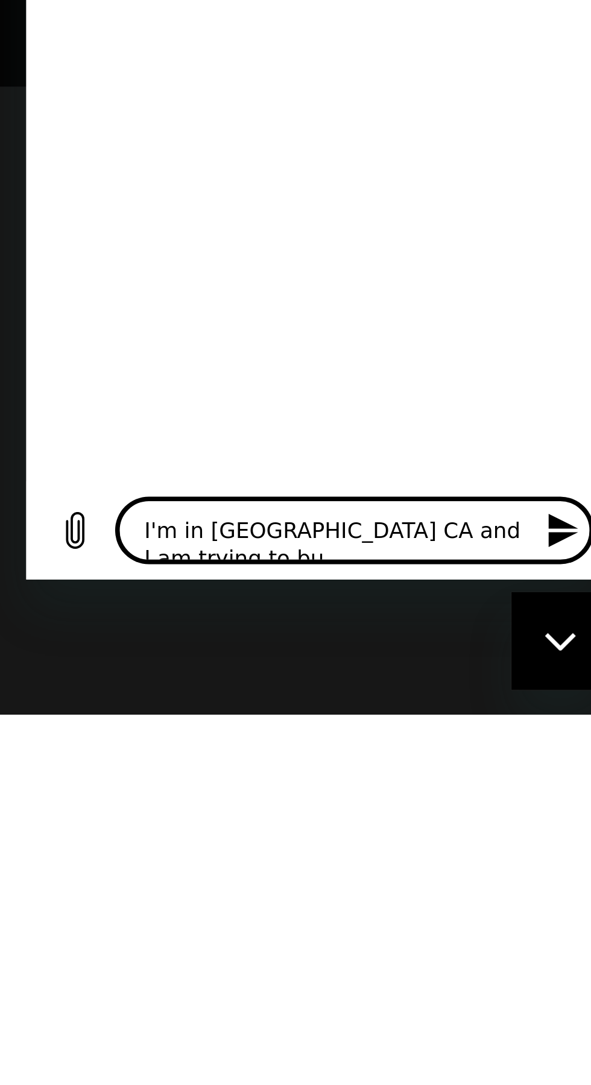
type textarea "I'm in [GEOGRAPHIC_DATA] CA and I am trying to buy"
type textarea "x"
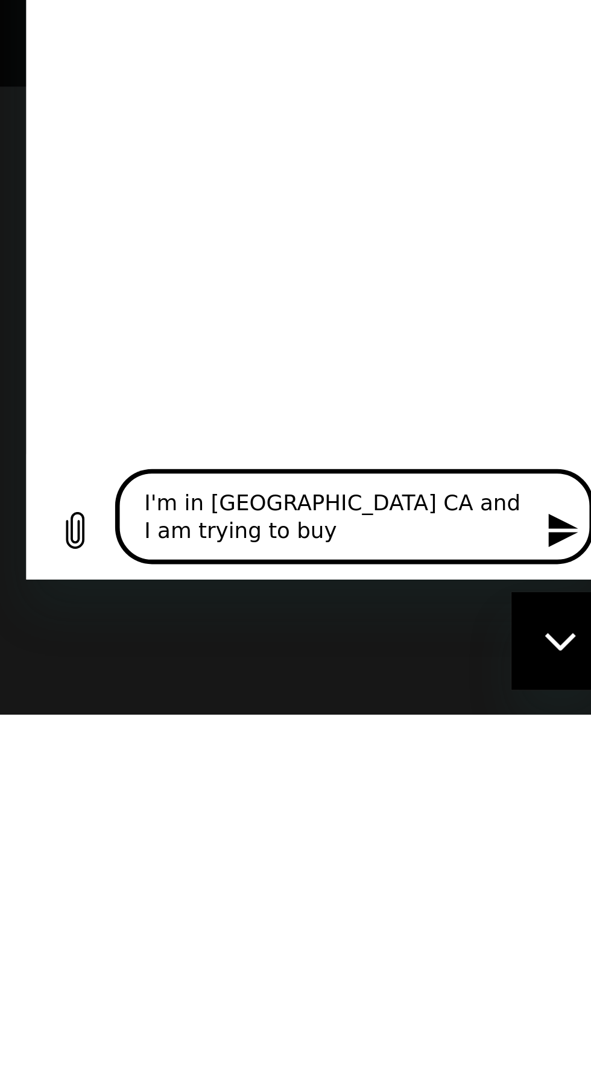
scroll to position [0, 0]
type textarea "I'm in [GEOGRAPHIC_DATA] CA and I am trying to buy s"
type textarea "x"
type textarea "I'm in [GEOGRAPHIC_DATA] CA and I am trying to buy some"
type textarea "x"
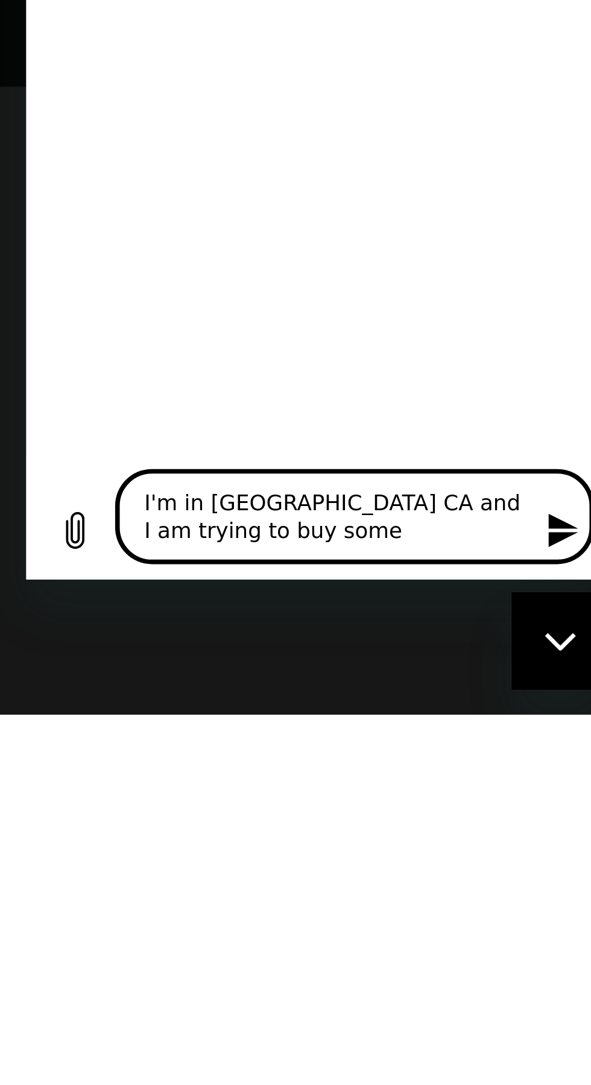
type textarea "I'm in [GEOGRAPHIC_DATA] CA and I am trying to buy some c"
type textarea "x"
type textarea "I'm in [GEOGRAPHIC_DATA] CA and I am trying to buy some ca"
type textarea "x"
type textarea "I'm in [GEOGRAPHIC_DATA] CA and I am trying to buy some can"
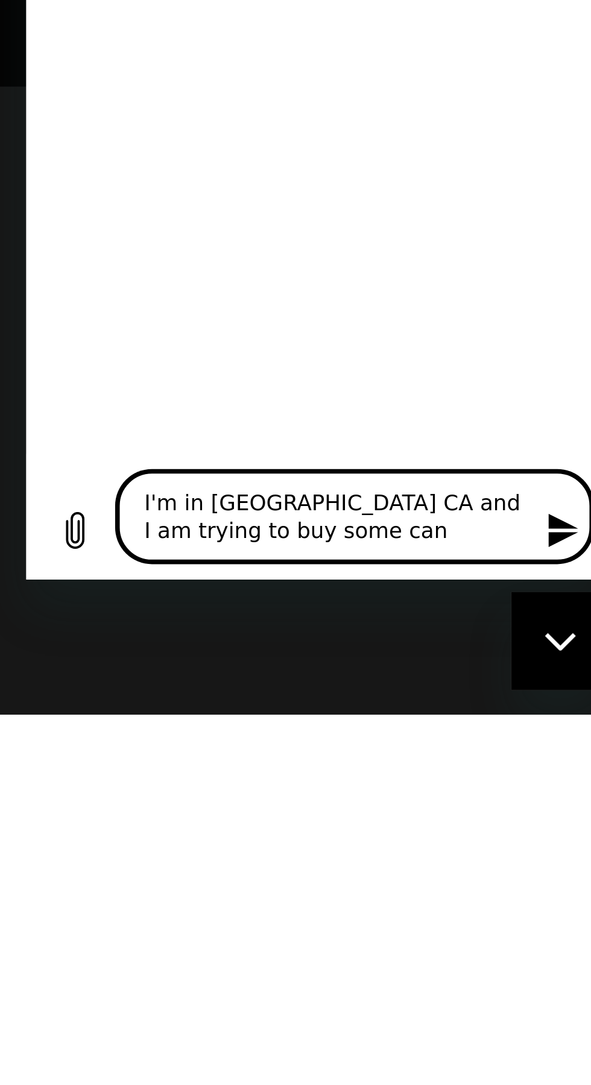
type textarea "x"
type textarea "I'm in [GEOGRAPHIC_DATA] CA and I am trying to buy some cani"
type textarea "x"
type textarea "I'm in [GEOGRAPHIC_DATA] CA and I am trying to buy some canib"
type textarea "x"
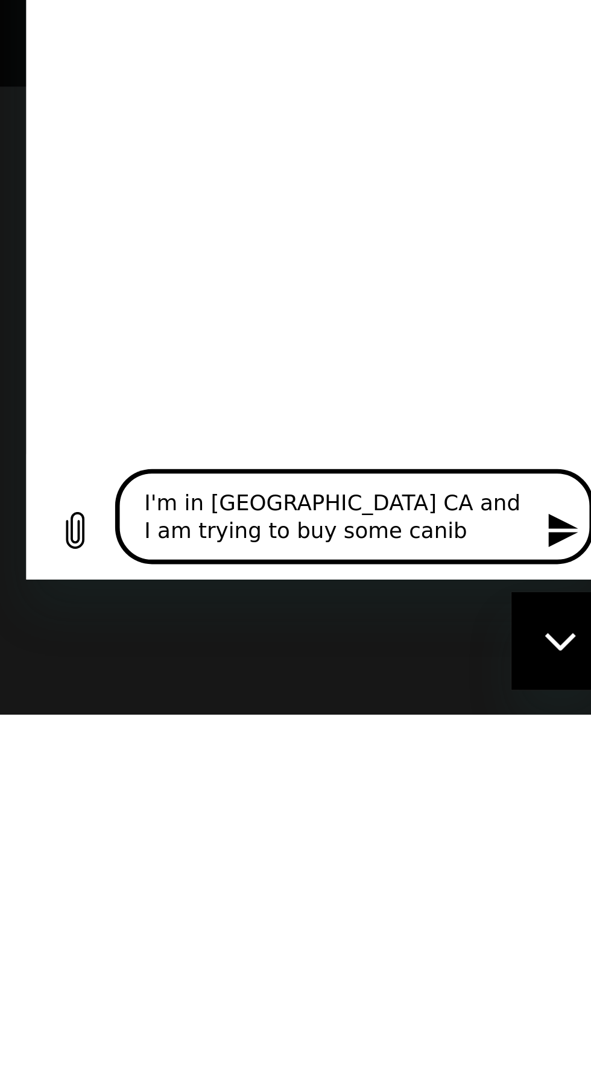
type textarea "I'm in [GEOGRAPHIC_DATA] CA and I am trying to buy some canibu"
type textarea "x"
type textarea "I'm in [GEOGRAPHIC_DATA] CA and I am trying to buy some canibus"
type textarea "x"
type textarea "I'm in [GEOGRAPHIC_DATA] CA and I am trying to buy some canibus"
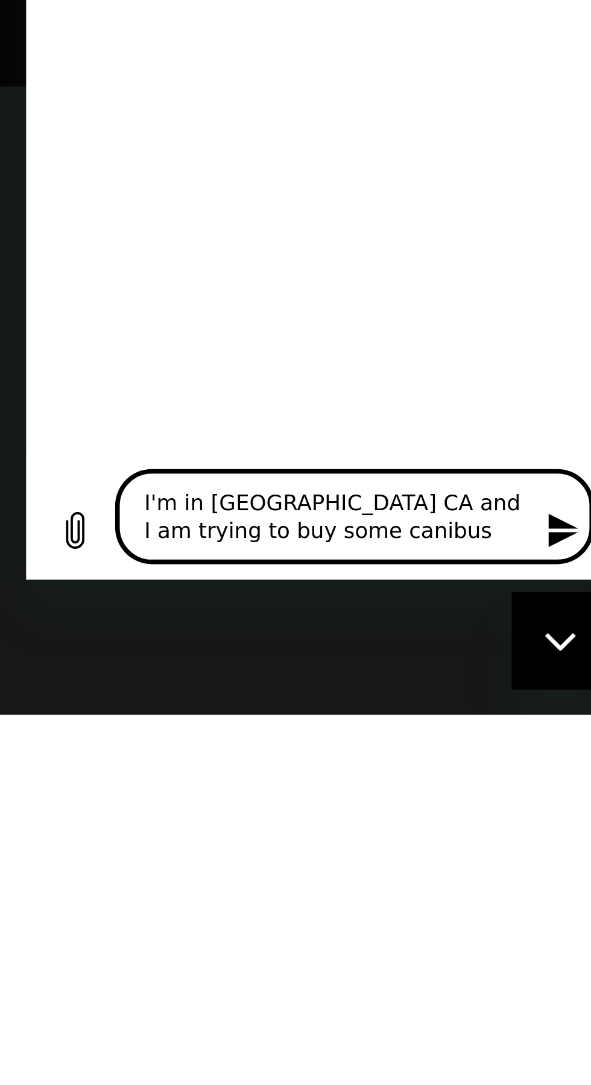
type textarea "x"
type textarea "I'm in [GEOGRAPHIC_DATA] CA and I am trying to buy some canibus w"
type textarea "x"
type textarea "I'm in [GEOGRAPHIC_DATA] CA and I am trying to buy some canibus wi"
type textarea "x"
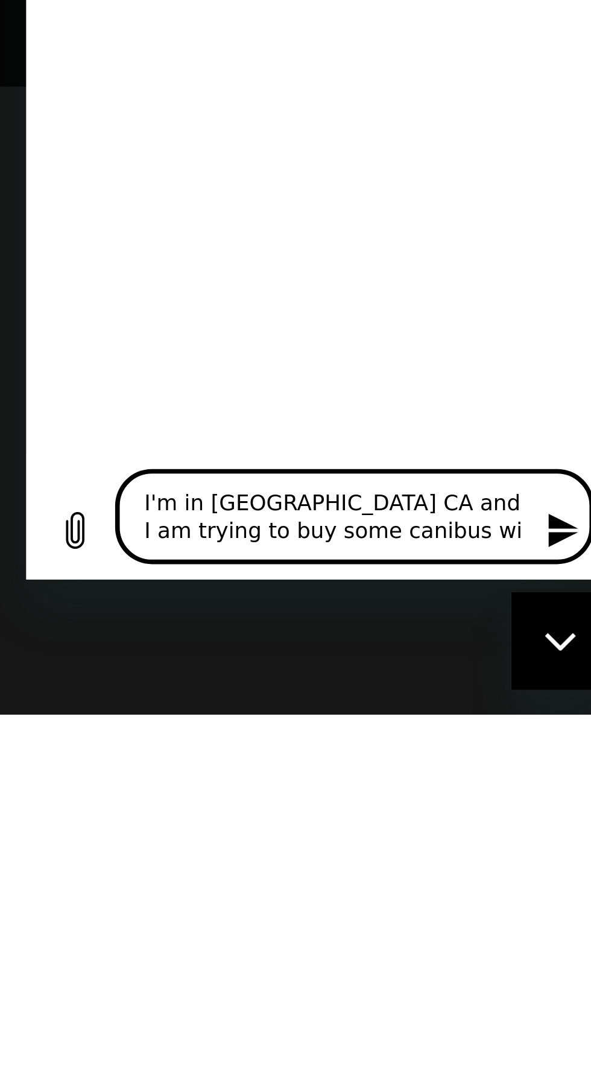
type textarea "I'm in [GEOGRAPHIC_DATA] CA and I am trying to buy some canibus wit"
type textarea "x"
type textarea "I'm in [GEOGRAPHIC_DATA] CA and I am trying to buy some canibus with"
type textarea "x"
type textarea "I'm in [GEOGRAPHIC_DATA] CA and I am trying to buy some canibus with c"
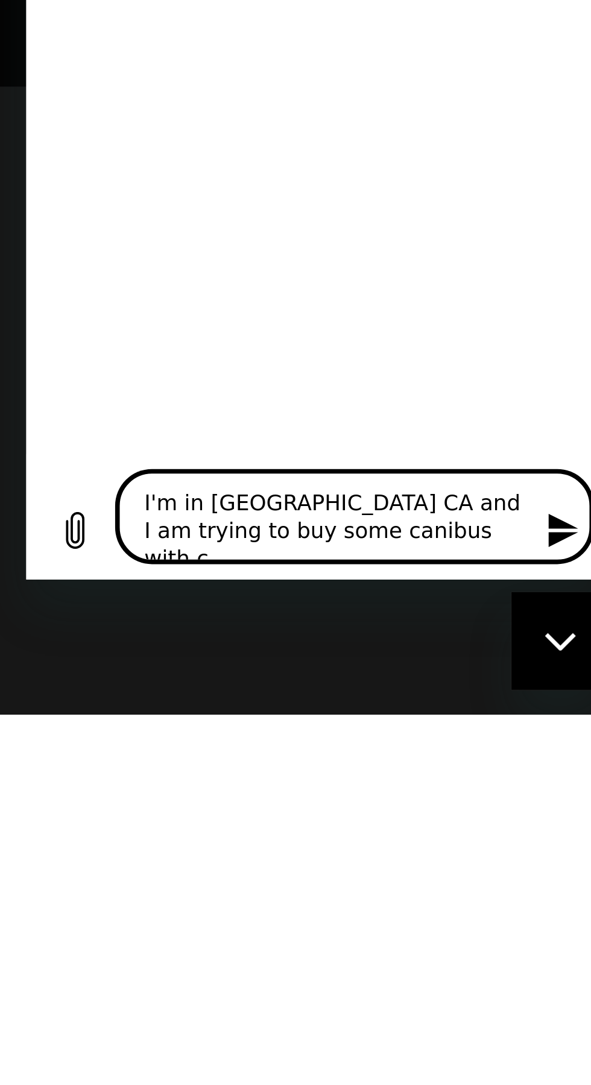
type textarea "x"
type textarea "I'm in [GEOGRAPHIC_DATA] CA and I am trying to buy some canibus with ca"
type textarea "x"
type textarea "I'm in [GEOGRAPHIC_DATA] CA and I am trying to buy some canibus with cas"
type textarea "x"
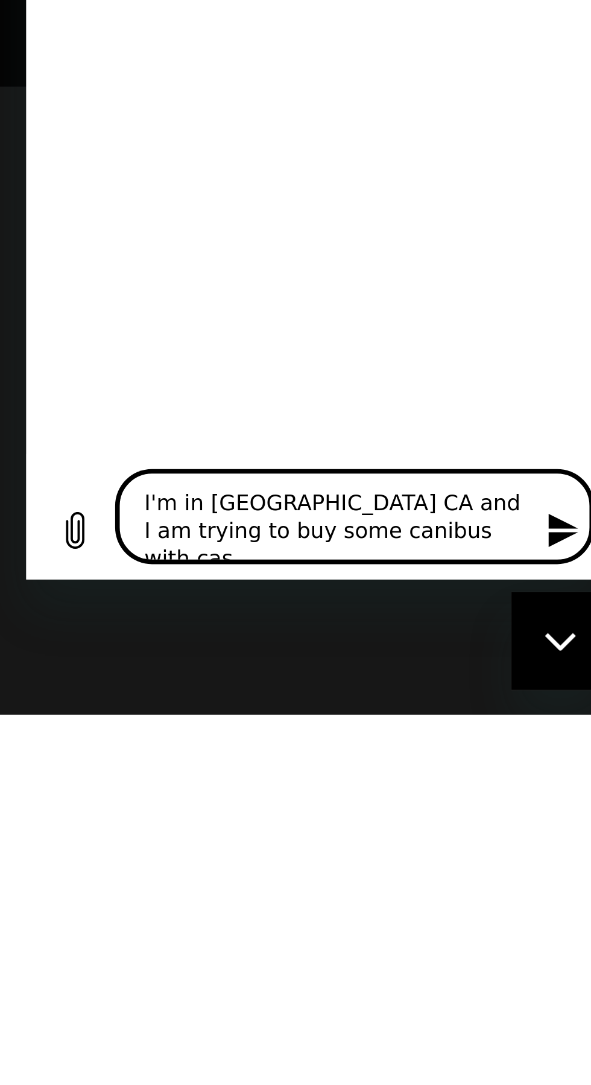
type textarea "I'm in [GEOGRAPHIC_DATA] CA and I am trying to buy some canibus with cash"
type textarea "x"
type textarea "I'm in [GEOGRAPHIC_DATA] CA and I am trying to buy some canibus with cash"
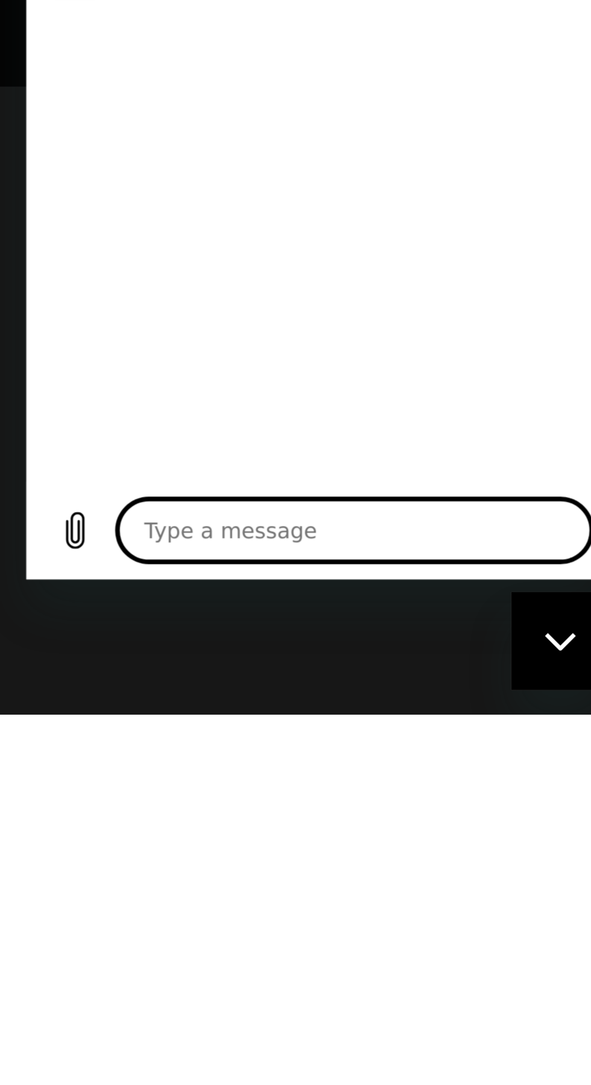
type textarea "x"
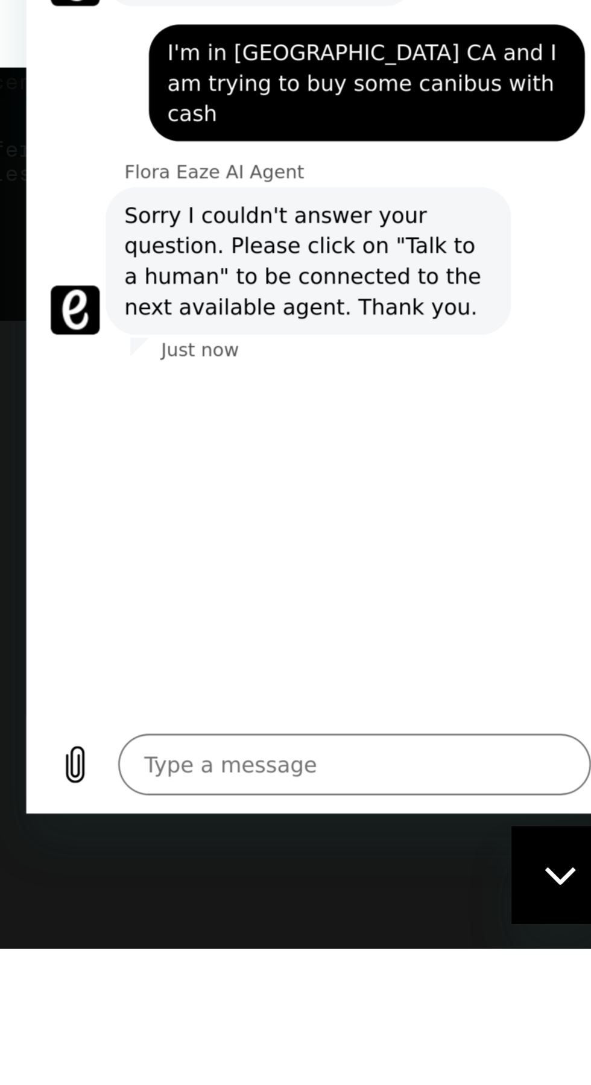
scroll to position [151, 0]
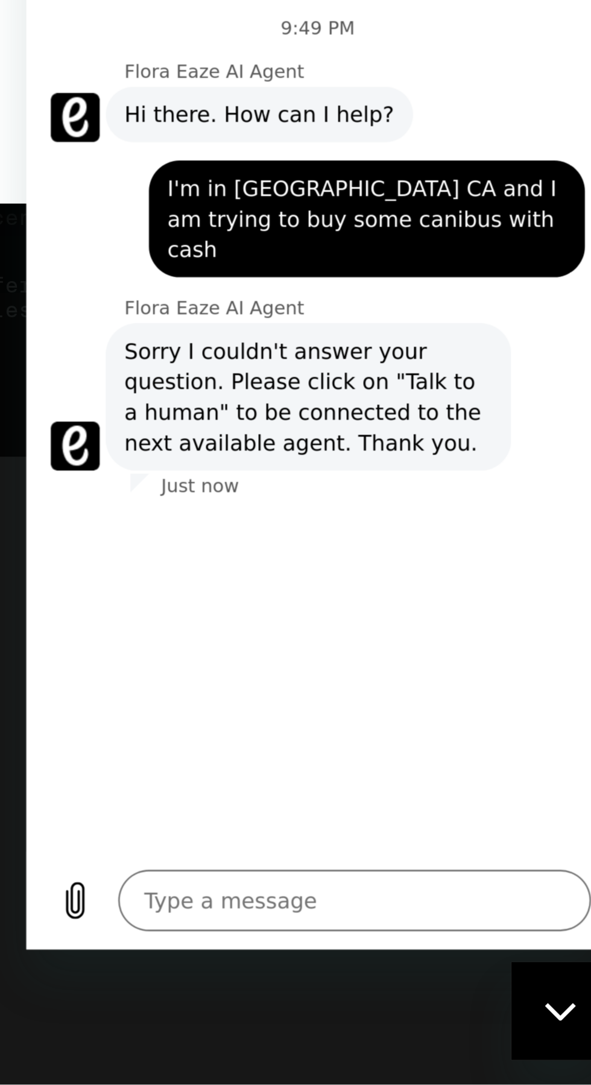
click at [114, 71] on span "Sorry I couldn't answer your question. Please click on "Talk to a human" to be …" at bounding box center [137, 80] width 145 height 48
click at [118, 56] on span "Sorry I couldn't answer your question. Please click on "Talk to a human" to be …" at bounding box center [137, 80] width 145 height 48
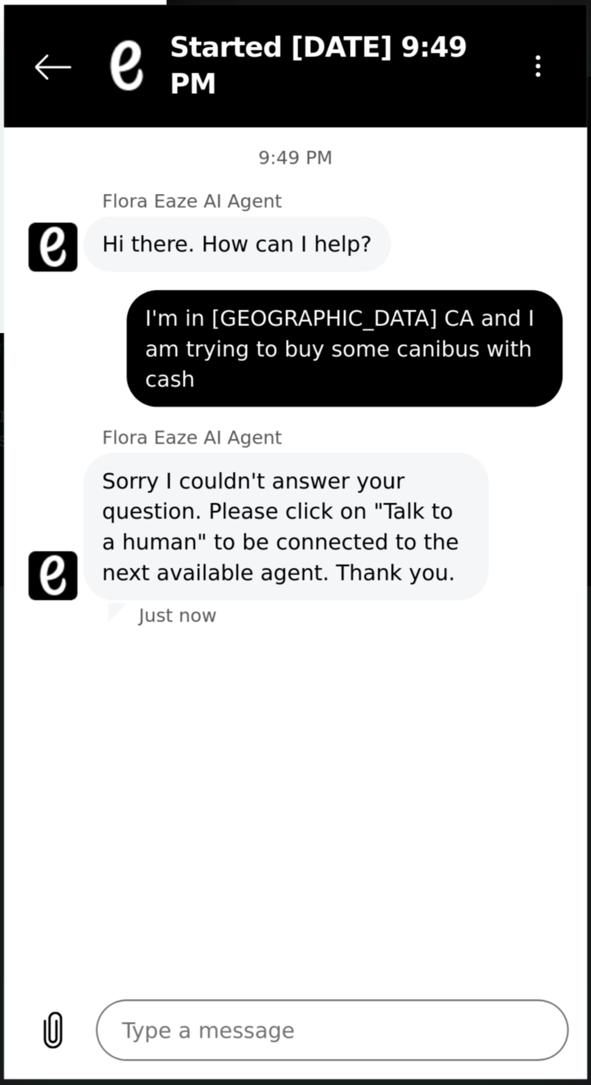
click at [57, 410] on textarea at bounding box center [133, 407] width 186 height 24
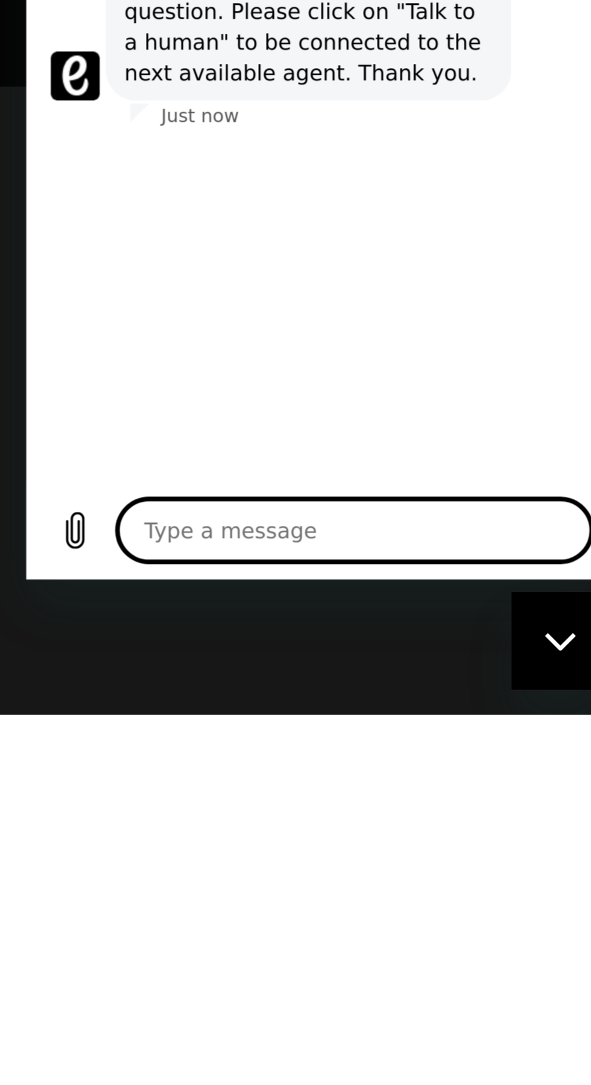
type textarea "T"
type textarea "x"
type textarea "Ta"
type textarea "x"
type textarea "Talk"
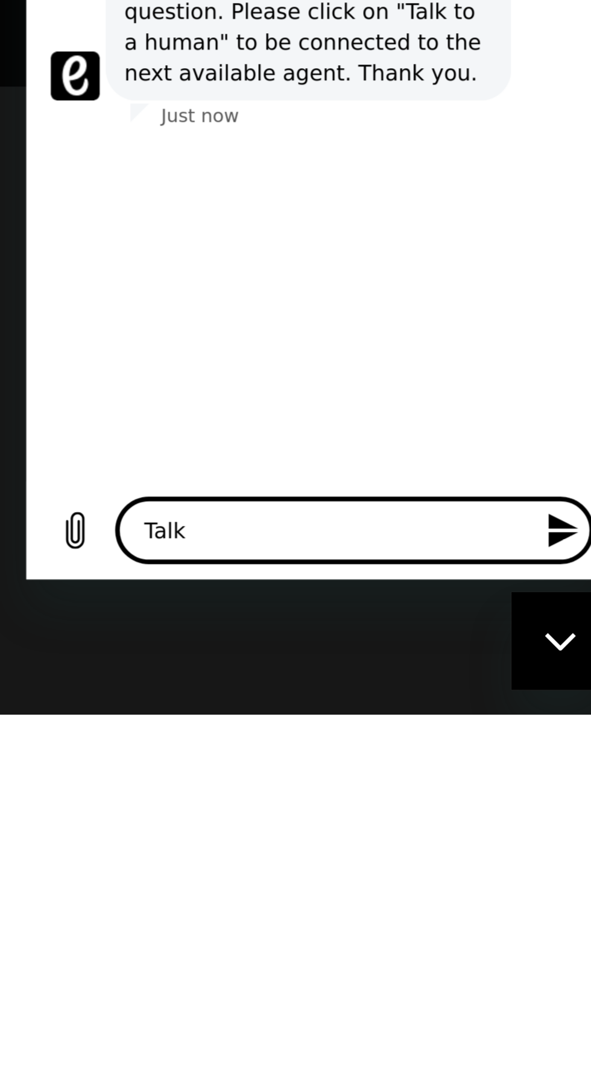
type textarea "x"
type textarea "Talk to"
type textarea "x"
type textarea "Talk to a"
type textarea "x"
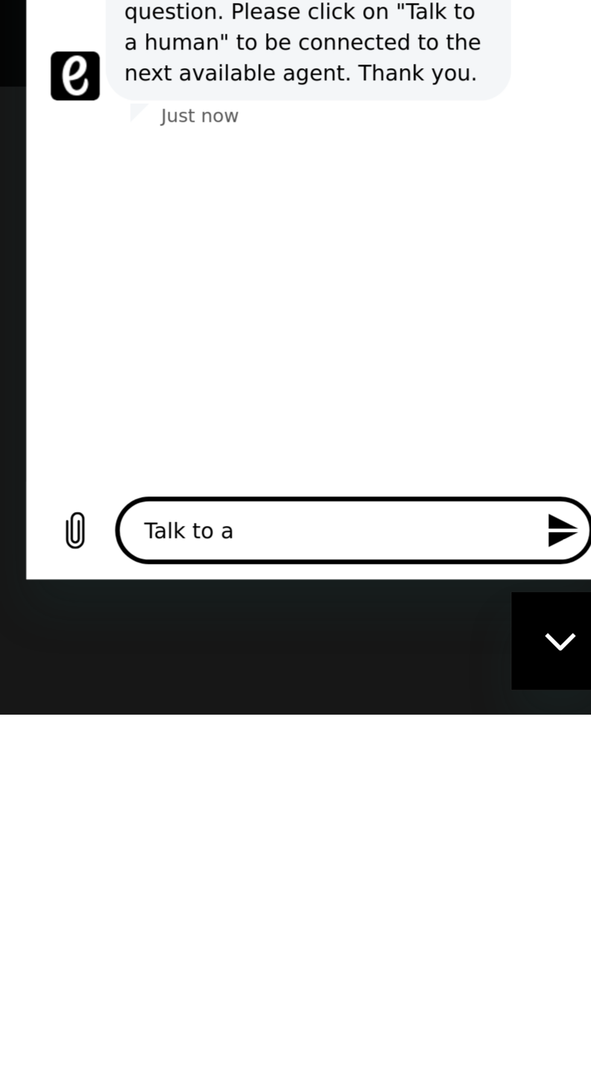
type textarea "Talk to a"
type textarea "x"
type textarea "Talk to a h"
type textarea "x"
type textarea "Talk to a hu"
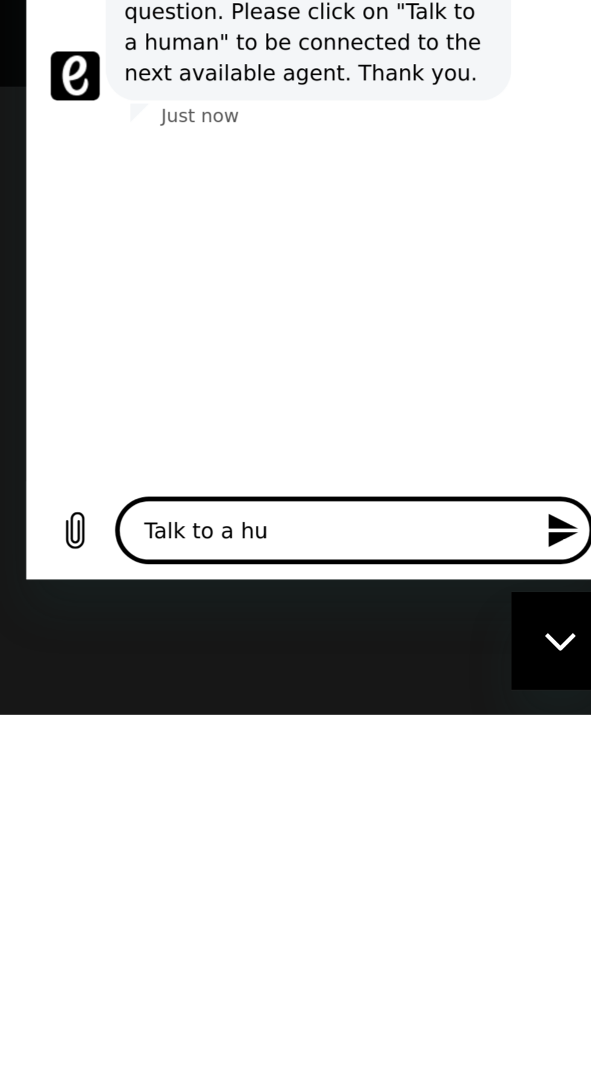
type textarea "x"
type textarea "Talk to a human"
type textarea "x"
type textarea "Talk to a human"
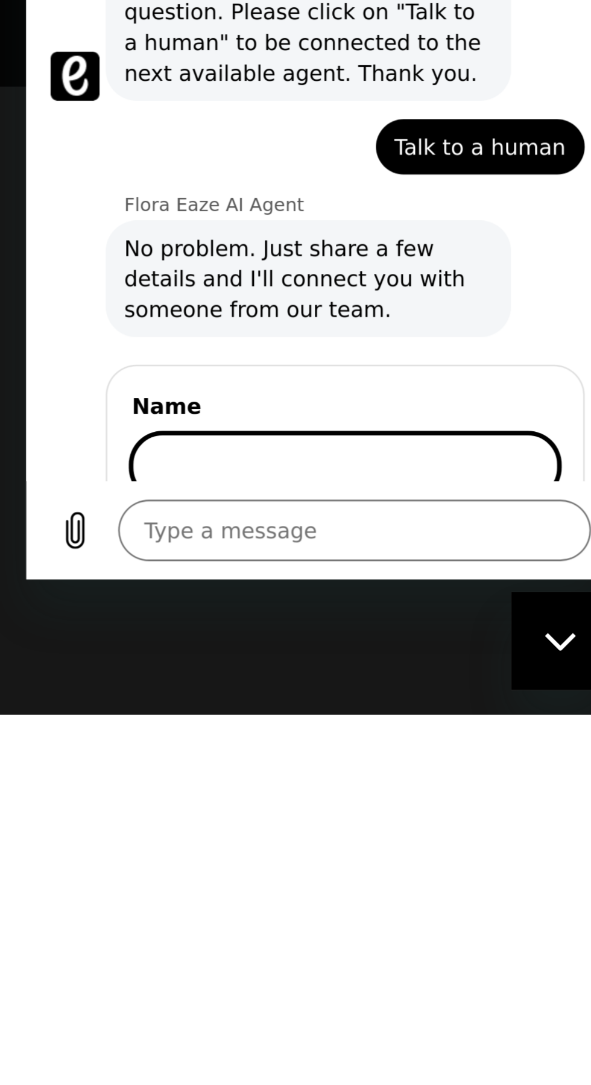
type textarea "x"
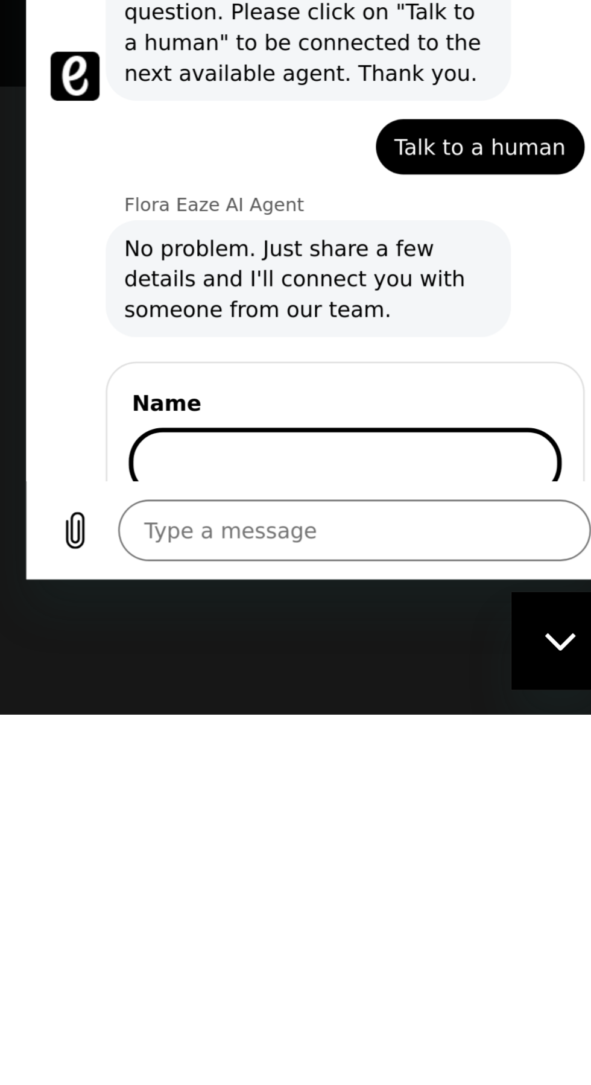
scroll to position [28, 0]
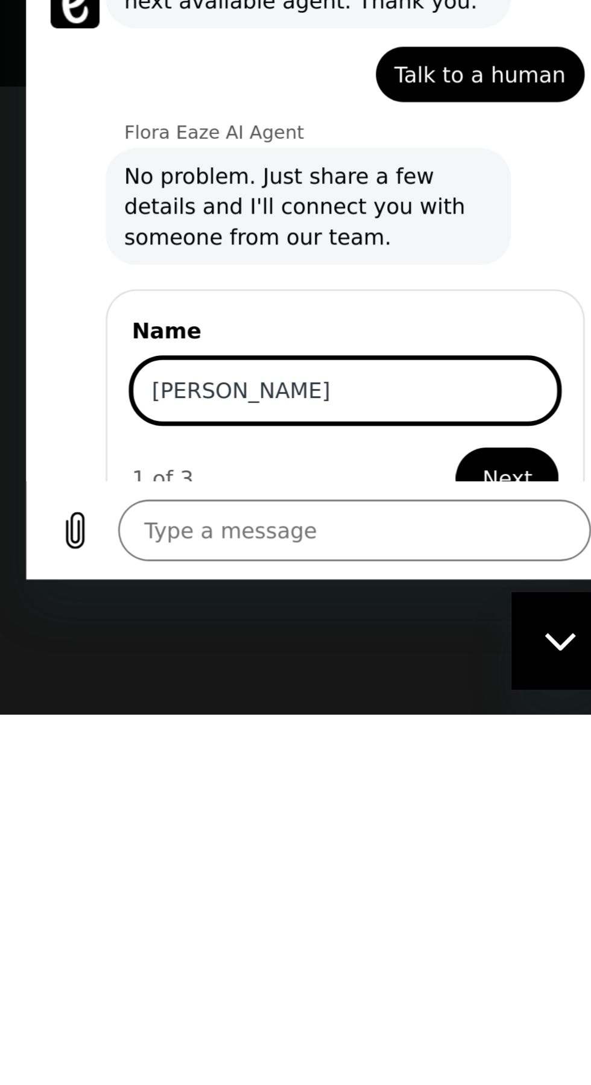
type input "[PERSON_NAME]"
type textarea "x"
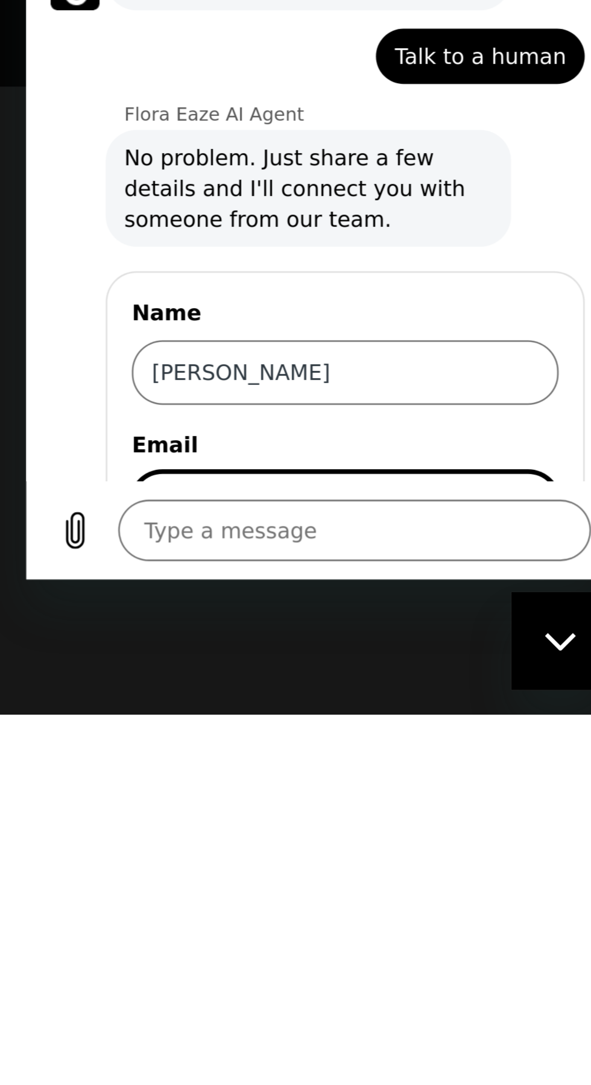
scroll to position [80, 0]
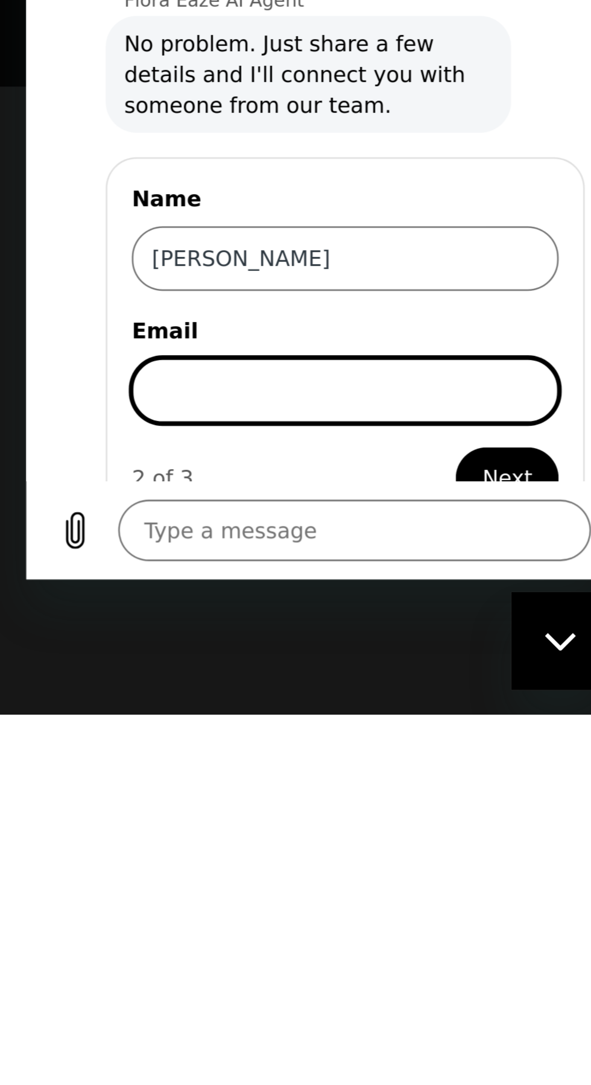
type input "[EMAIL_ADDRESS][DOMAIN_NAME]"
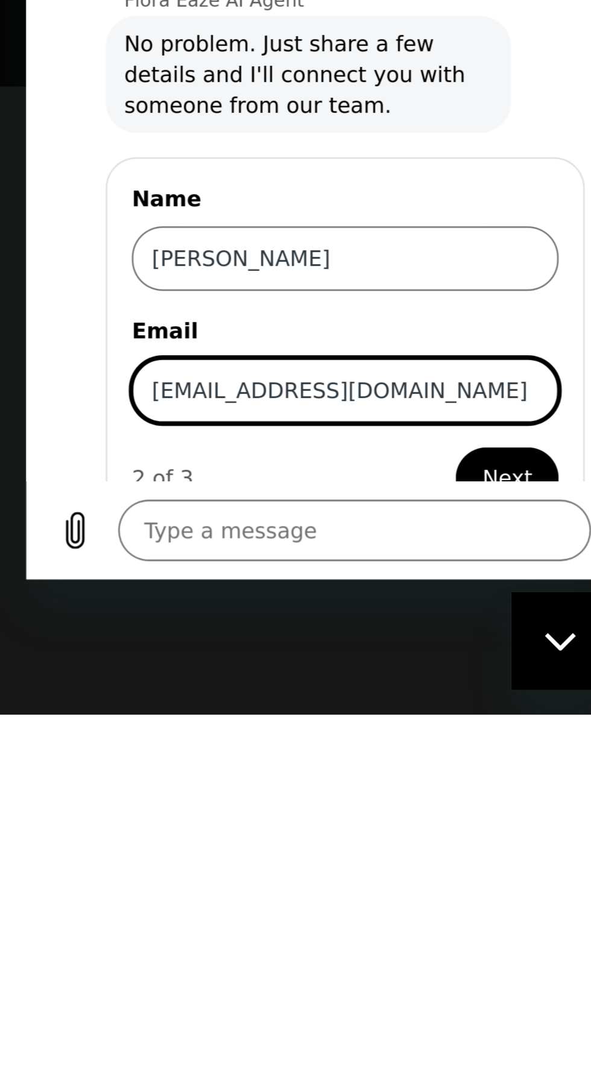
scroll to position [151, 0]
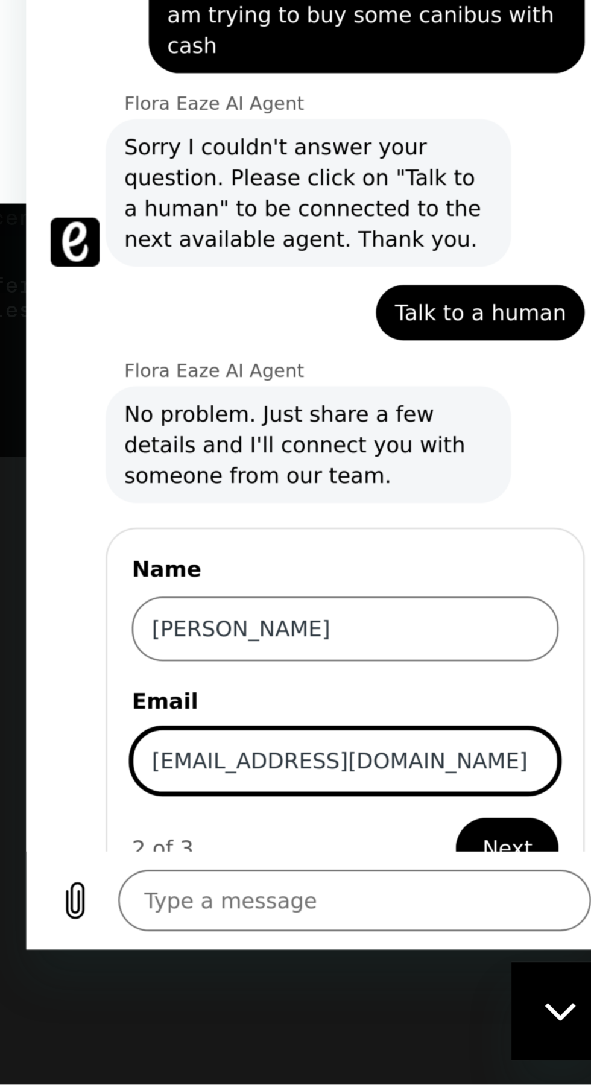
click at [217, 250] on span "Next" at bounding box center [215, 257] width 20 height 14
type textarea "x"
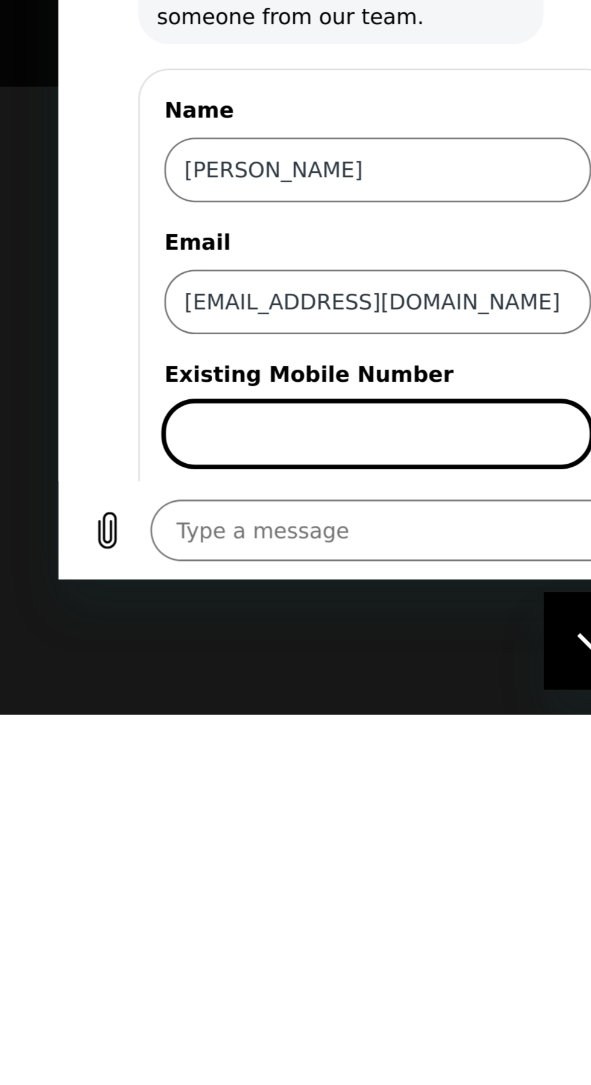
scroll to position [132, 0]
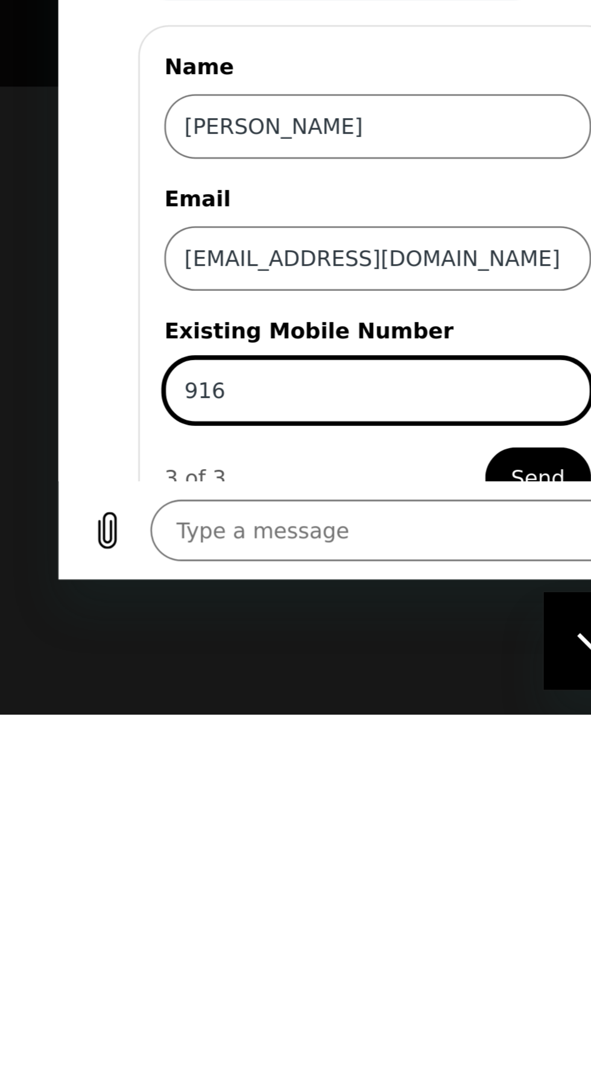
type input "916"
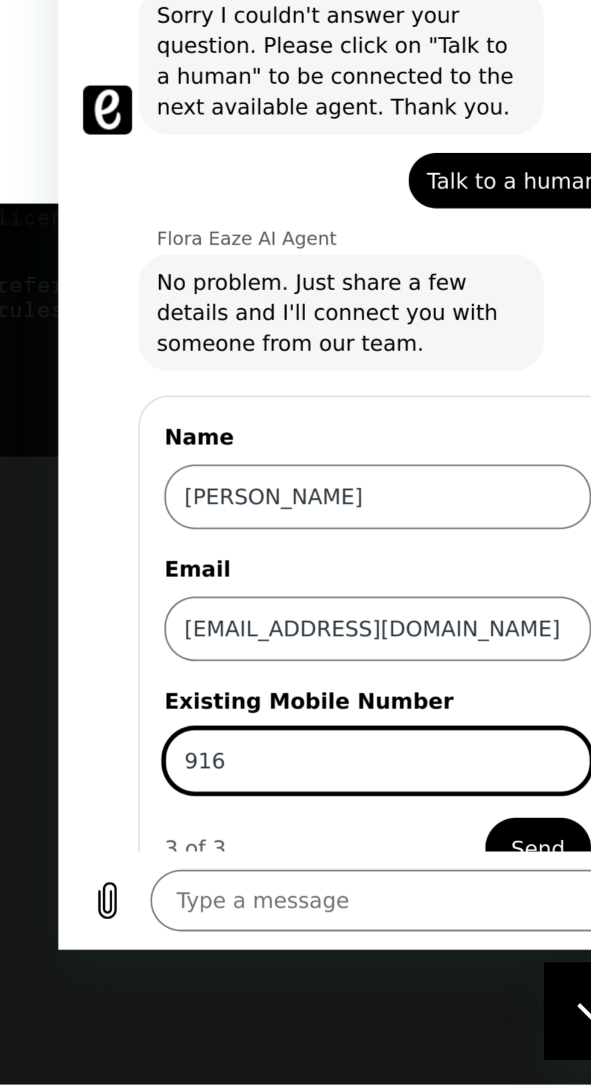
scroll to position [150, 0]
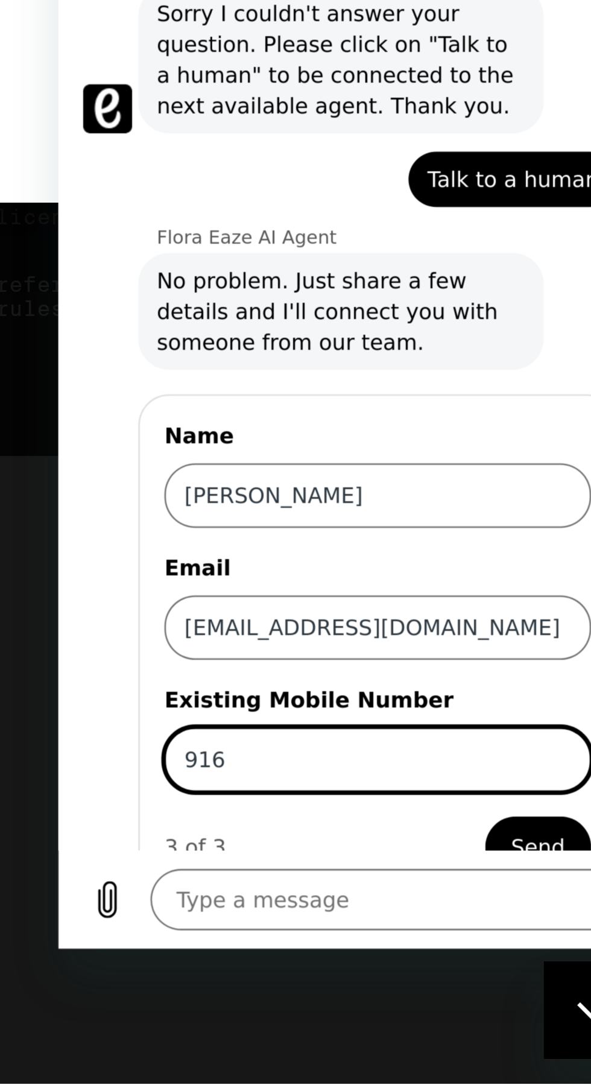
type textarea "x"
type input "[PHONE_NUMBER]"
click at [348, 922] on div at bounding box center [295, 542] width 591 height 1085
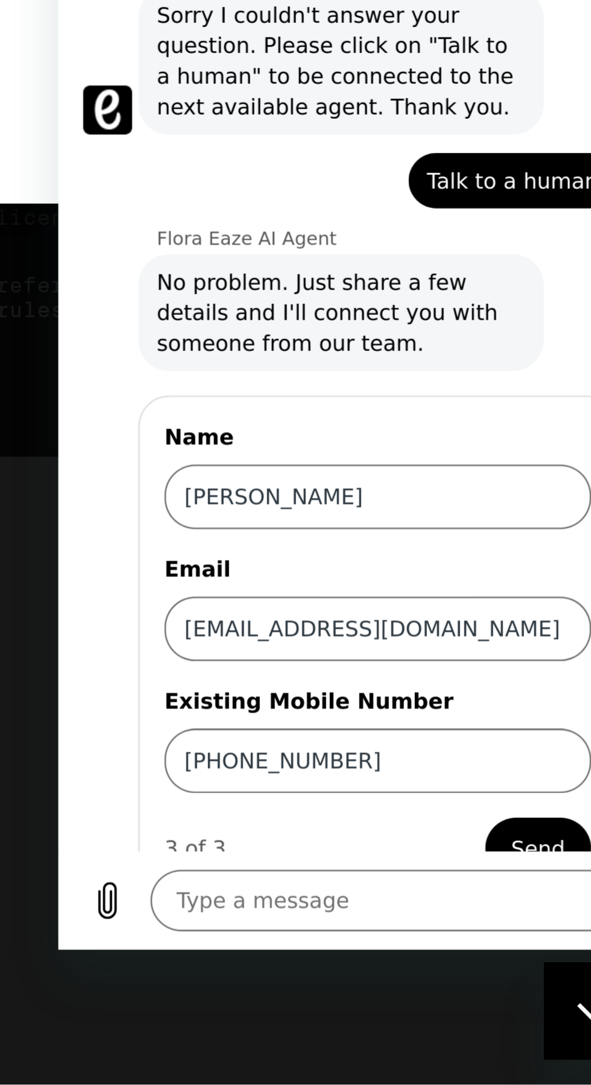
click at [245, 250] on span "Send" at bounding box center [246, 257] width 21 height 14
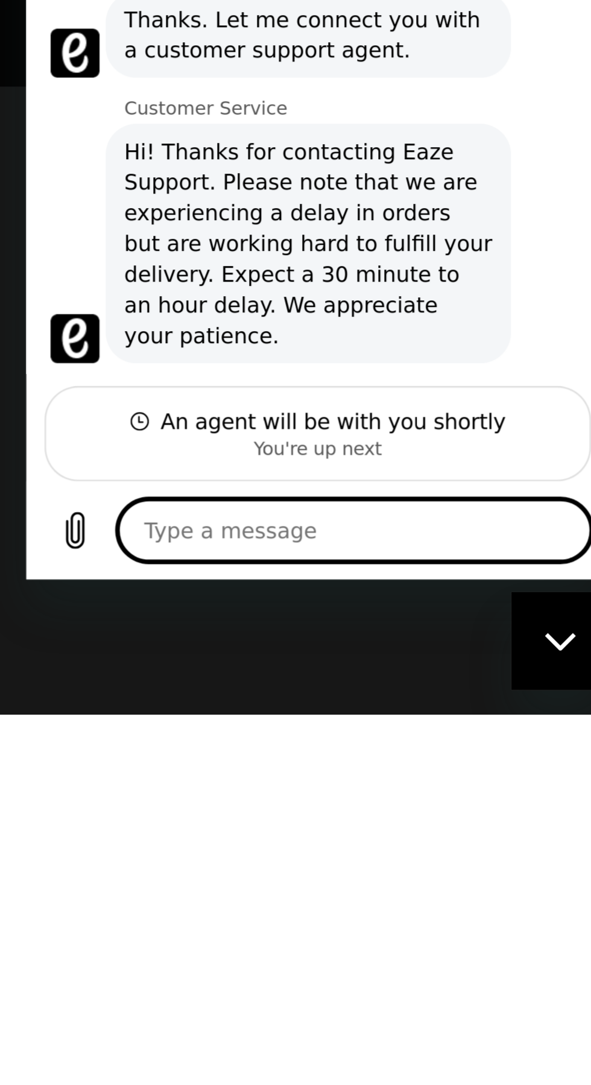
scroll to position [284, 0]
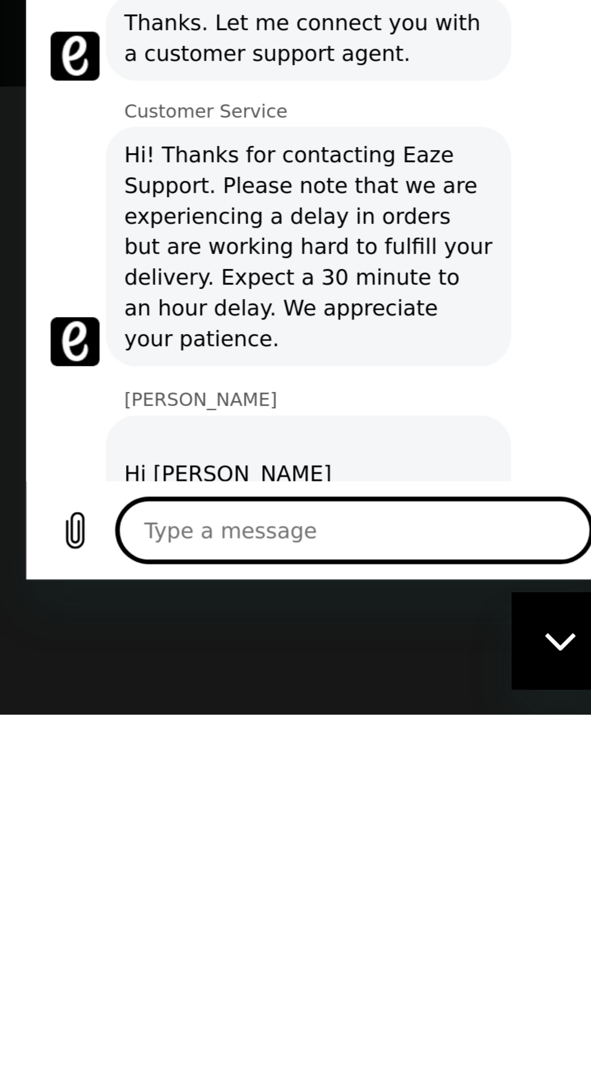
type textarea "x"
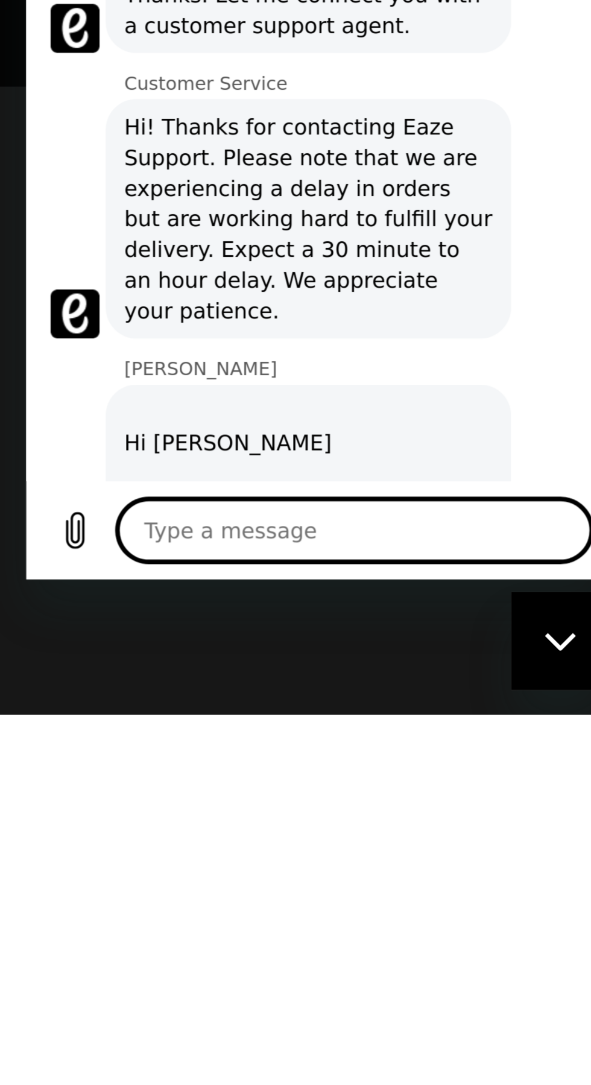
scroll to position [307, 0]
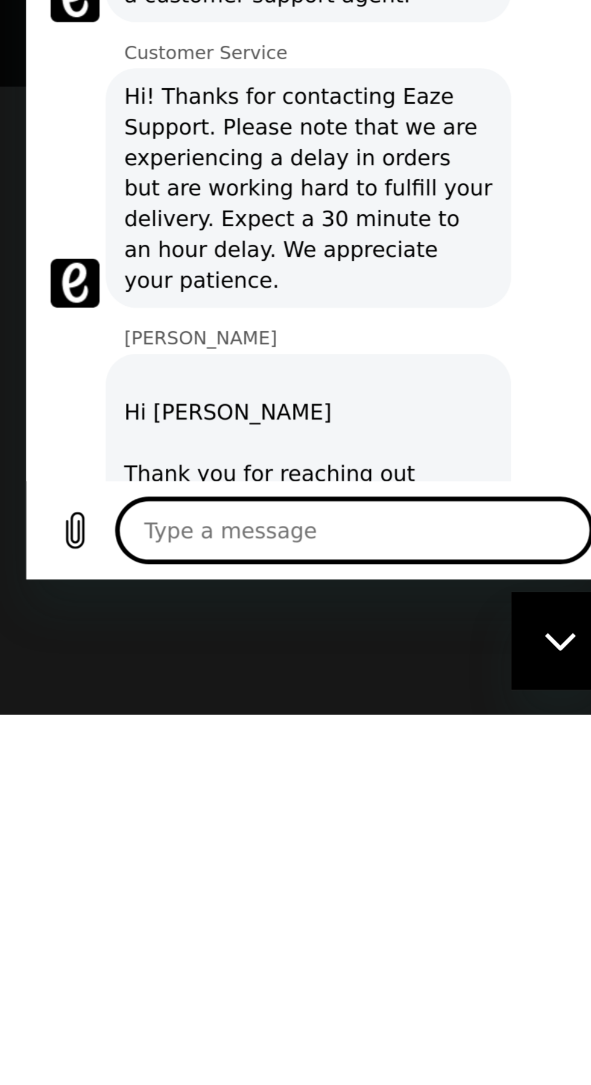
type textarea "I"
type textarea "x"
type textarea "Im"
type textarea "x"
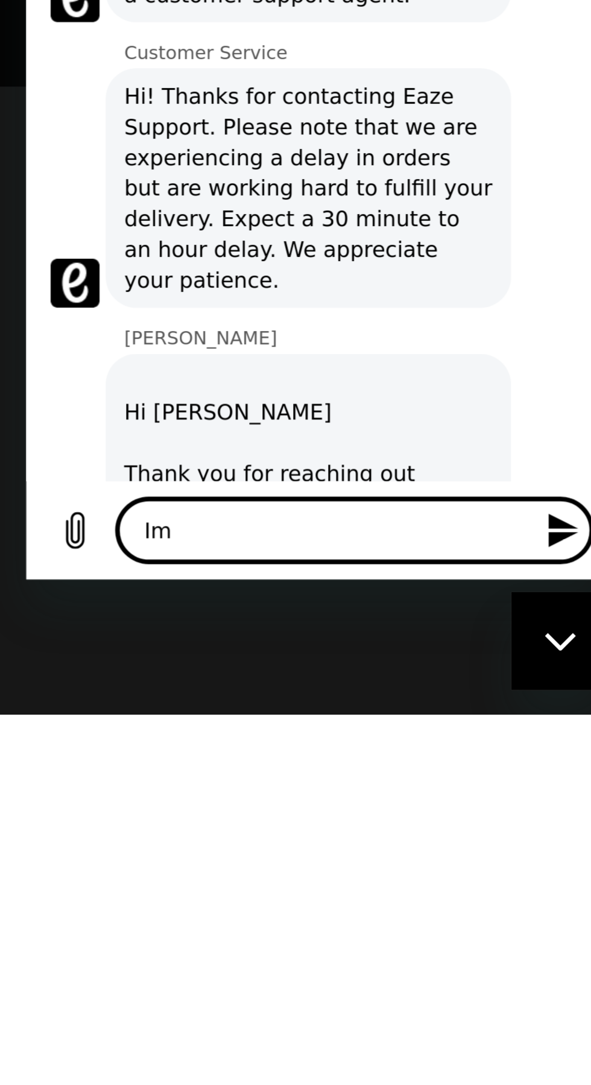
type textarea "I'm"
type textarea "x"
type textarea "I'm h"
type textarea "x"
type textarea "I'm ha"
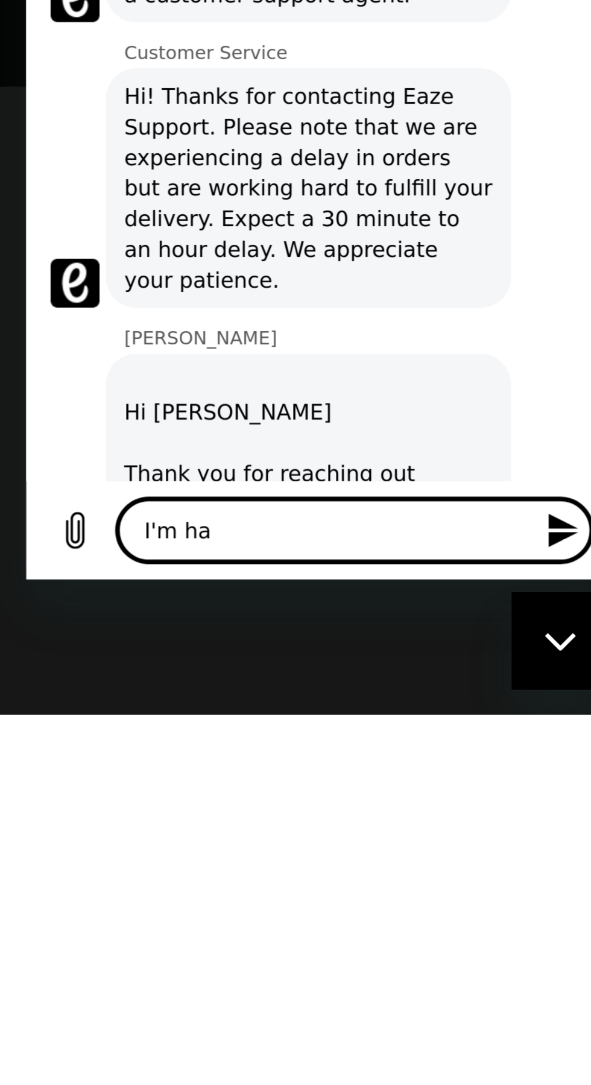
type textarea "x"
type textarea "I'm having"
type textarea "x"
type textarea "I'm having a"
type textarea "x"
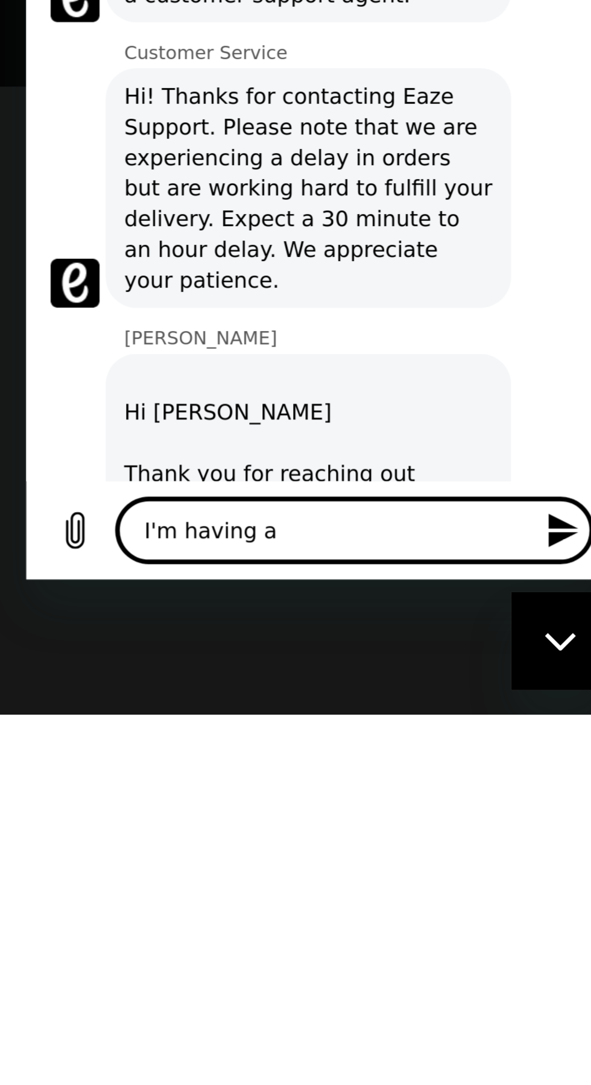
type textarea "I'm having a hard"
type textarea "x"
type textarea "I'm having a hard time"
type textarea "x"
type textarea "I'm having a hard time with"
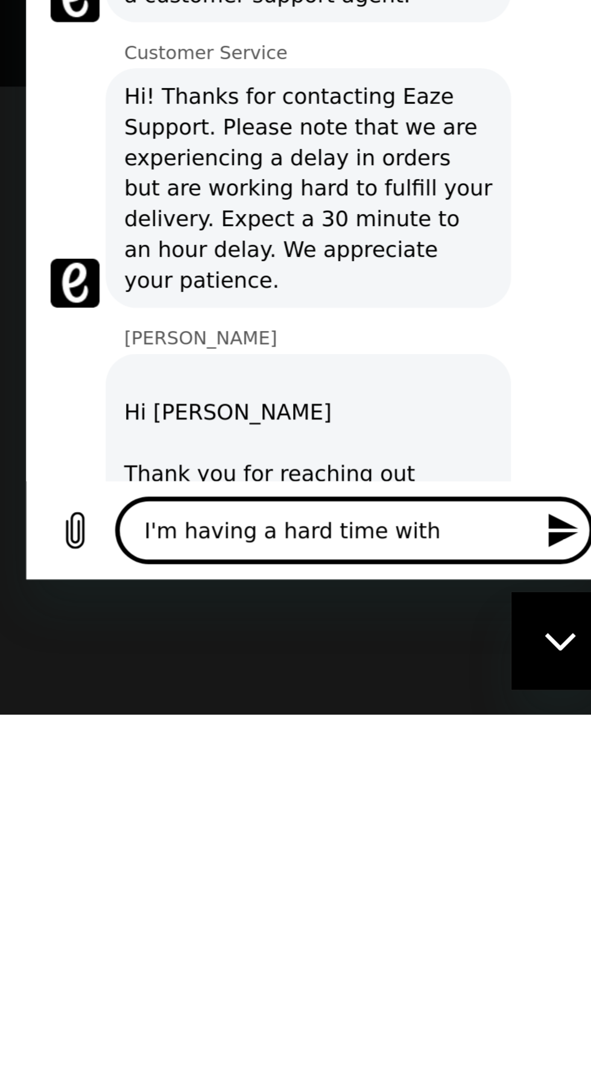
type textarea "x"
type textarea "I'm having a hard time with the"
type textarea "x"
type textarea "I'm having a hard time with the l"
type textarea "x"
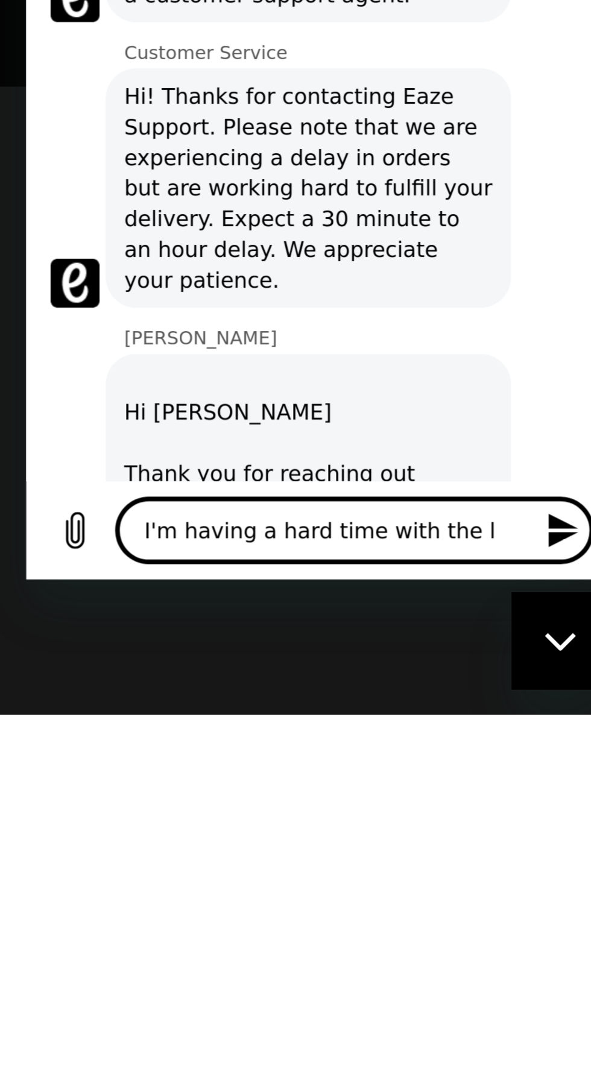
type textarea "I'm having a hard time with the lo"
type textarea "x"
type textarea "I'm having a hard time with the log"
type textarea "x"
type textarea "I'm having a hard time with the log"
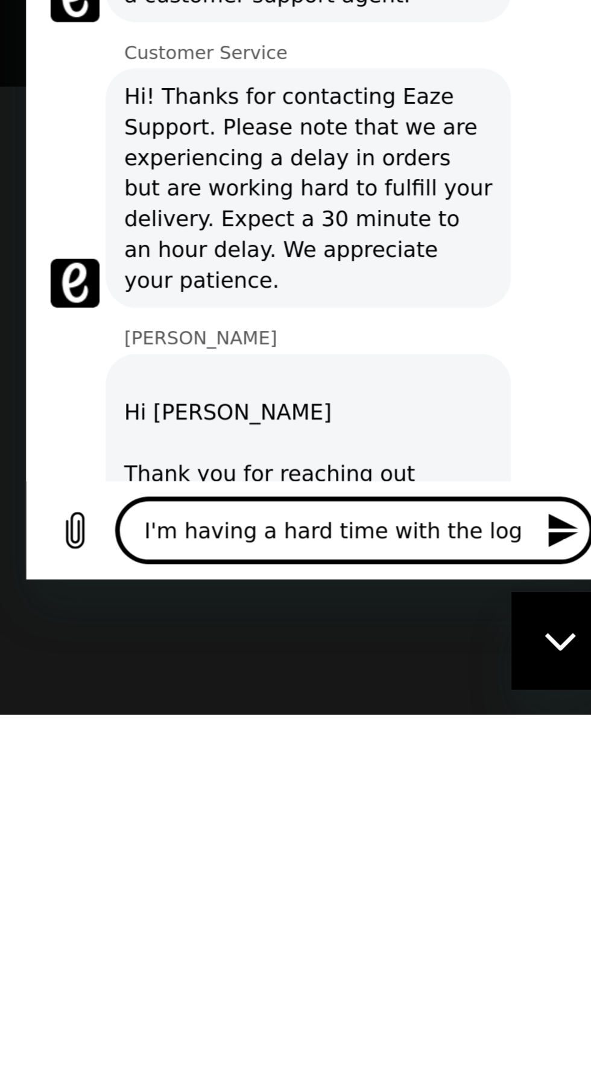
type textarea "x"
type textarea "I'm having a hard time with the log i"
type textarea "x"
type textarea "I'm having a hard time with the log in"
type textarea "x"
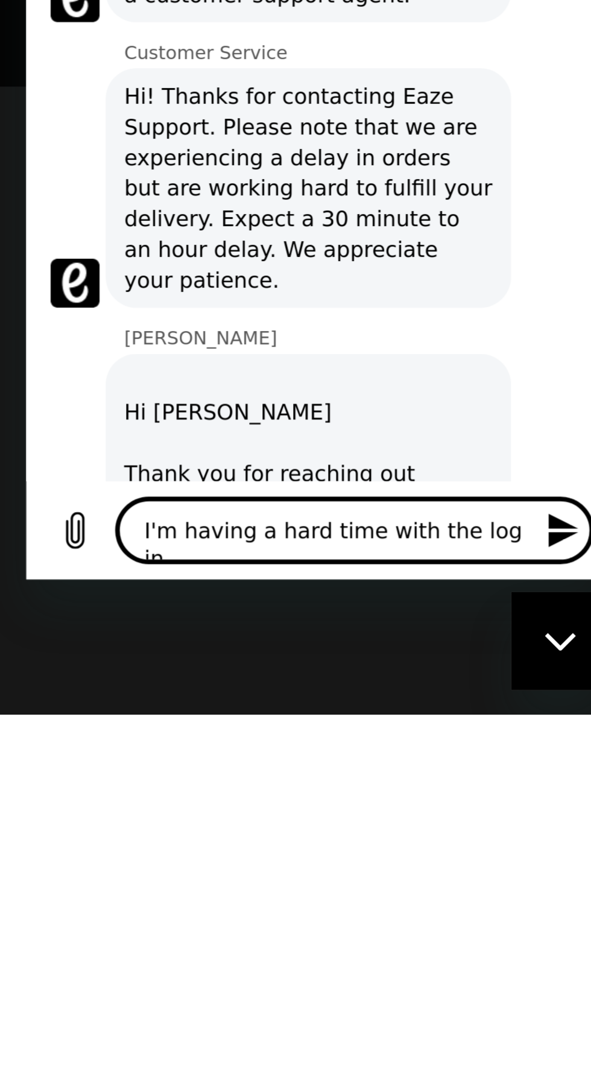
type textarea "I'm having a hard time with the log in p"
type textarea "x"
type textarea "I'm having a hard time with the log in pr"
type textarea "x"
type textarea "I'm having a hard time with the log in pro"
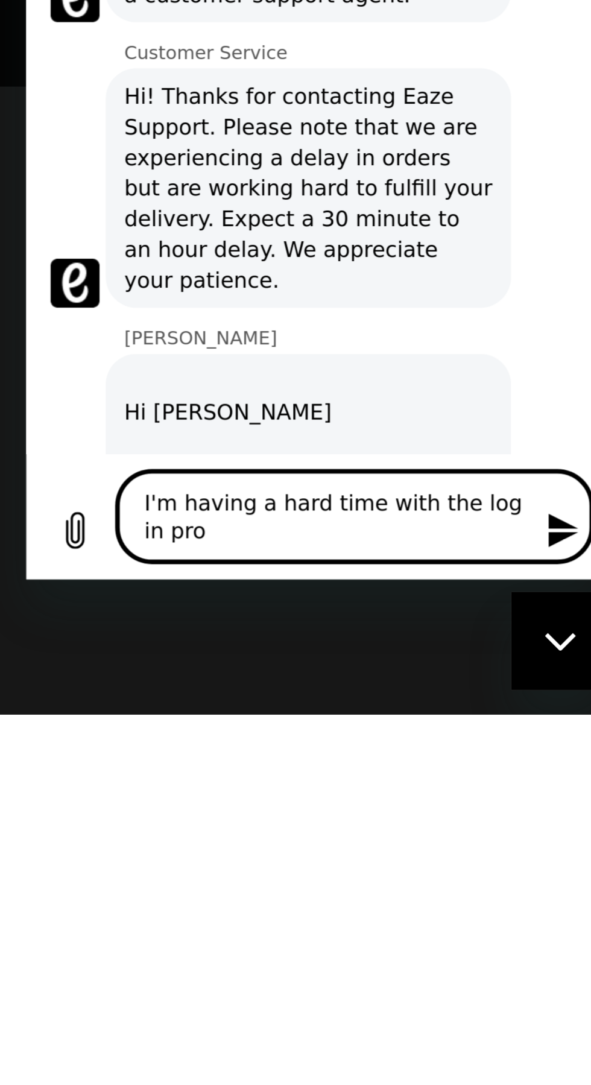
scroll to position [0, 0]
type textarea "x"
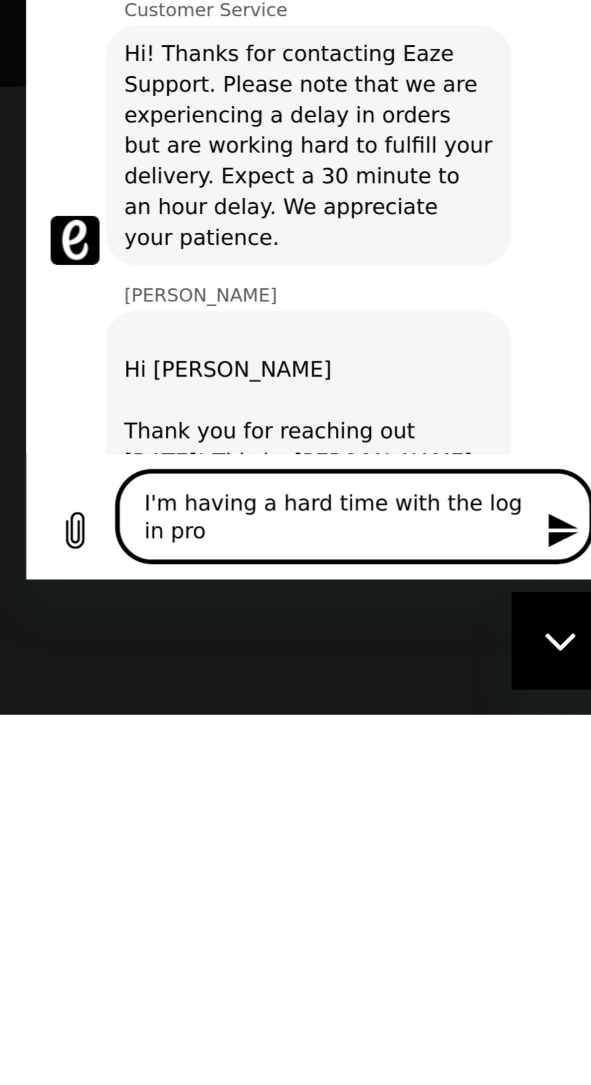
scroll to position [324, 0]
type textarea "I'm having a hard time with the log in proc"
type textarea "x"
type textarea "I'm having a hard time with the log in proce"
type textarea "x"
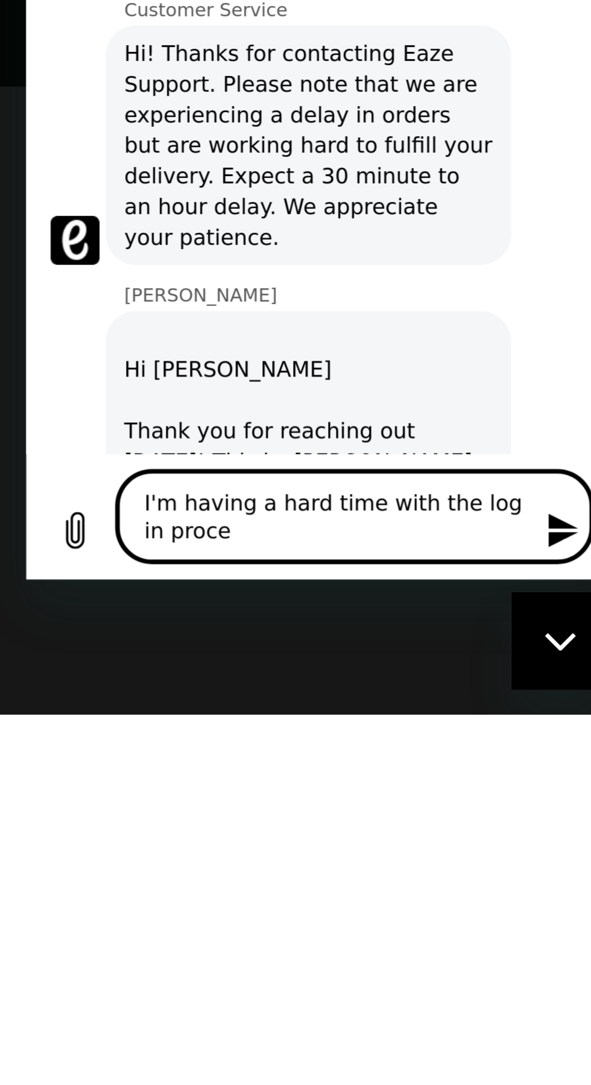
type textarea "I'm having a hard time with the log in process"
type textarea "x"
type textarea "I'm having a hard time with the log in process and"
type textarea "x"
type textarea "I'm having a hard time with the log in process and I"
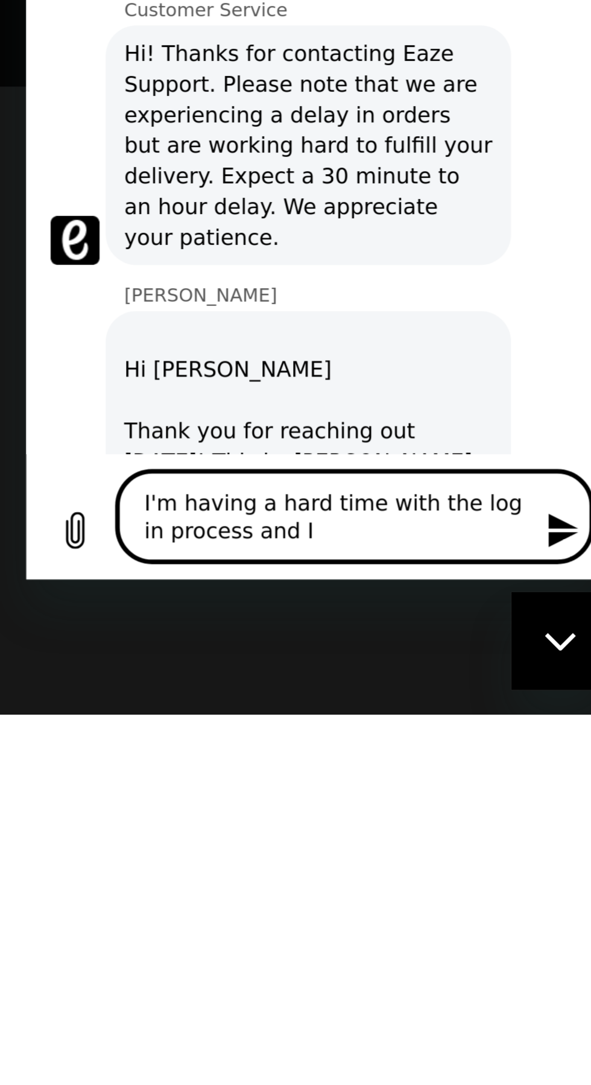
type textarea "x"
type textarea "I'm having a hard time with the log in process and I am"
type textarea "x"
type textarea "I'm having a hard time with the log in process and I am n"
type textarea "x"
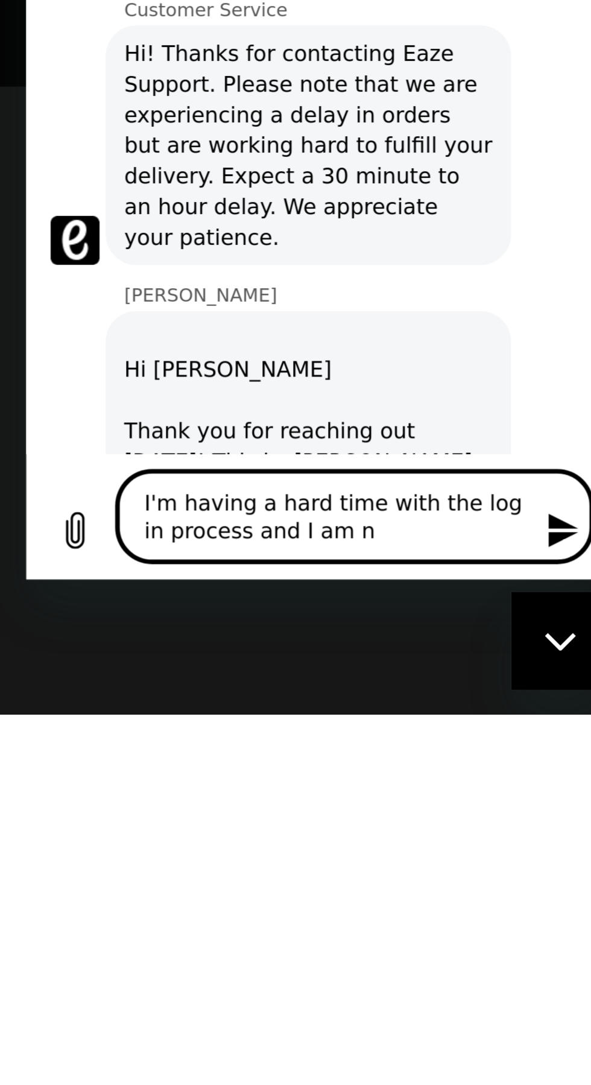
type textarea "I'm having a hard time with the log in process and I am"
type textarea "x"
type textarea "I'm having a hard time with the log in process and I am w"
type textarea "x"
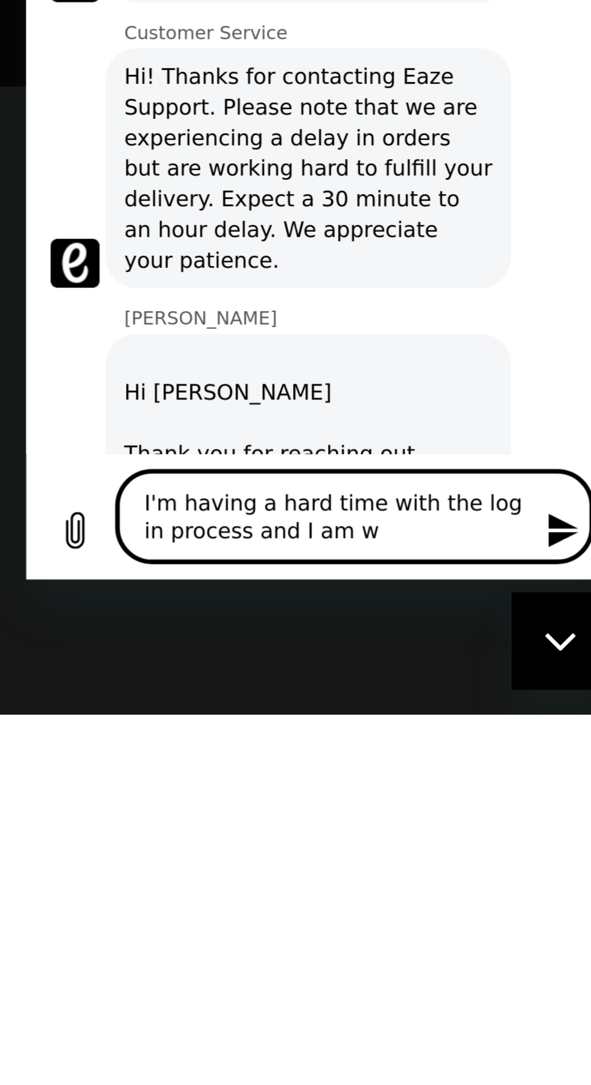
type textarea "I'm having a hard time with the log in process and I am wa"
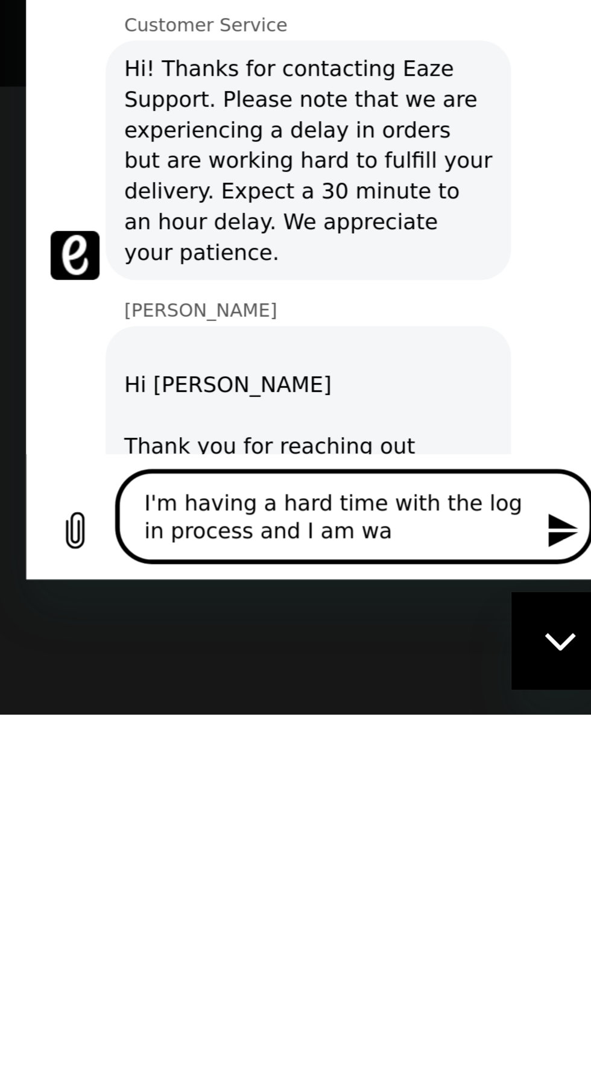
type textarea "x"
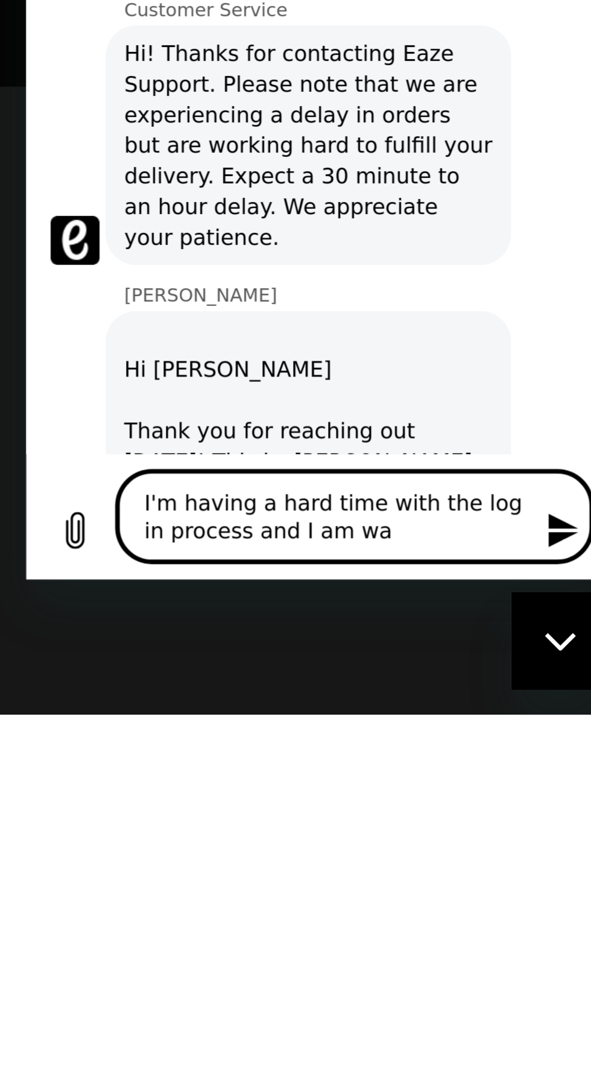
type textarea "I'm having a hard time with the log in process and I am wan"
type textarea "x"
type textarea "I'm having a hard time with the log in process and I am want"
type textarea "x"
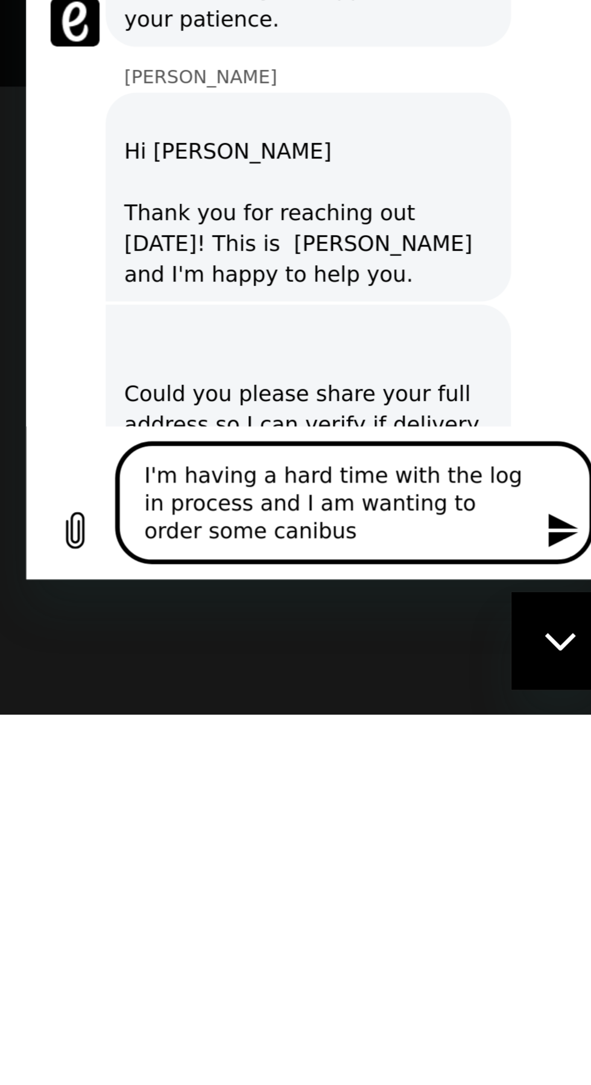
scroll to position [412, 0]
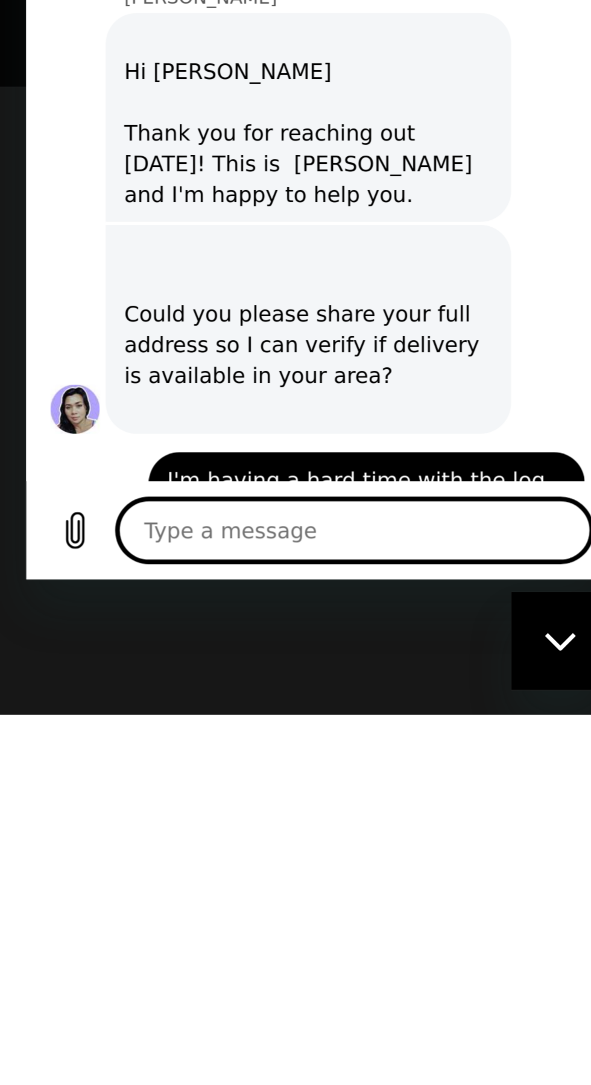
scroll to position [443, 0]
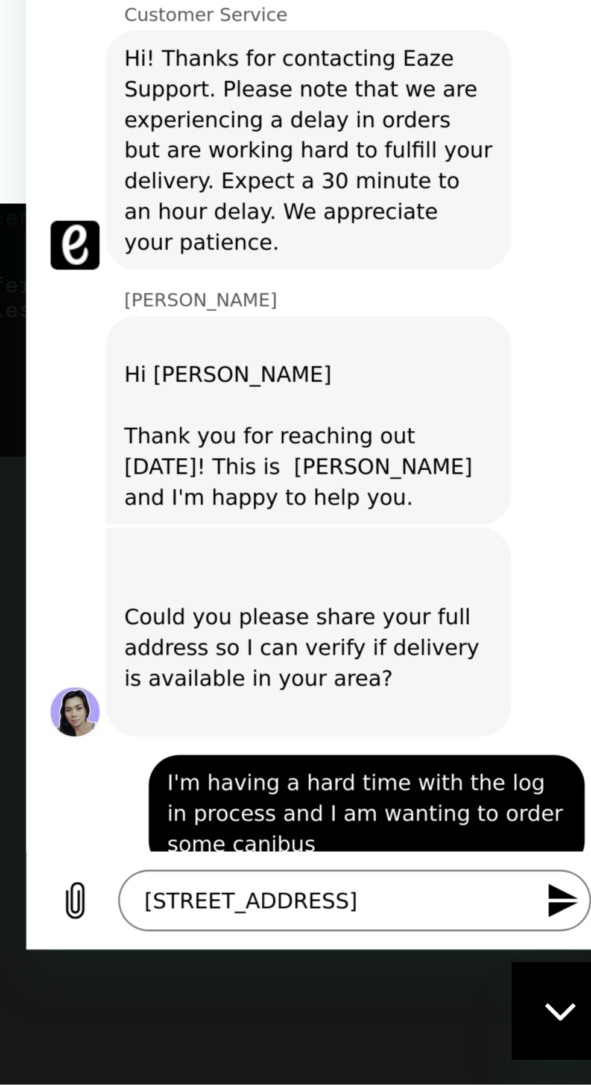
scroll to position [466, 0]
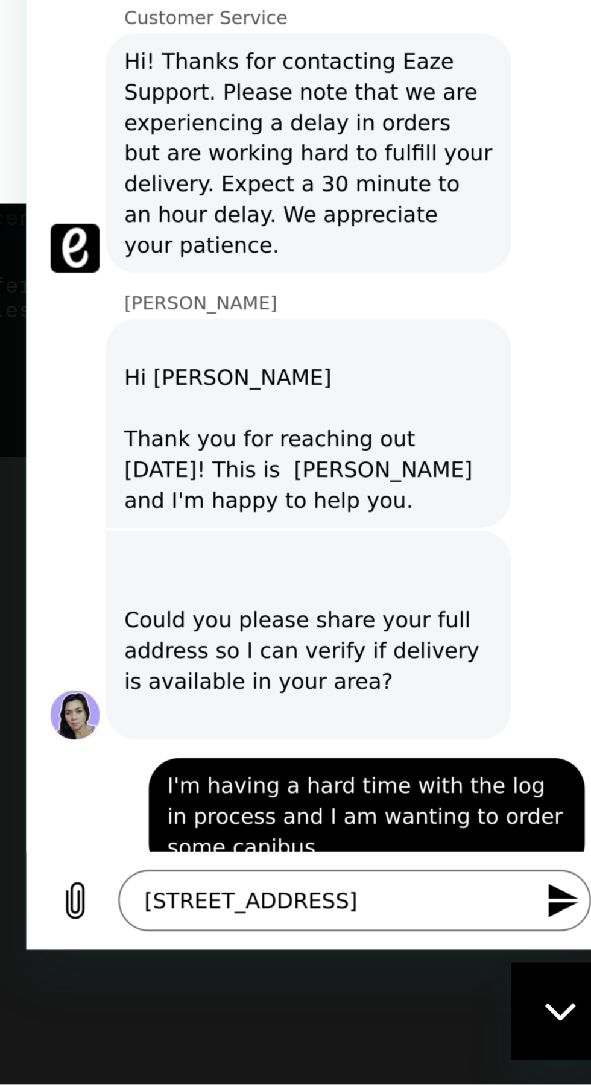
click at [232, 276] on icon "Send message" at bounding box center [236, 277] width 11 height 13
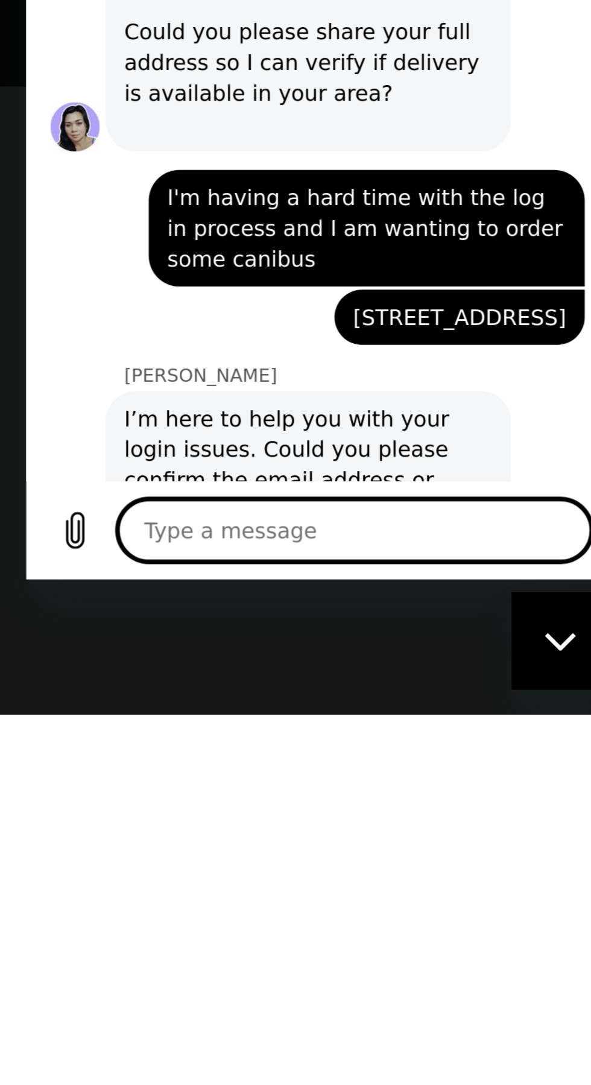
scroll to position [554, 0]
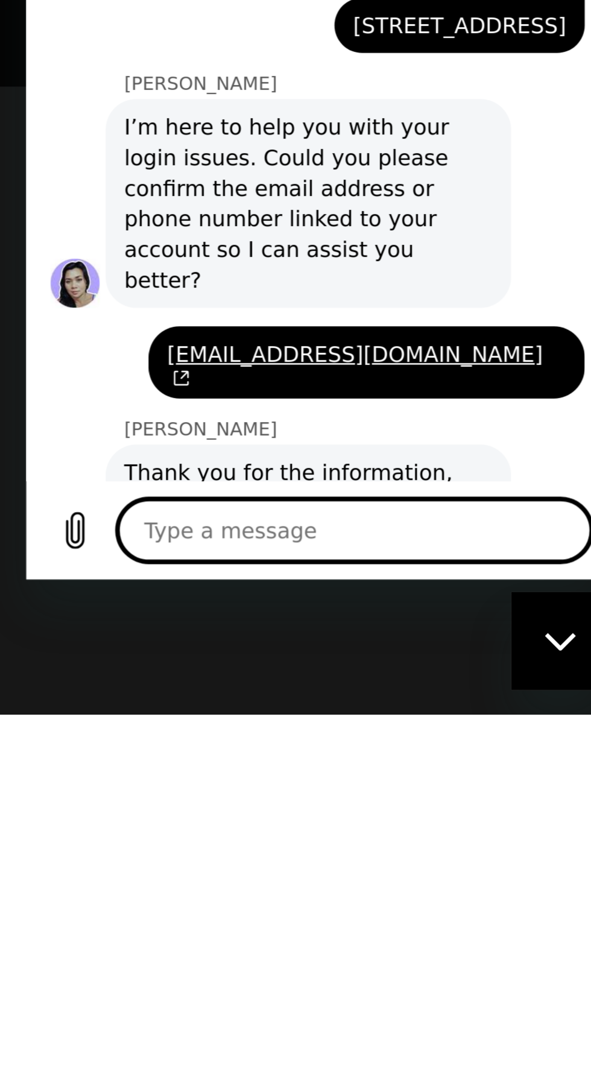
scroll to position [665, 0]
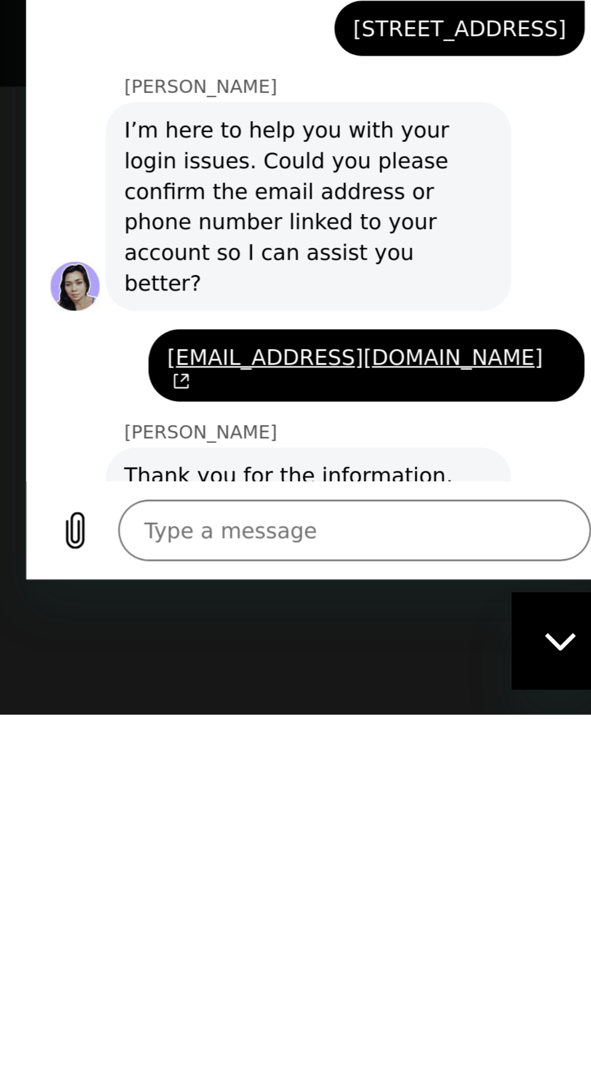
scroll to position [151, 0]
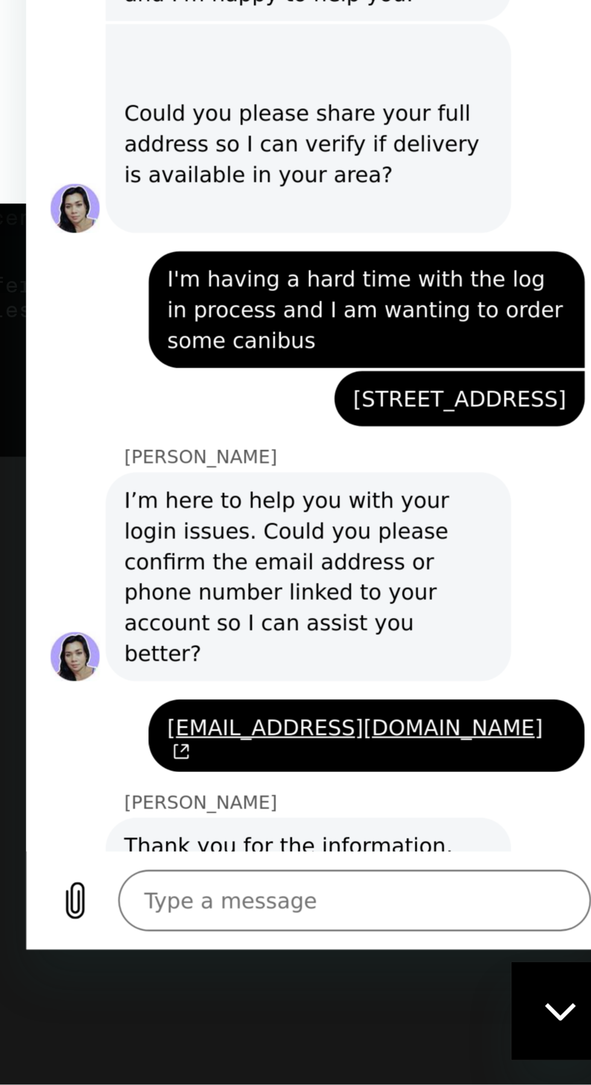
click at [79, 277] on textarea at bounding box center [155, 278] width 186 height 24
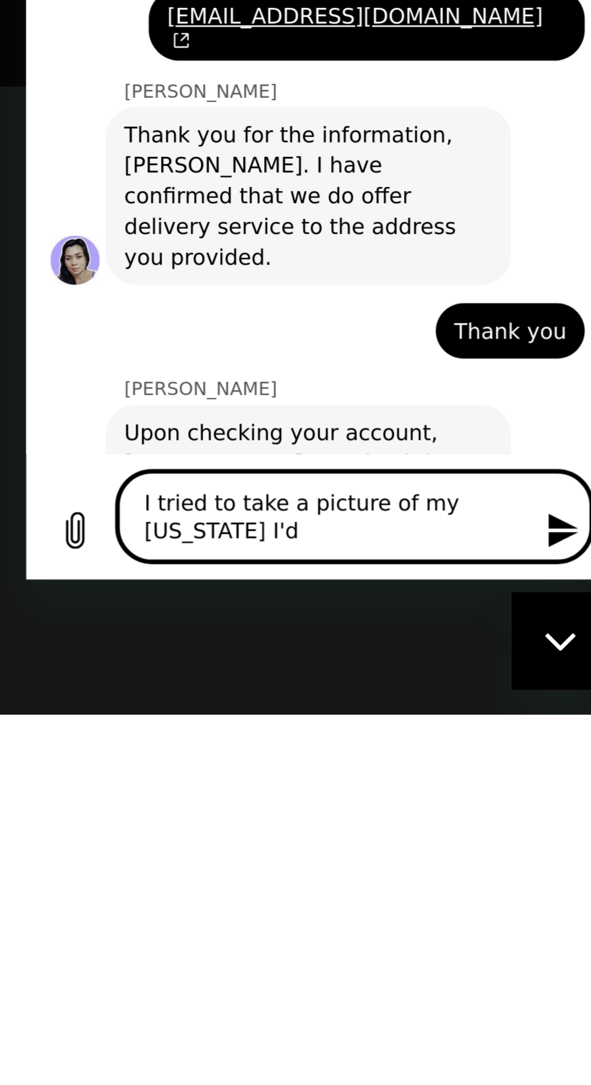
scroll to position [0, 0]
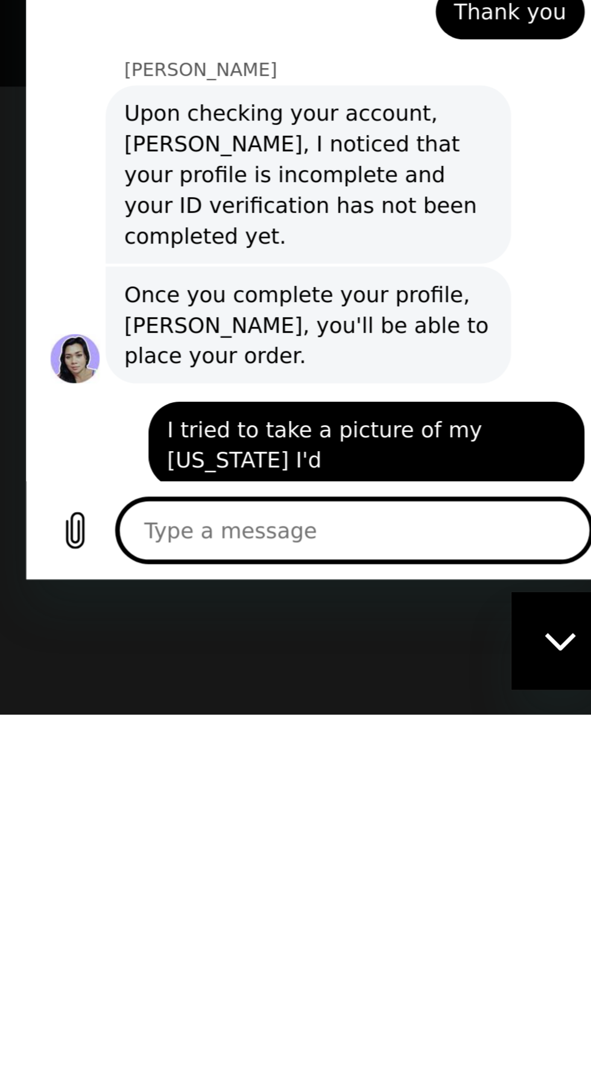
scroll to position [927, 0]
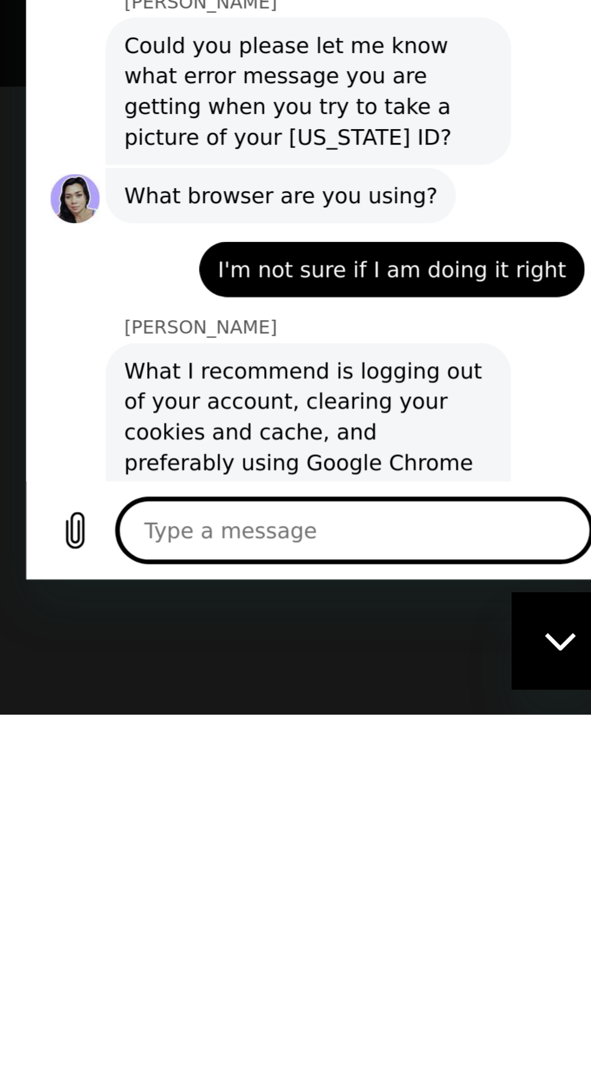
scroll to position [1130, 0]
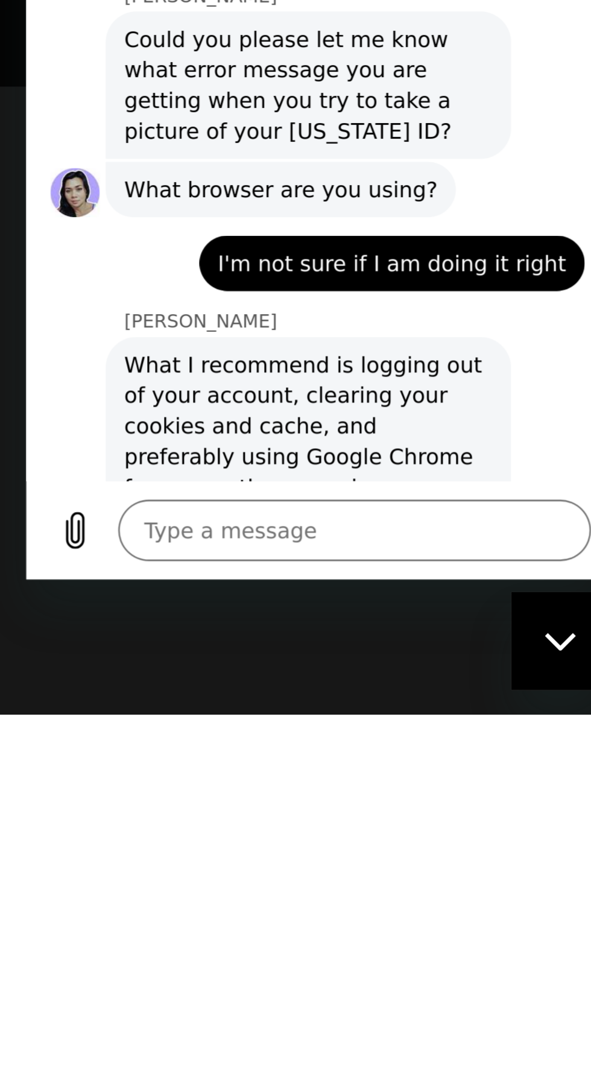
scroll to position [151, 0]
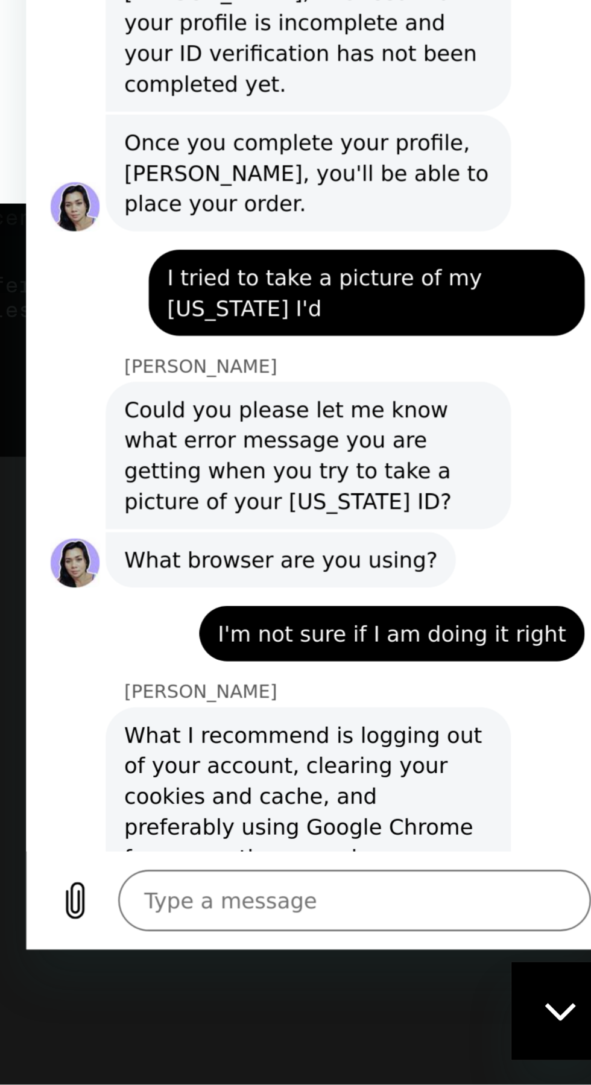
click at [78, 317] on li "Go to browser settings" at bounding box center [141, 323] width 136 height 12
click at [156, 329] on li "Find "Clear browsing data"" at bounding box center [141, 335] width 136 height 12
click at [87, 278] on div "To clear the cache/cookies on your browser: Go to browser settings Find "Clear …" at bounding box center [137, 321] width 145 height 87
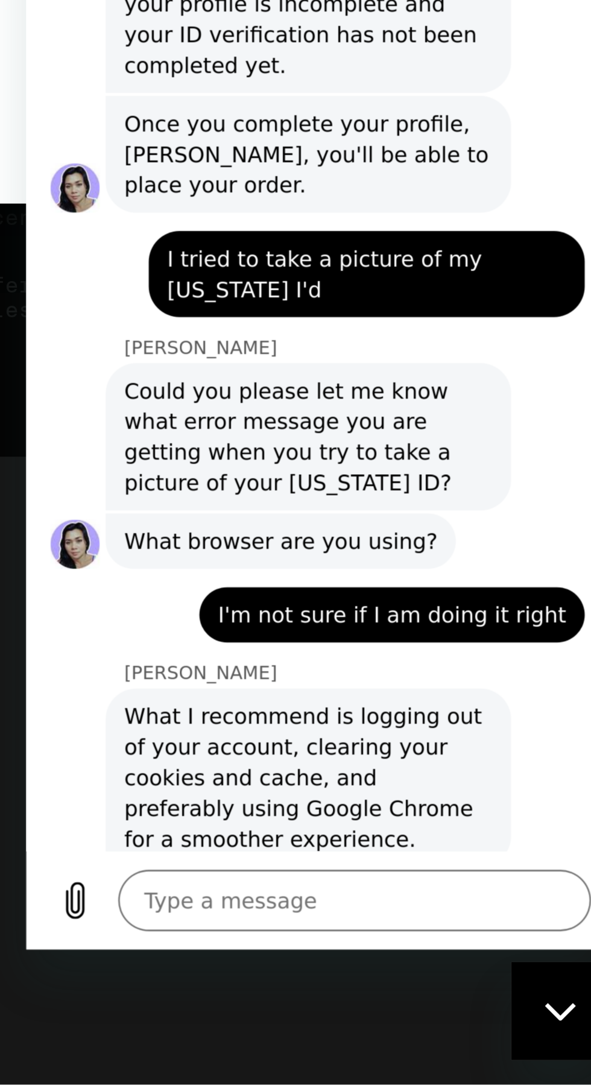
scroll to position [1136, 0]
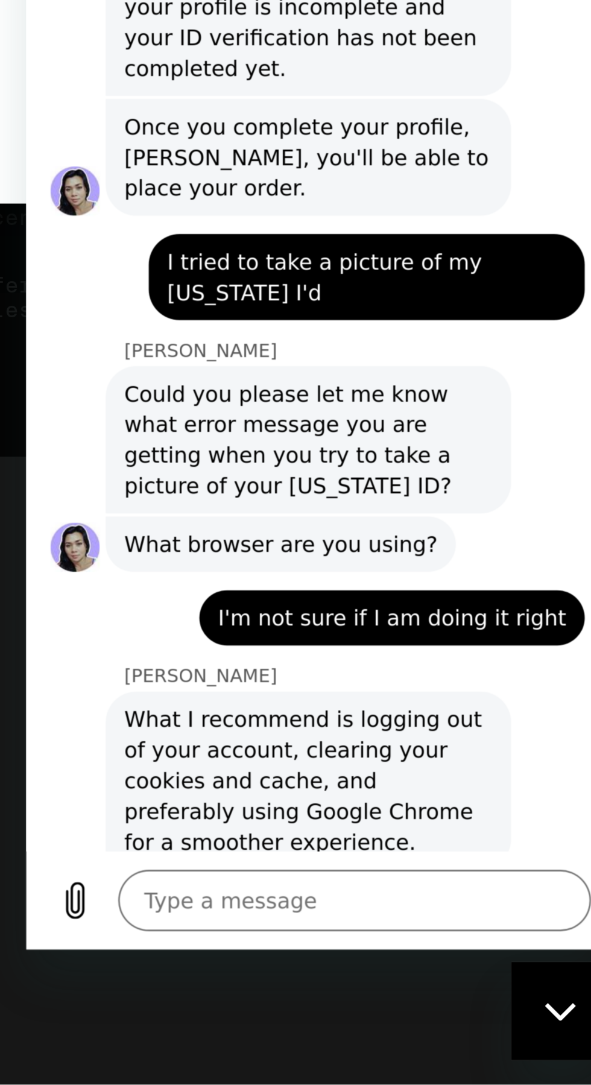
click at [77, 277] on textarea at bounding box center [155, 278] width 186 height 24
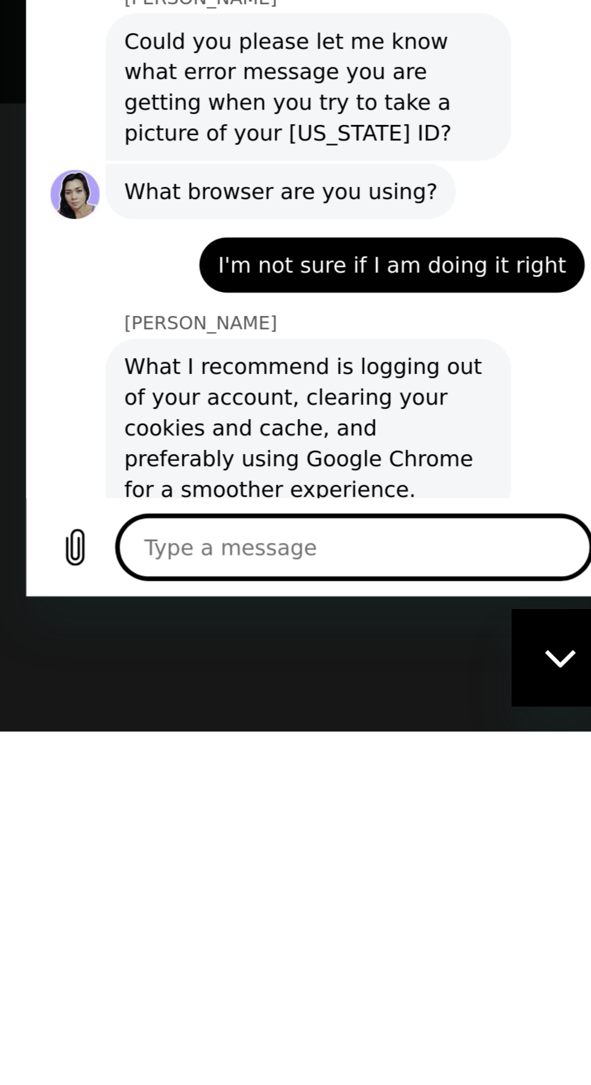
scroll to position [151, 0]
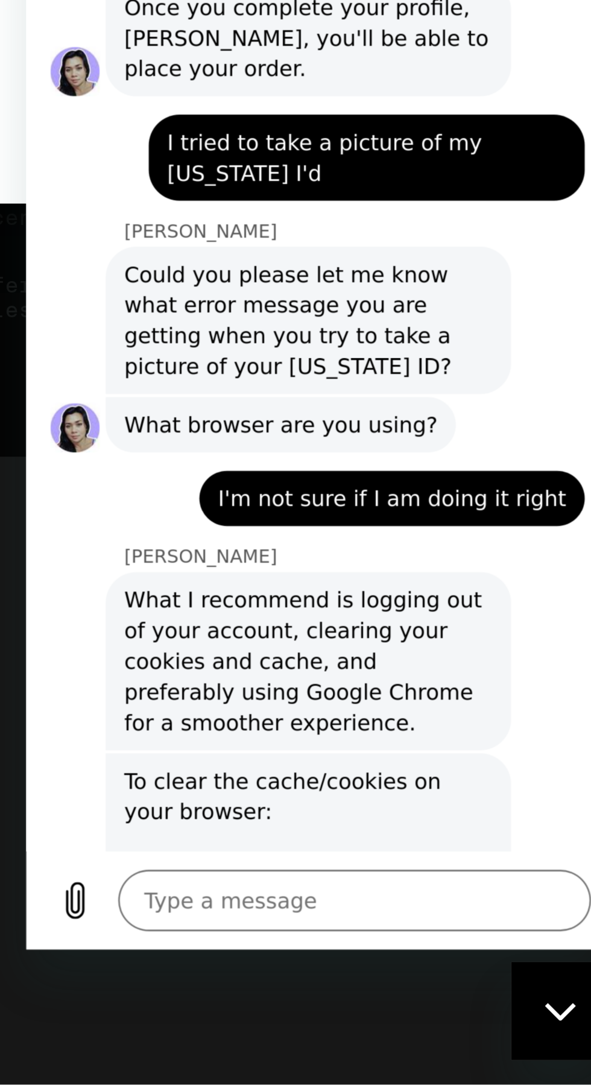
scroll to position [1182, 0]
